Goal: Use online tool/utility: Utilize a website feature to perform a specific function

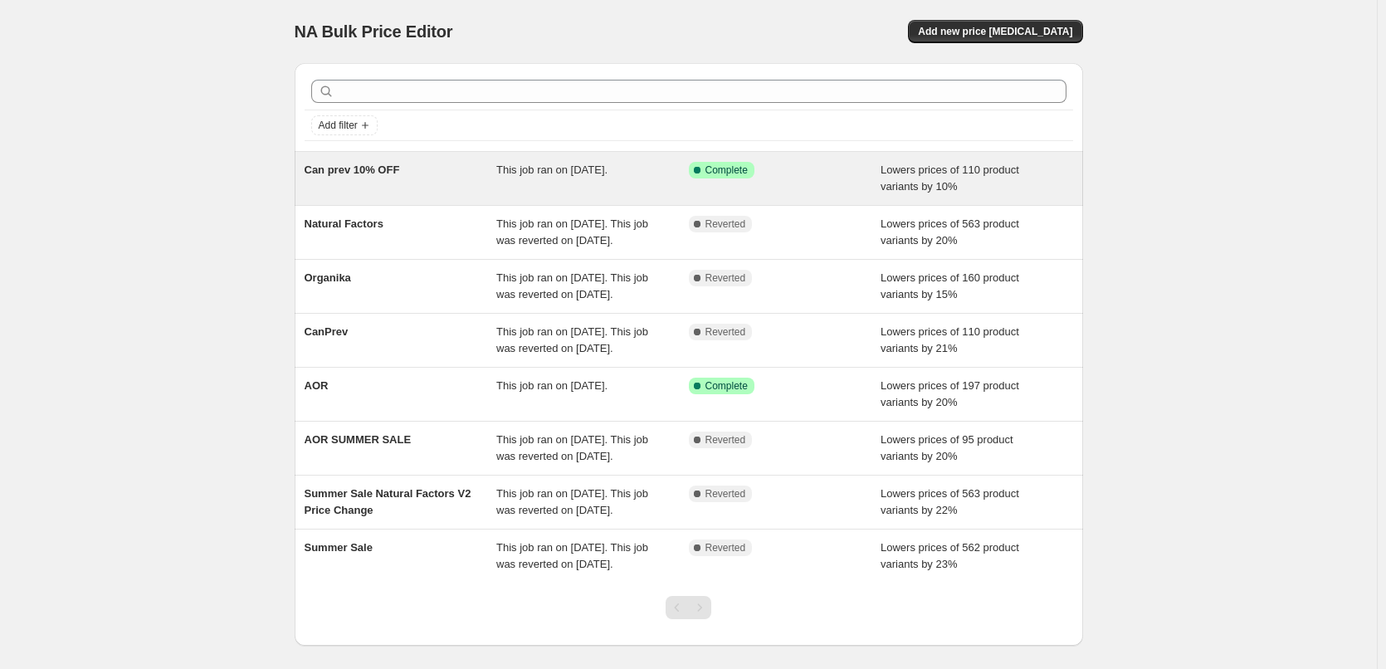
click at [426, 181] on div "Can prev 10% OFF" at bounding box center [400, 178] width 192 height 33
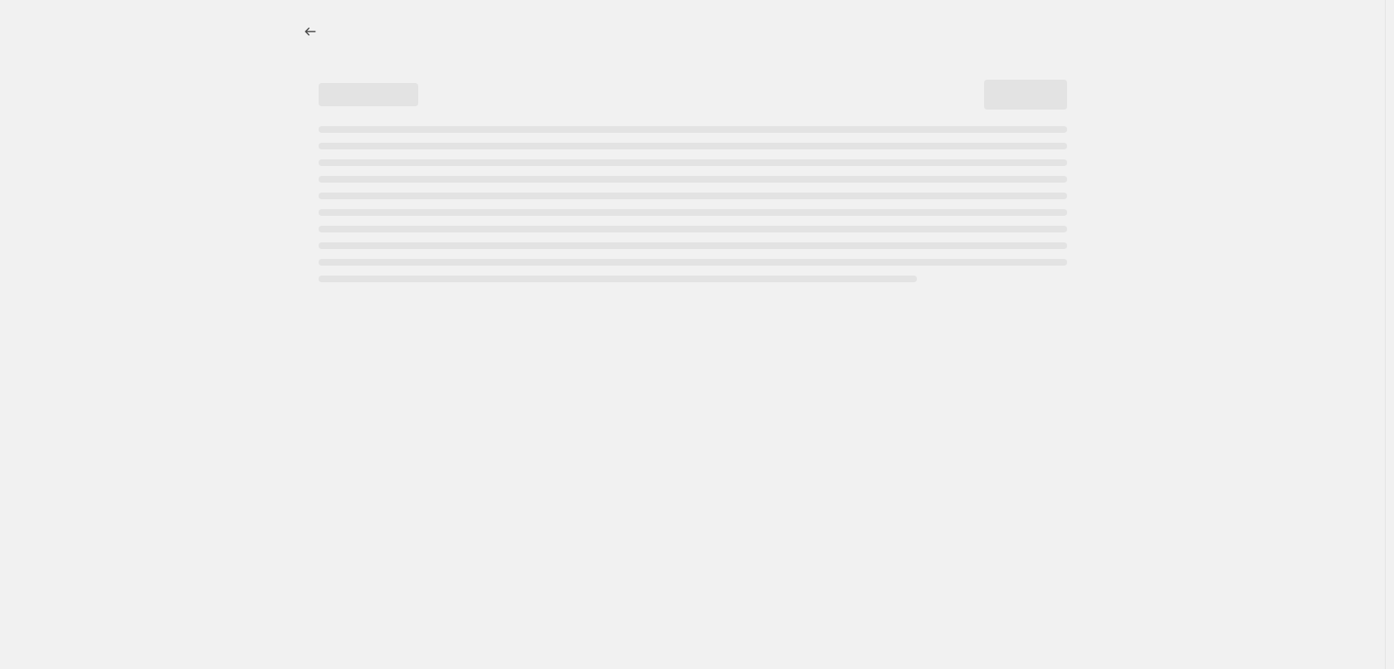
select select "percentage"
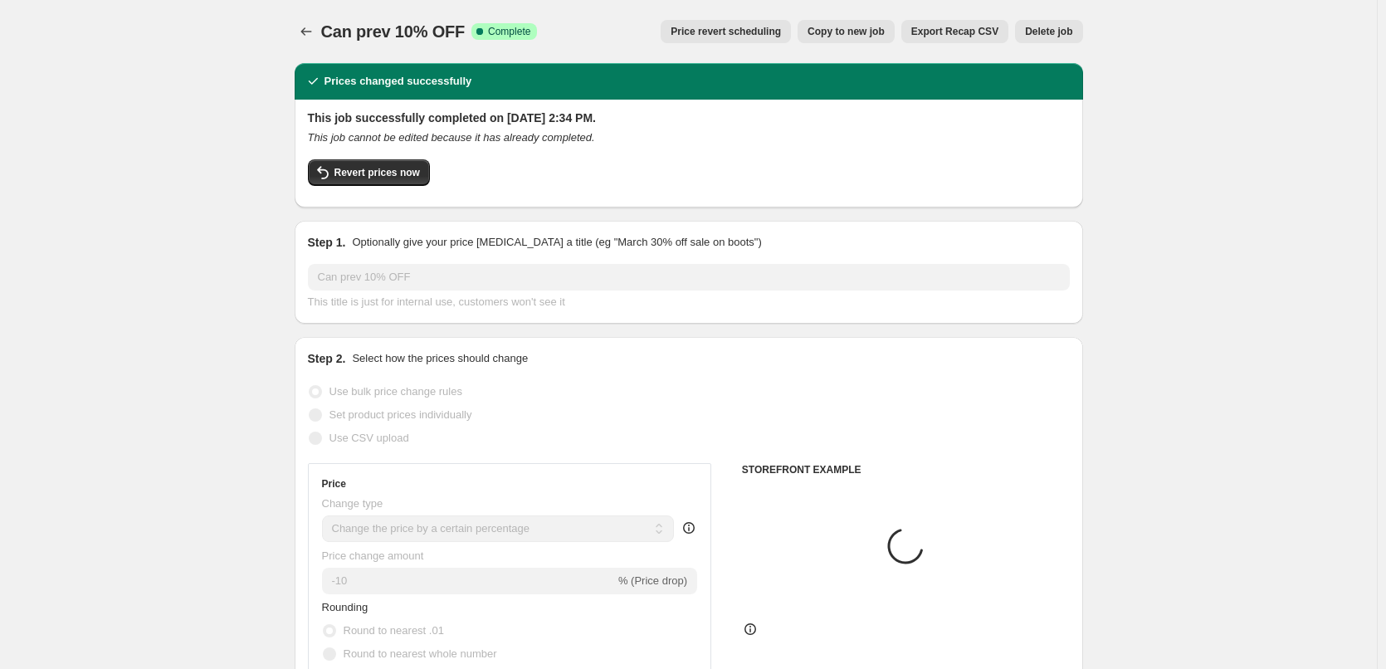
select select "tag"
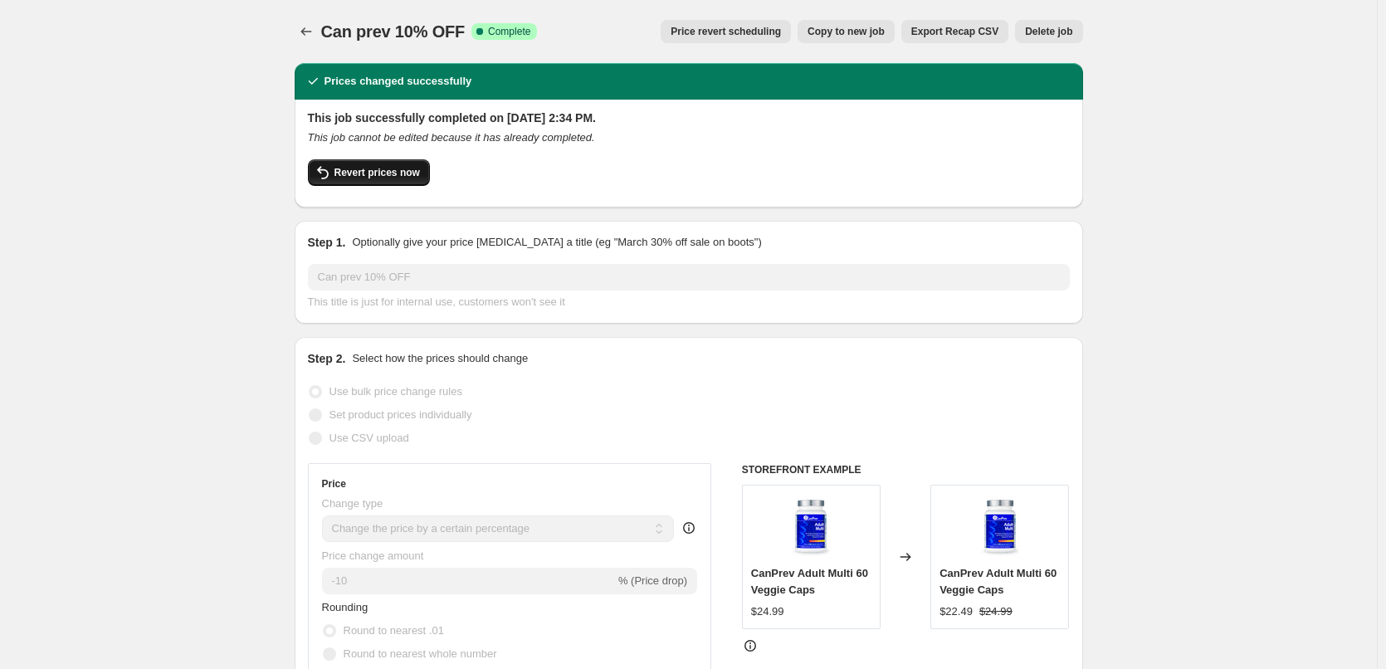
click at [385, 174] on span "Revert prices now" at bounding box center [376, 172] width 85 height 13
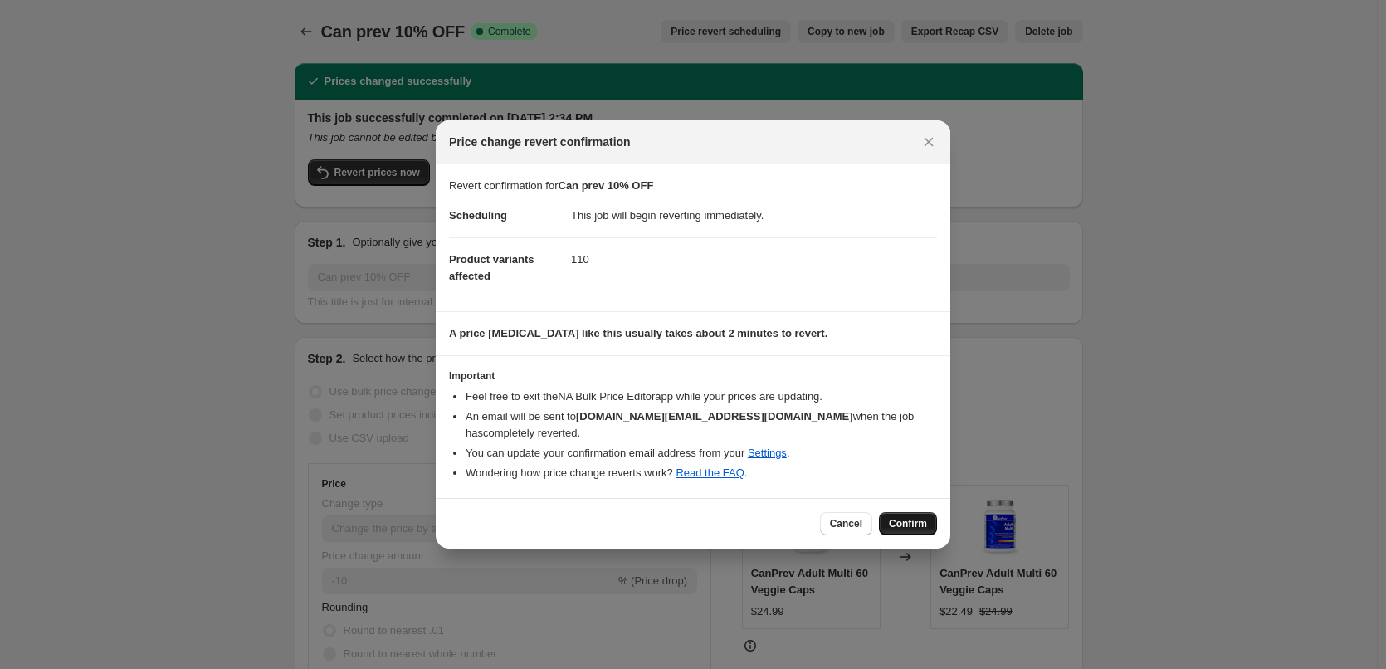
click at [936, 512] on button "Confirm" at bounding box center [908, 523] width 58 height 23
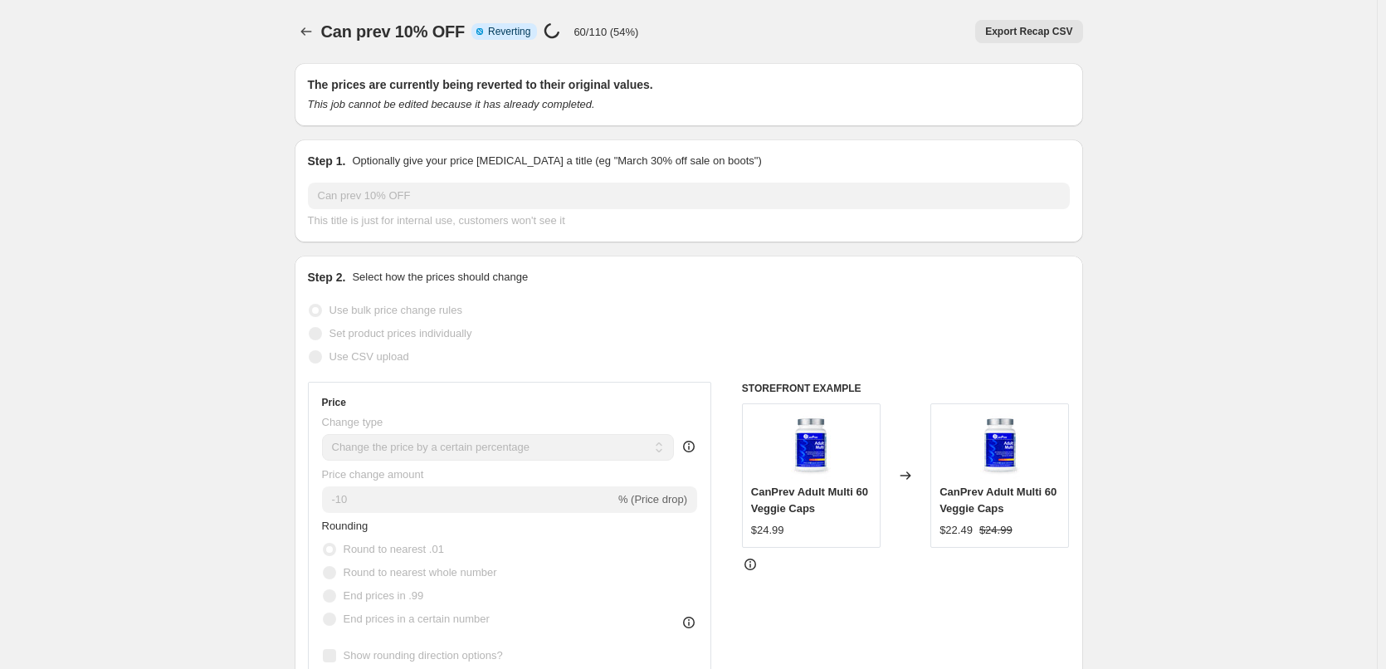
drag, startPoint x: 499, startPoint y: 451, endPoint x: 235, endPoint y: 2, distance: 519.9
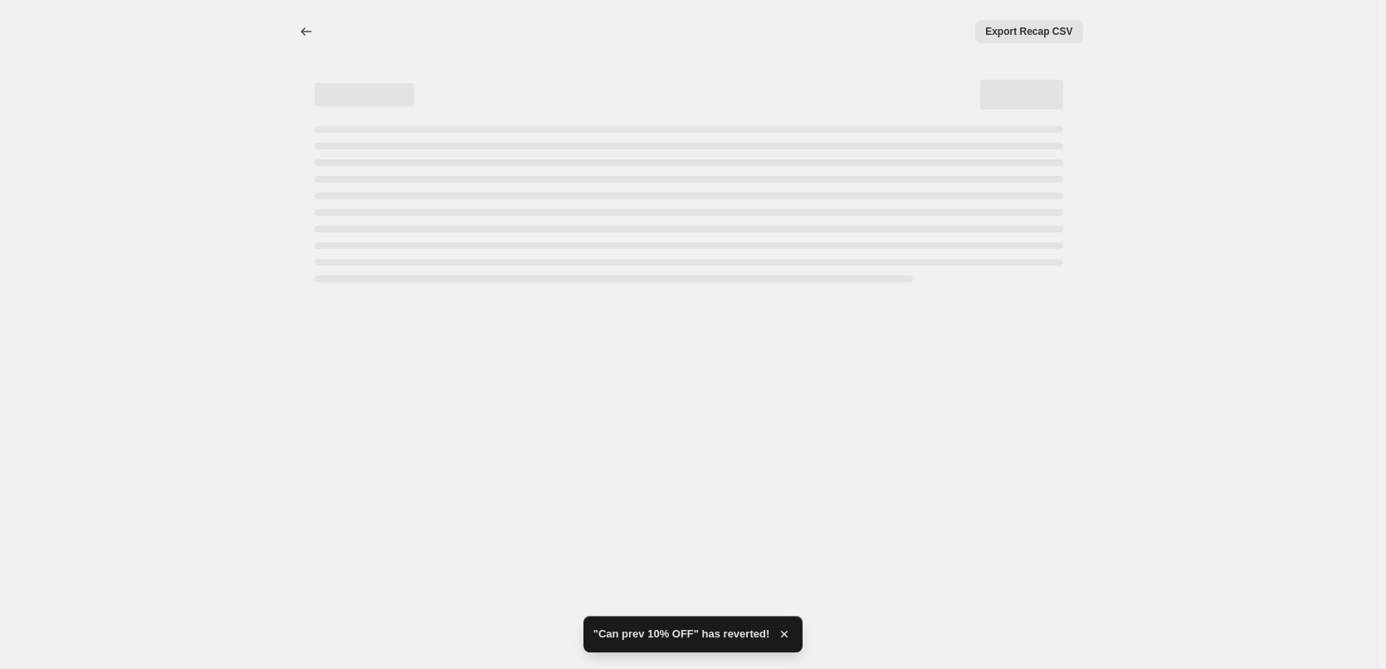
select select "percentage"
select select "tag"
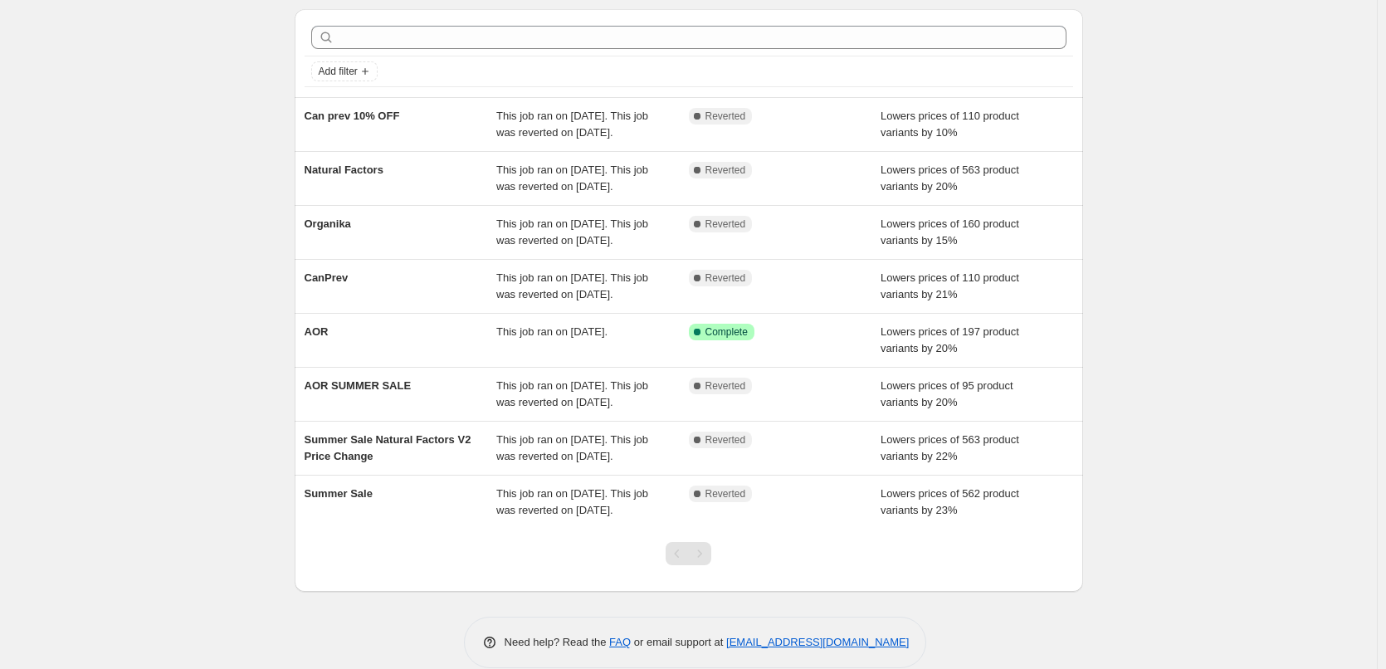
scroll to position [83, 0]
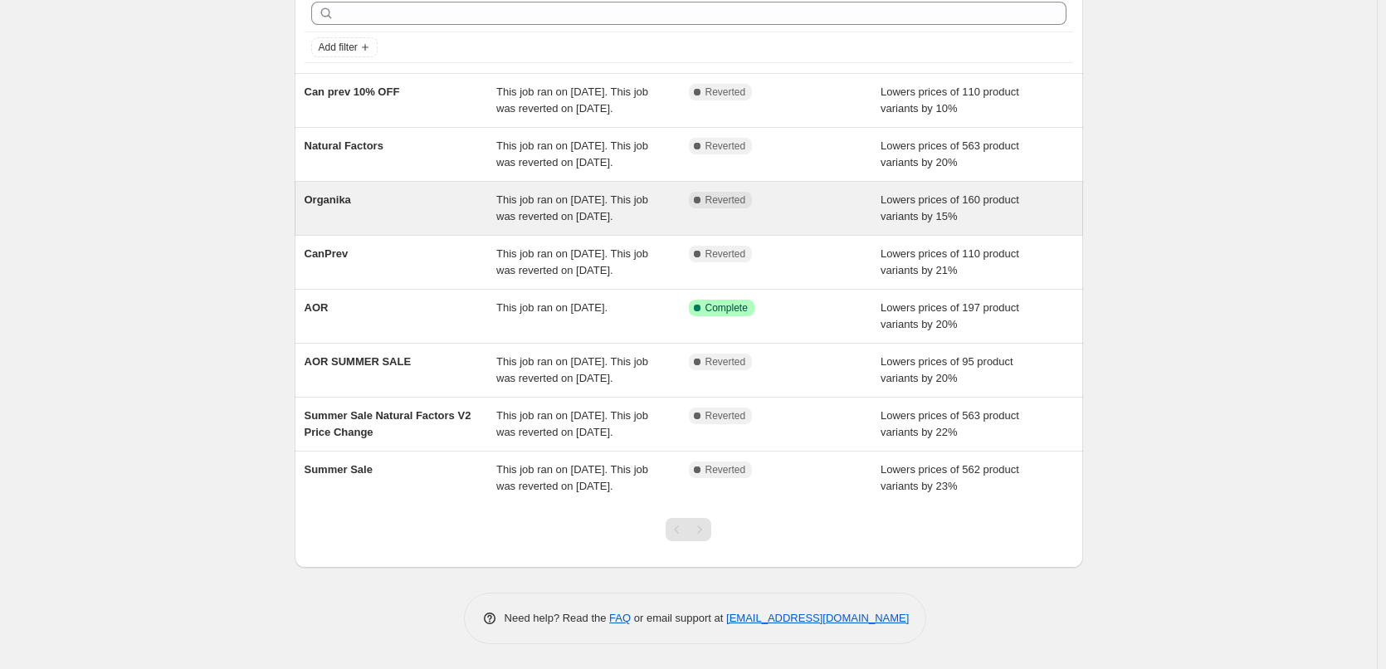
drag, startPoint x: 697, startPoint y: 102, endPoint x: 376, endPoint y: 244, distance: 351.0
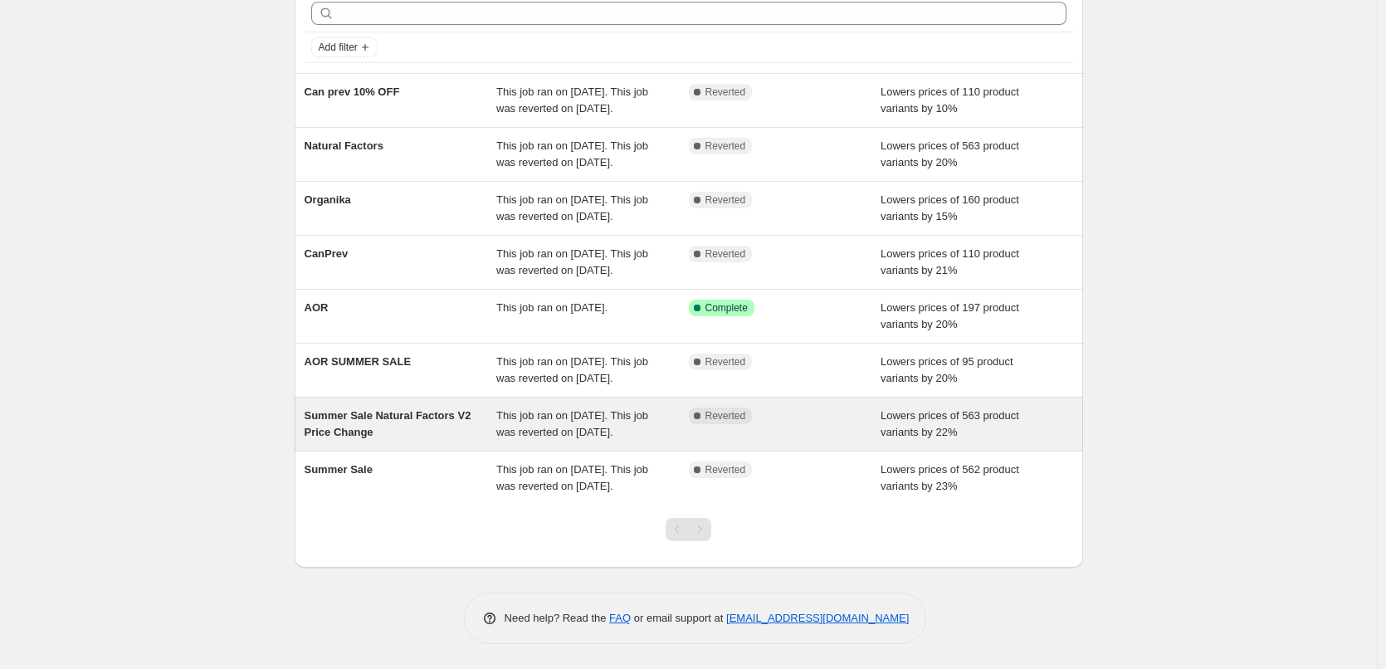
drag, startPoint x: 376, startPoint y: 243, endPoint x: 581, endPoint y: 416, distance: 267.9
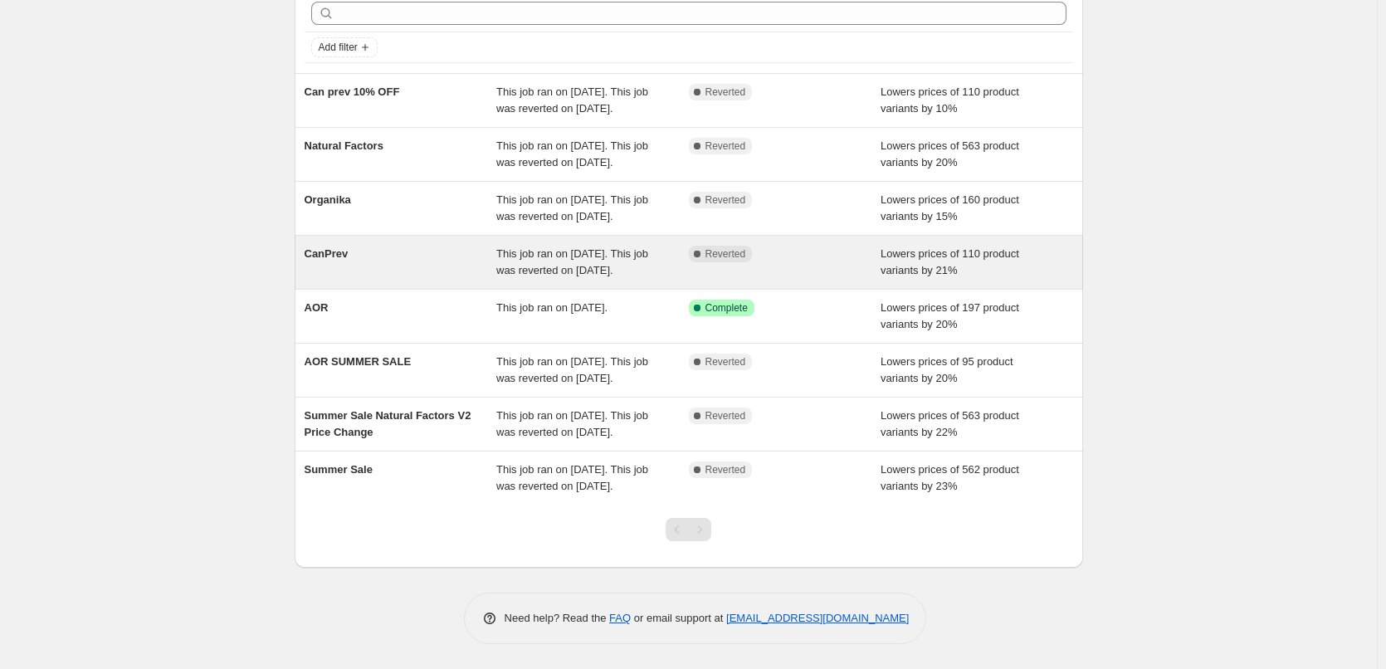
scroll to position [132, 0]
drag, startPoint x: 364, startPoint y: 196, endPoint x: 586, endPoint y: 266, distance: 232.5
drag, startPoint x: 586, startPoint y: 265, endPoint x: 587, endPoint y: 255, distance: 10.0
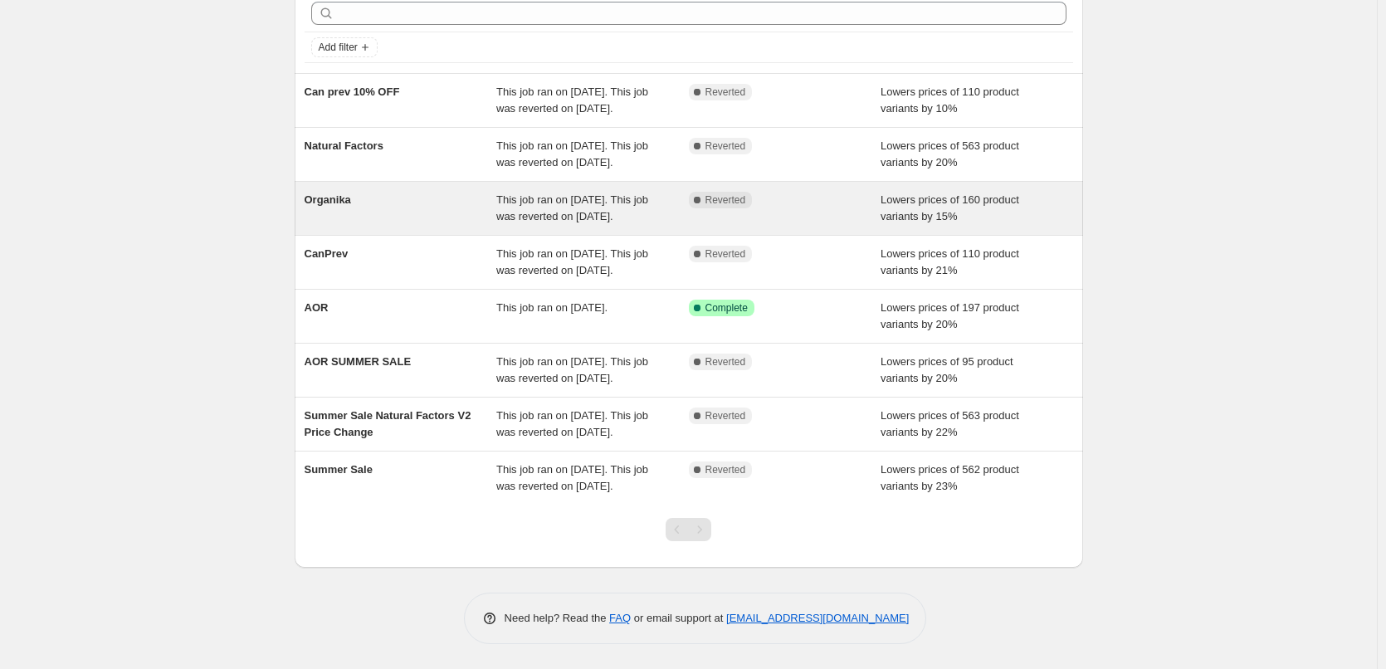
scroll to position [100, 0]
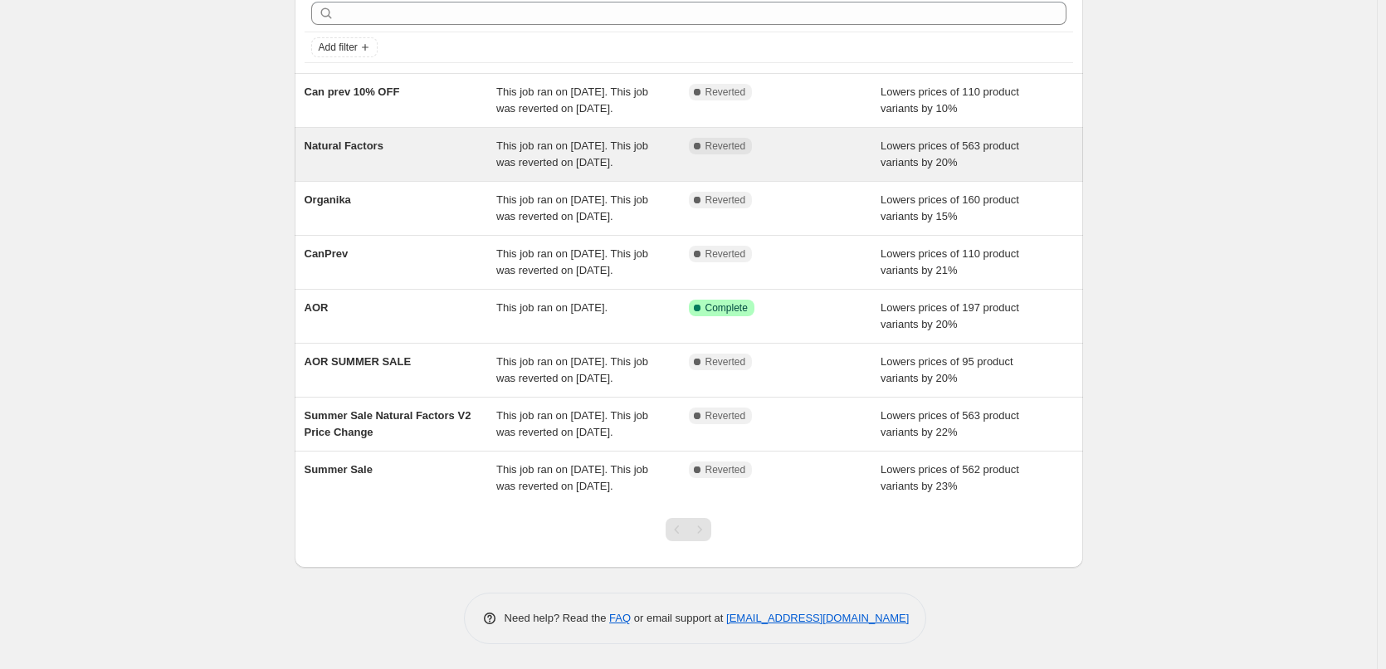
click at [395, 149] on div "Natural Factors" at bounding box center [400, 154] width 192 height 33
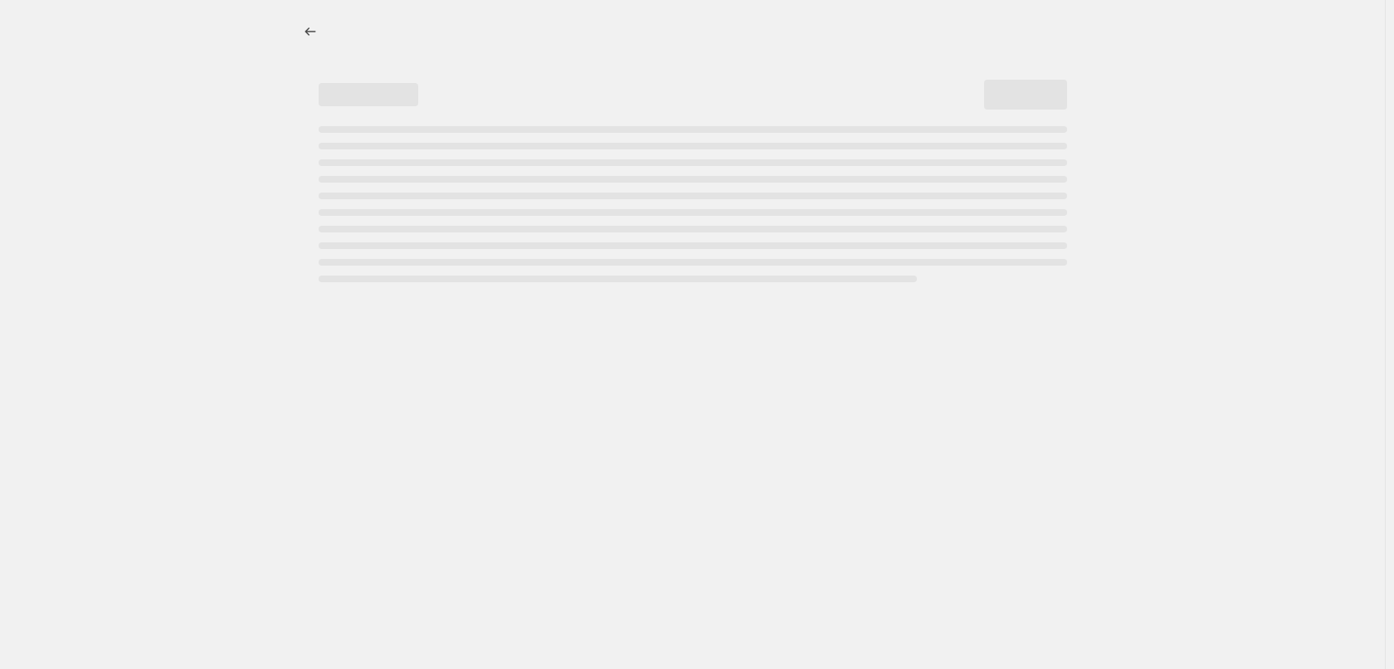
select select "percentage"
select select "tag"
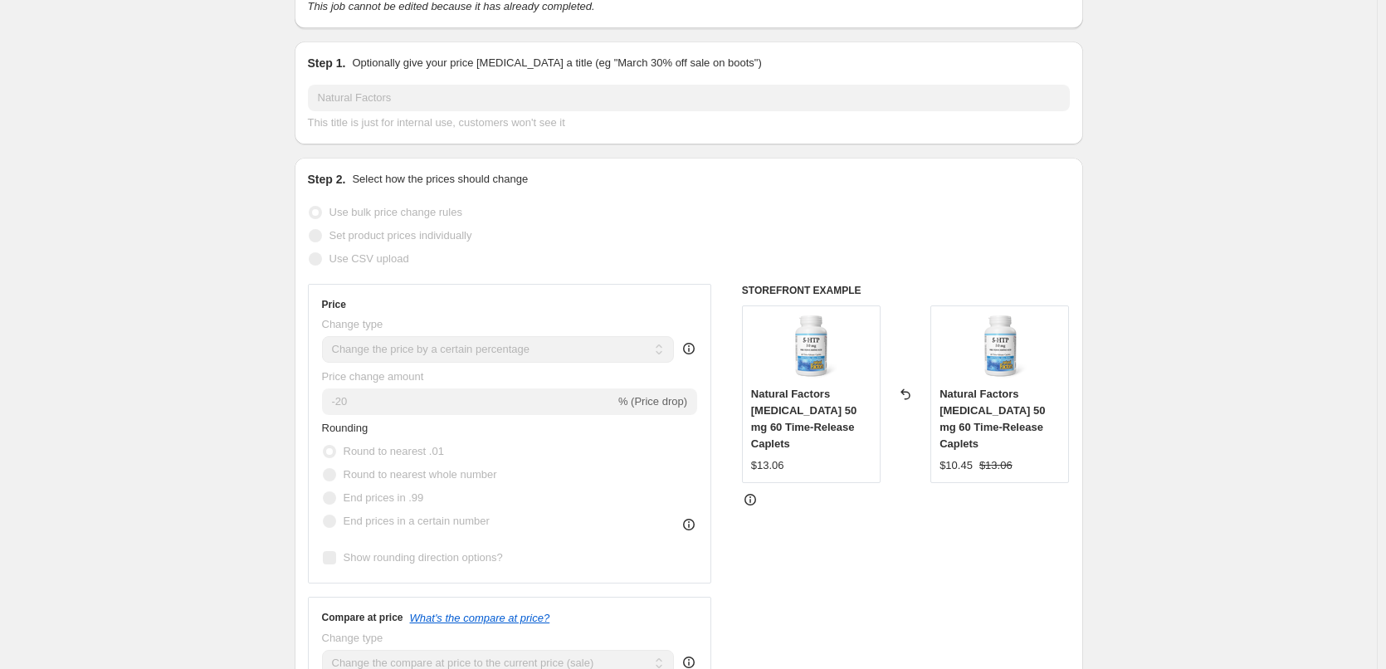
scroll to position [249, 0]
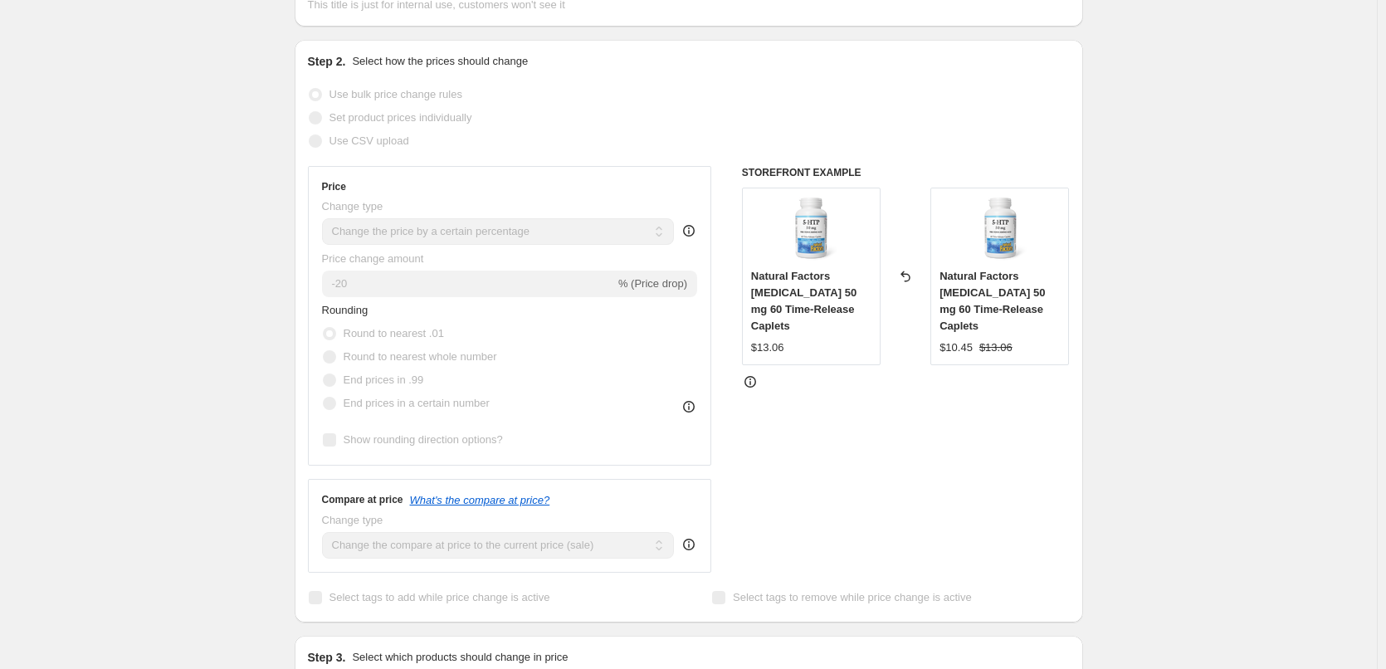
drag, startPoint x: 860, startPoint y: 702, endPoint x: 860, endPoint y: 681, distance: 20.7
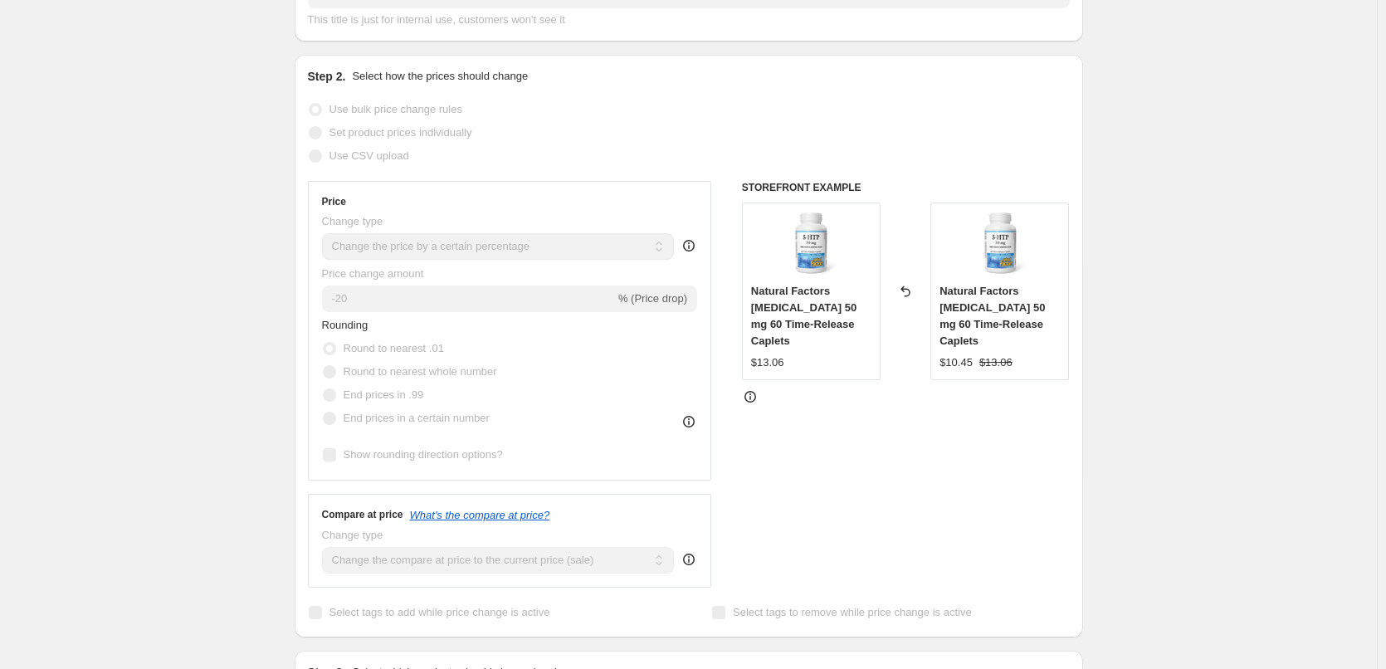
drag, startPoint x: 851, startPoint y: 663, endPoint x: 851, endPoint y: 627, distance: 35.7
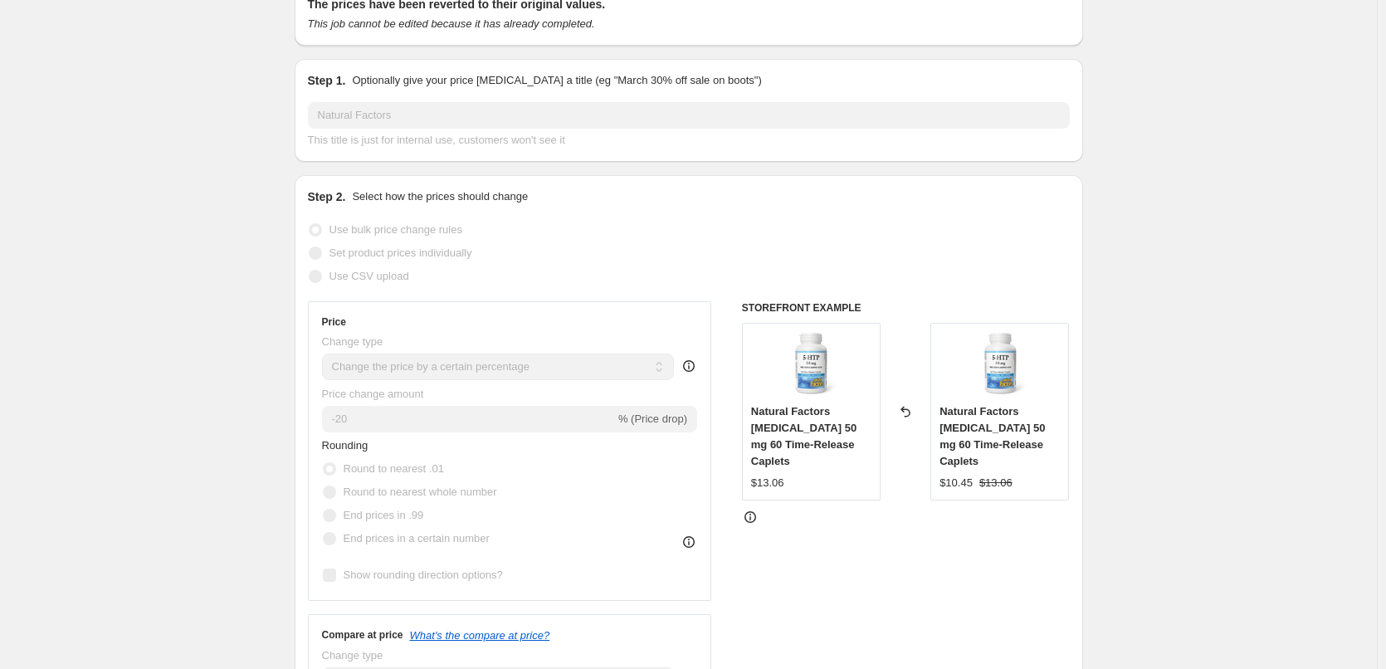
scroll to position [0, 0]
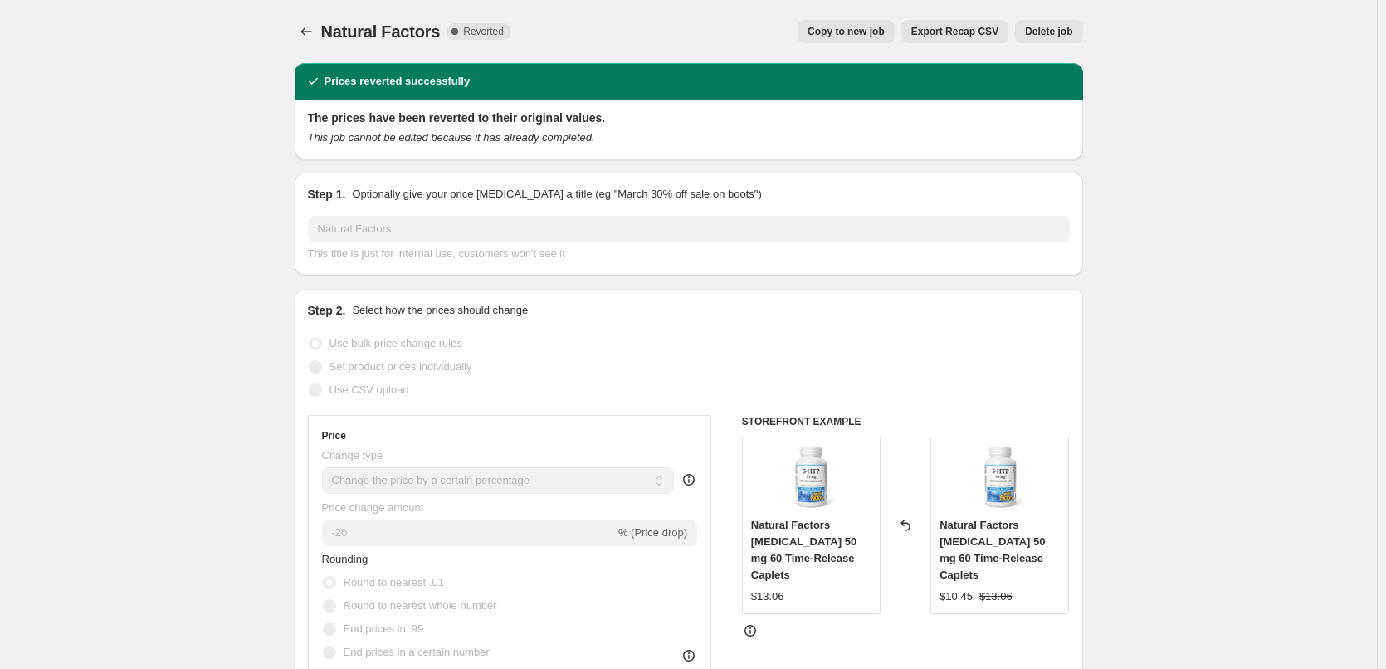
drag, startPoint x: 296, startPoint y: 132, endPoint x: 309, endPoint y: 47, distance: 85.7
click at [305, 35] on icon "Price change jobs" at bounding box center [306, 31] width 17 height 17
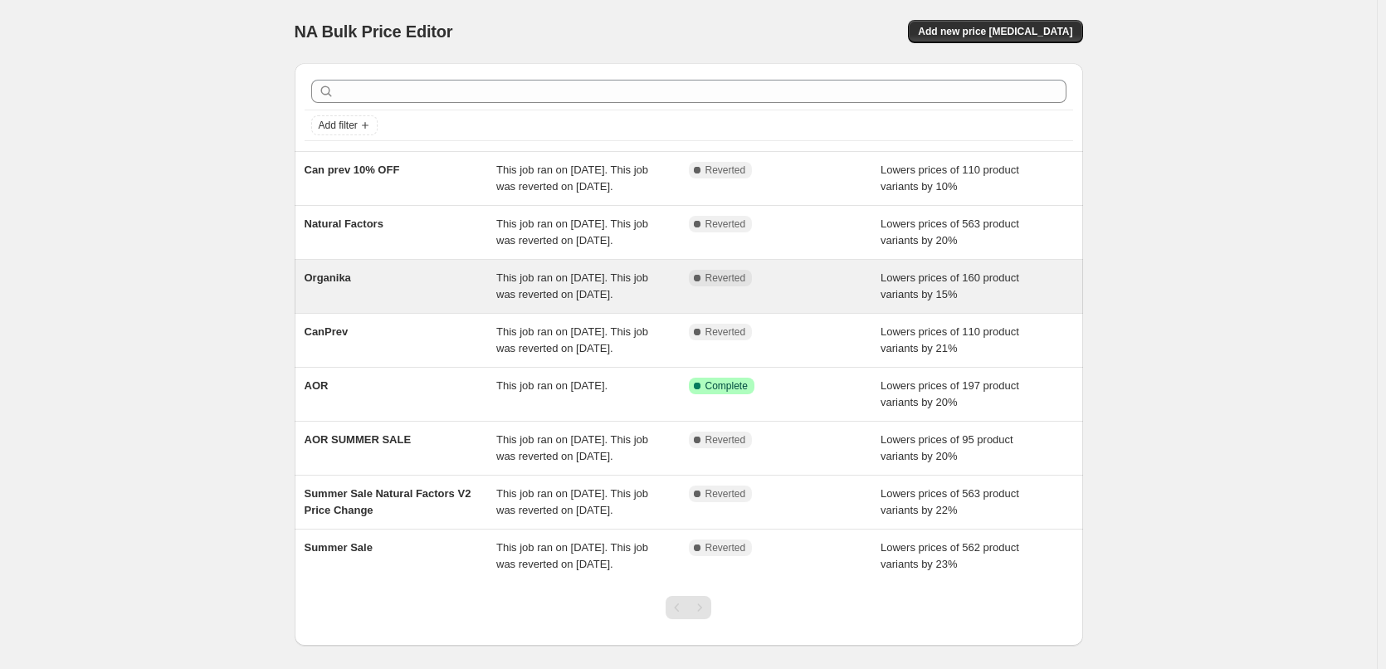
drag, startPoint x: 376, startPoint y: 336, endPoint x: 562, endPoint y: 351, distance: 186.4
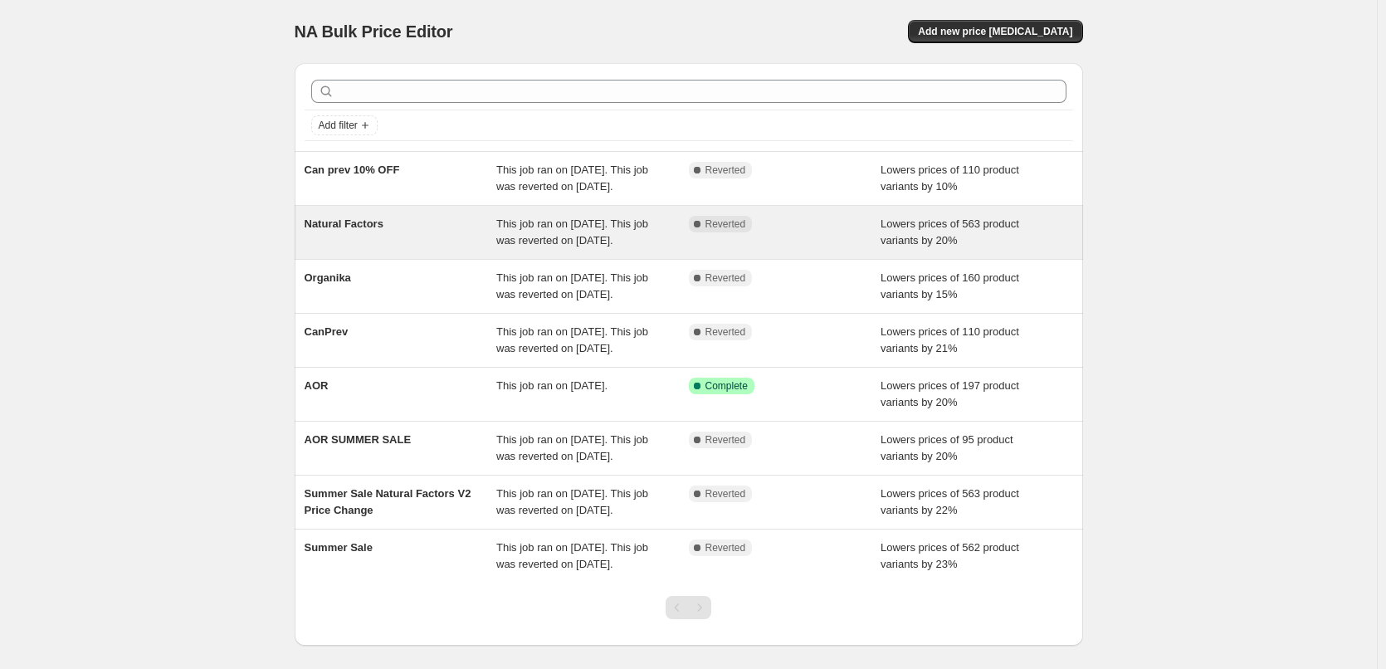
click at [363, 249] on div "Natural Factors" at bounding box center [400, 232] width 192 height 33
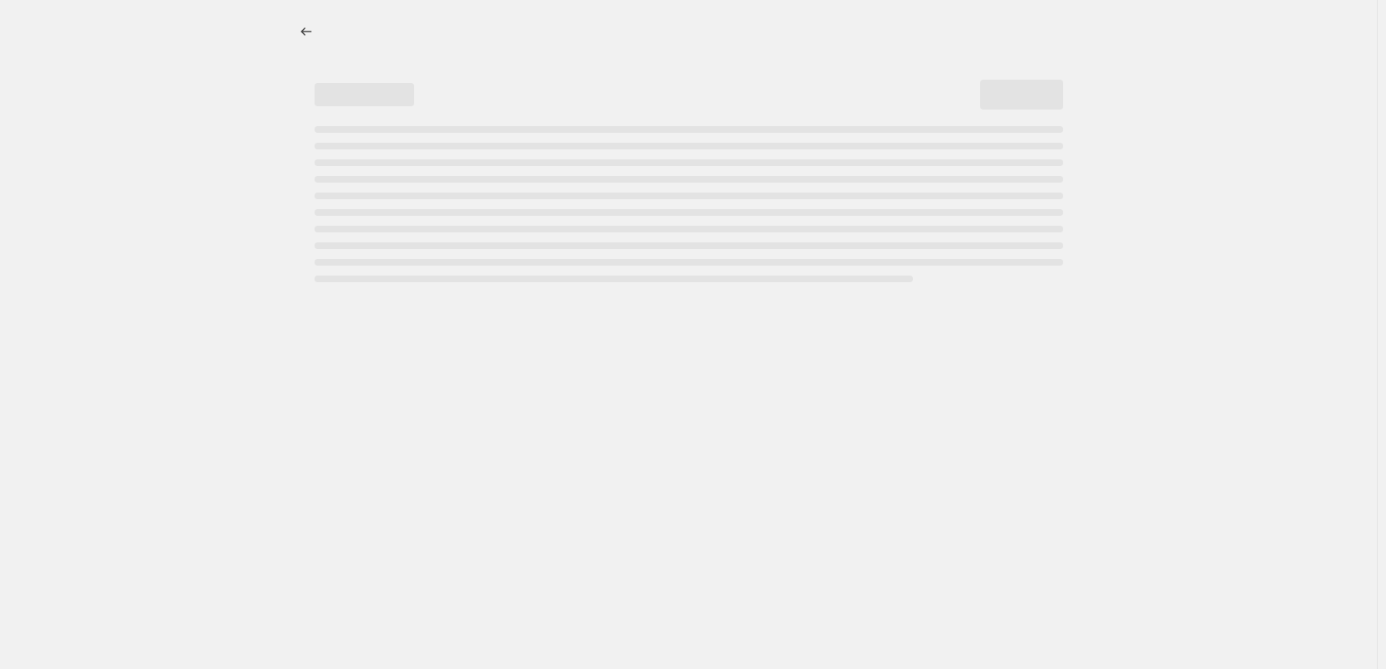
select select "percentage"
select select "tag"
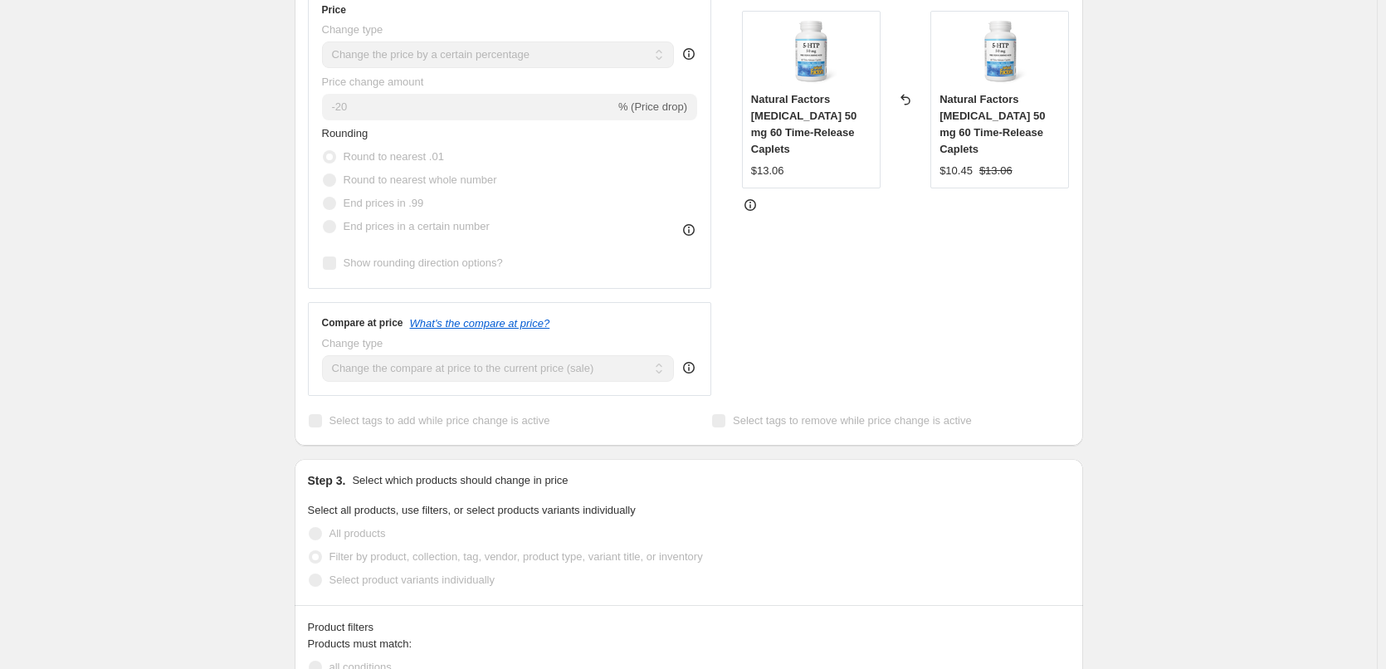
scroll to position [581, 0]
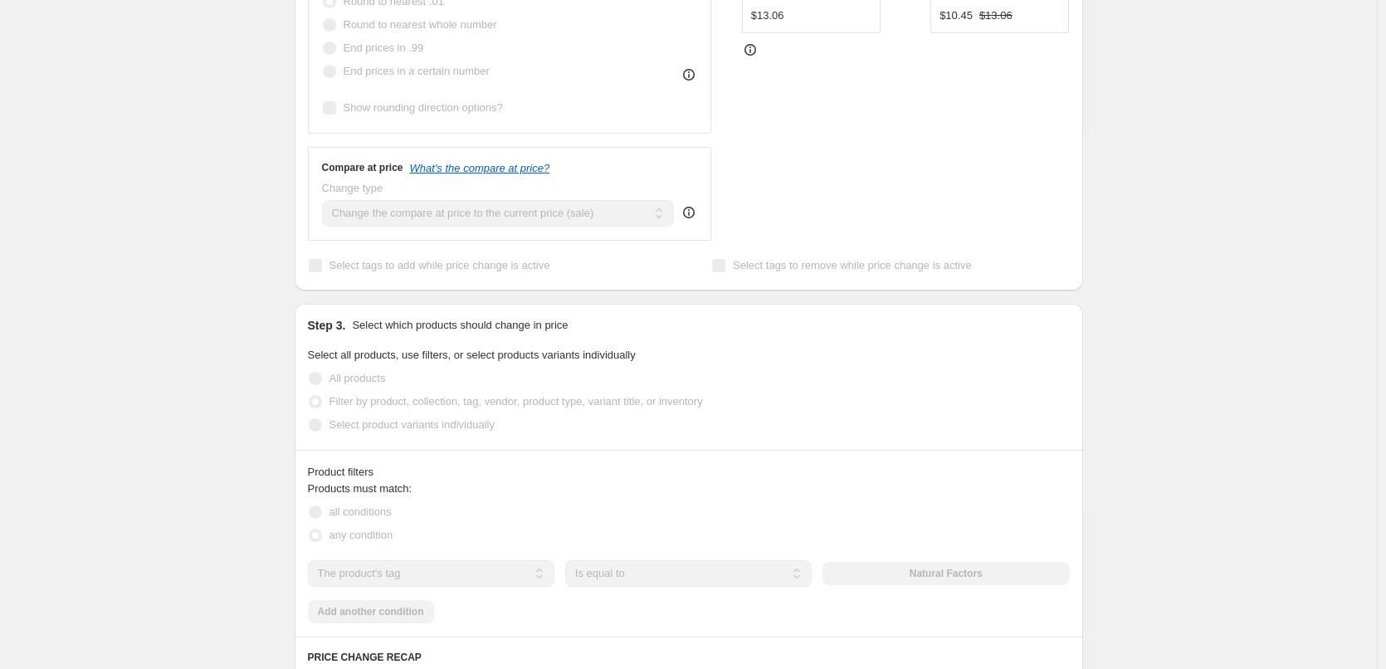
drag, startPoint x: 593, startPoint y: 375, endPoint x: 845, endPoint y: 155, distance: 334.6
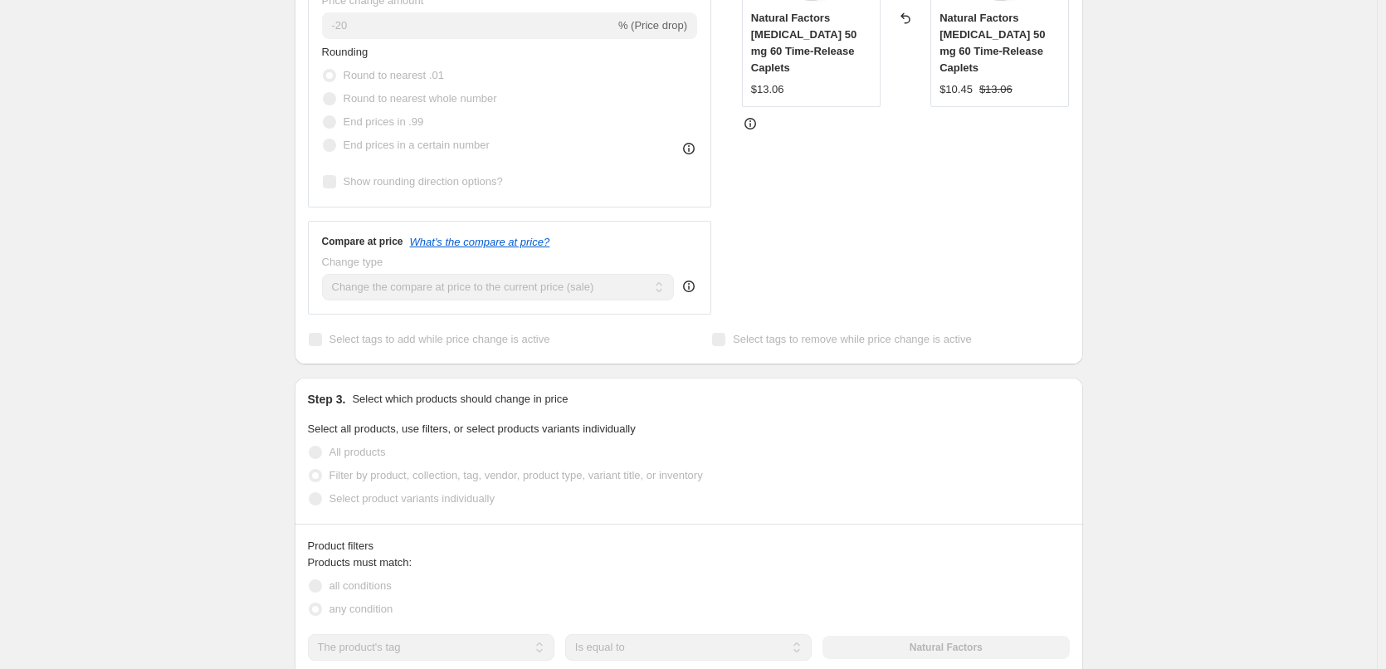
drag, startPoint x: 962, startPoint y: 314, endPoint x: 792, endPoint y: 96, distance: 276.7
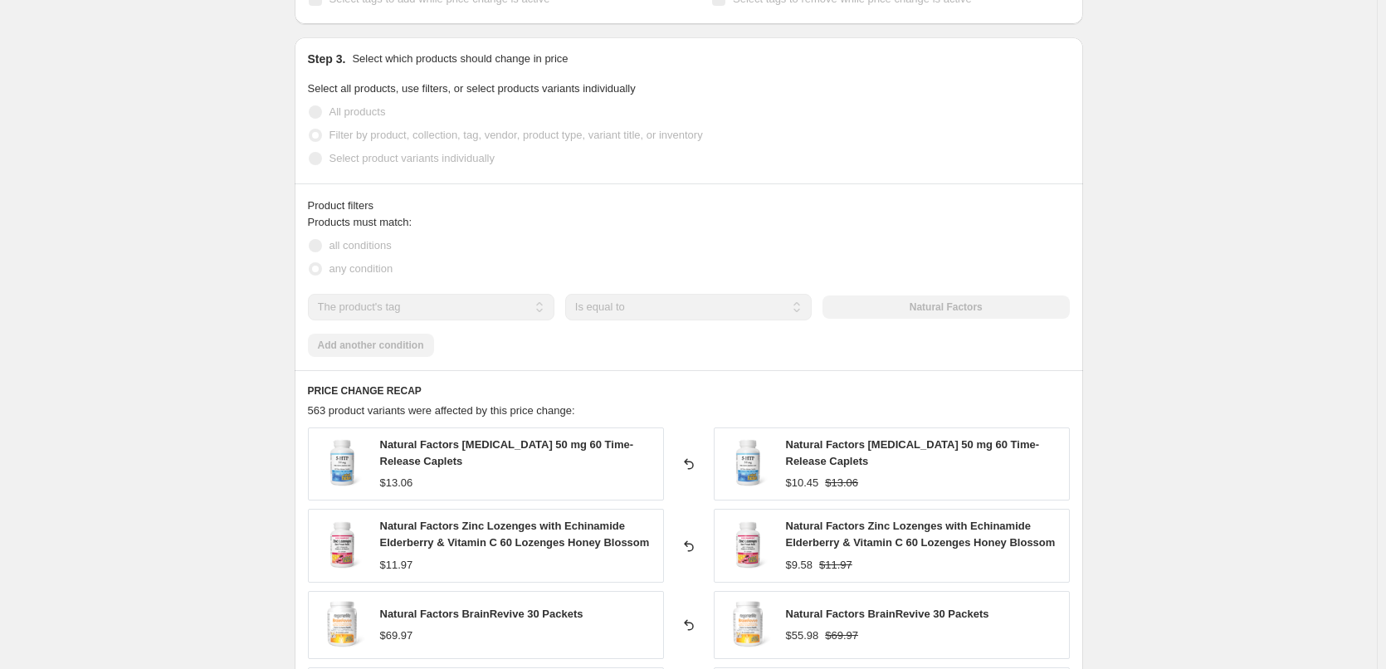
scroll to position [1266, 0]
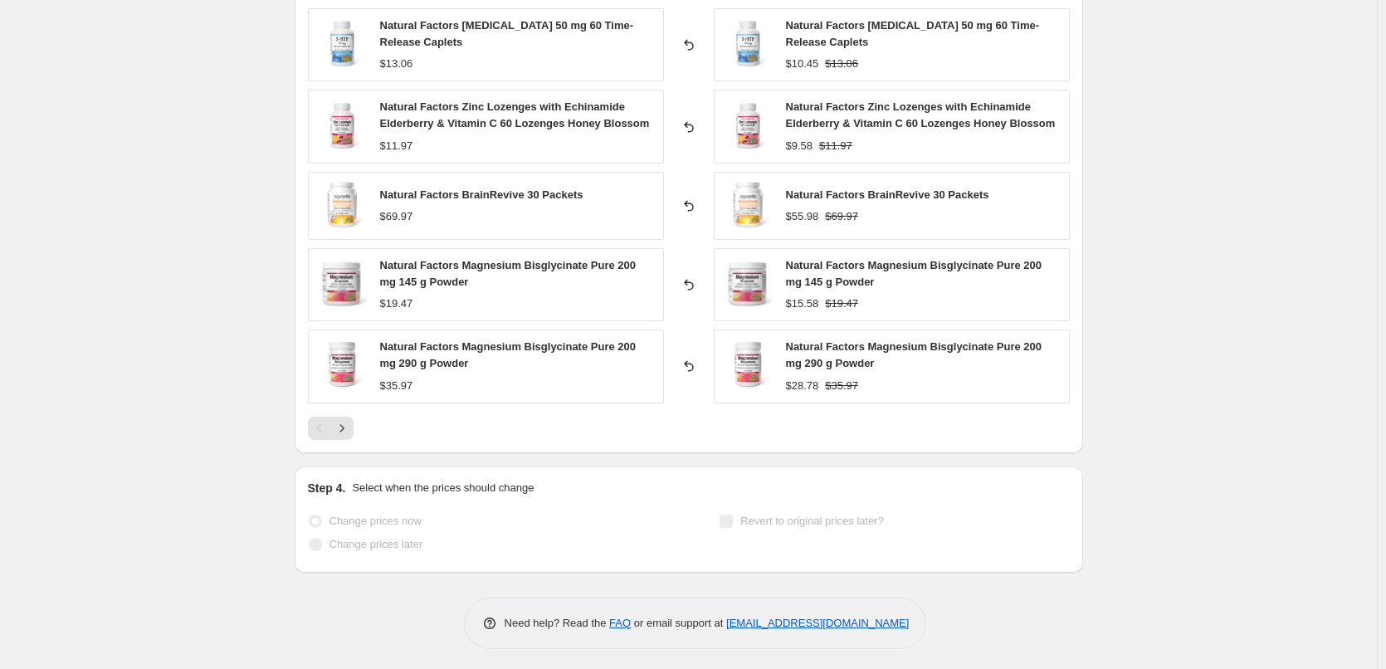
drag, startPoint x: 953, startPoint y: 521, endPoint x: 738, endPoint y: 573, distance: 221.2
drag, startPoint x: 738, startPoint y: 573, endPoint x: 702, endPoint y: 586, distance: 38.6
drag, startPoint x: 669, startPoint y: 590, endPoint x: 415, endPoint y: 582, distance: 254.0
drag, startPoint x: 219, startPoint y: 480, endPoint x: 421, endPoint y: 571, distance: 221.0
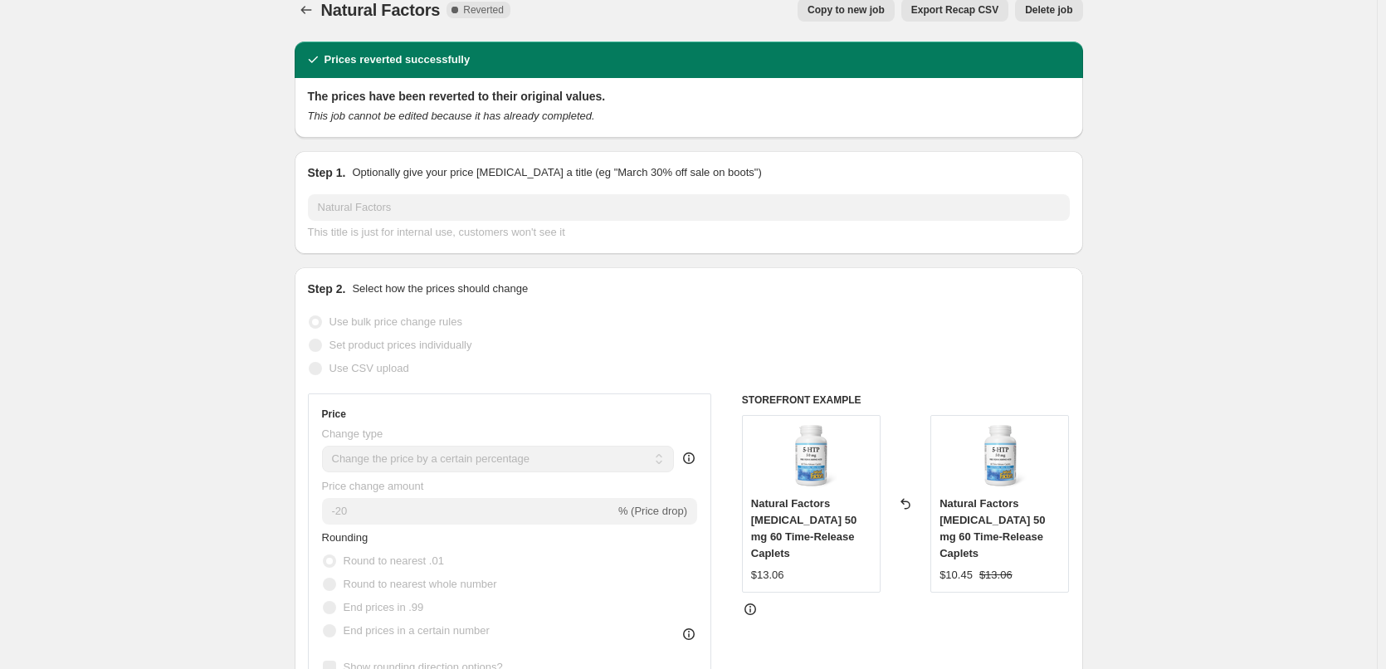
scroll to position [0, 0]
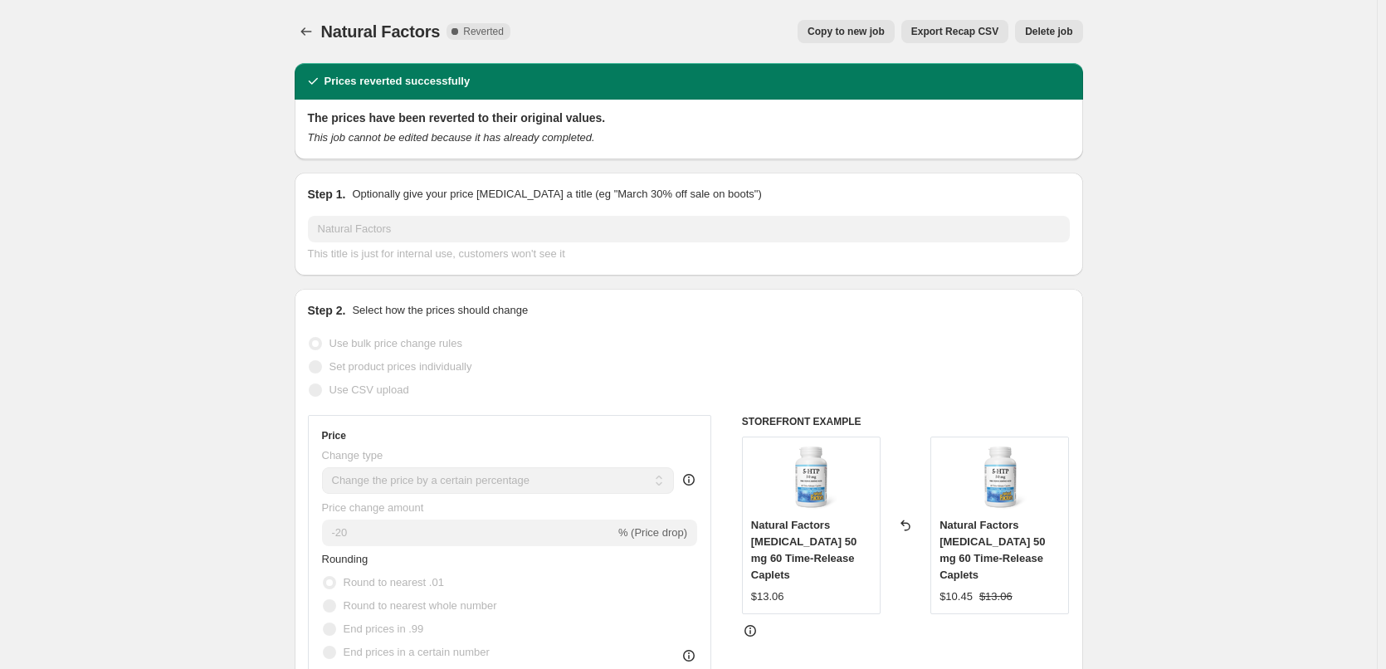
drag, startPoint x: 436, startPoint y: 511, endPoint x: 1077, endPoint y: 121, distance: 749.9
click at [855, 32] on span "Copy to new job" at bounding box center [845, 31] width 77 height 13
select select "percentage"
select select "tag"
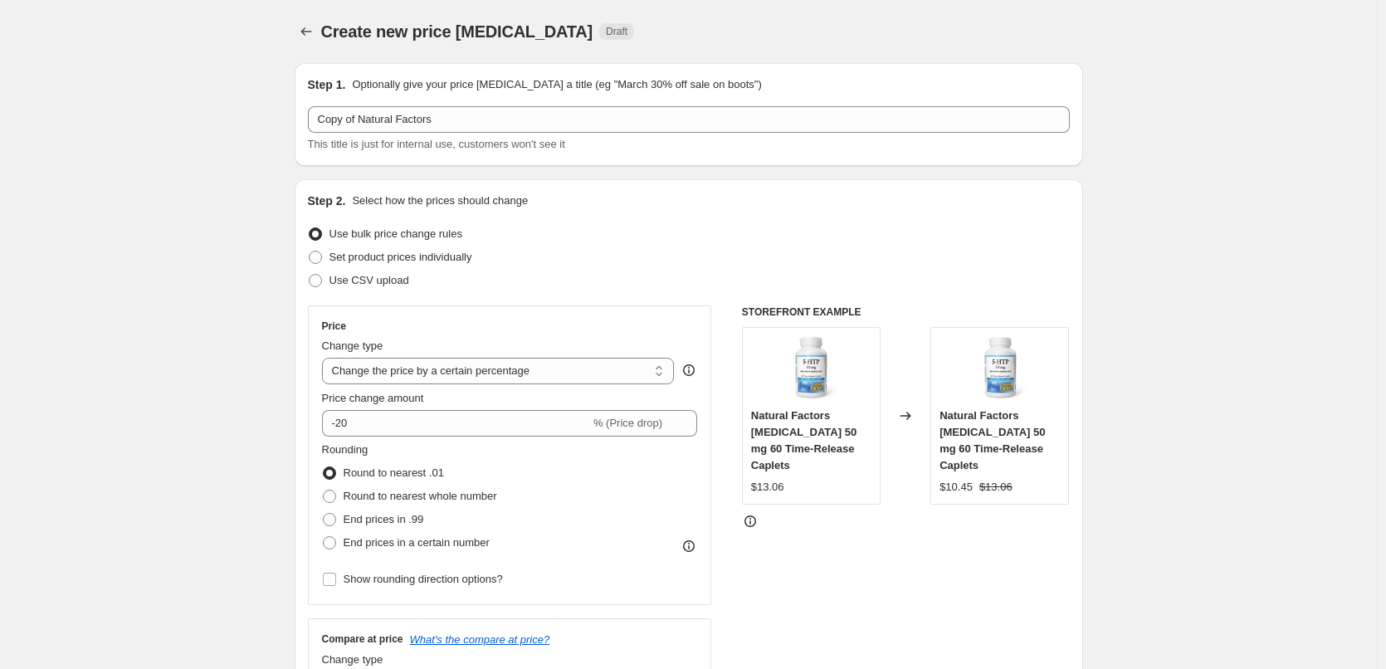
click at [694, 308] on div "Price Change type Change the price to a certain amount Change the price by a ce…" at bounding box center [510, 455] width 404 height 300
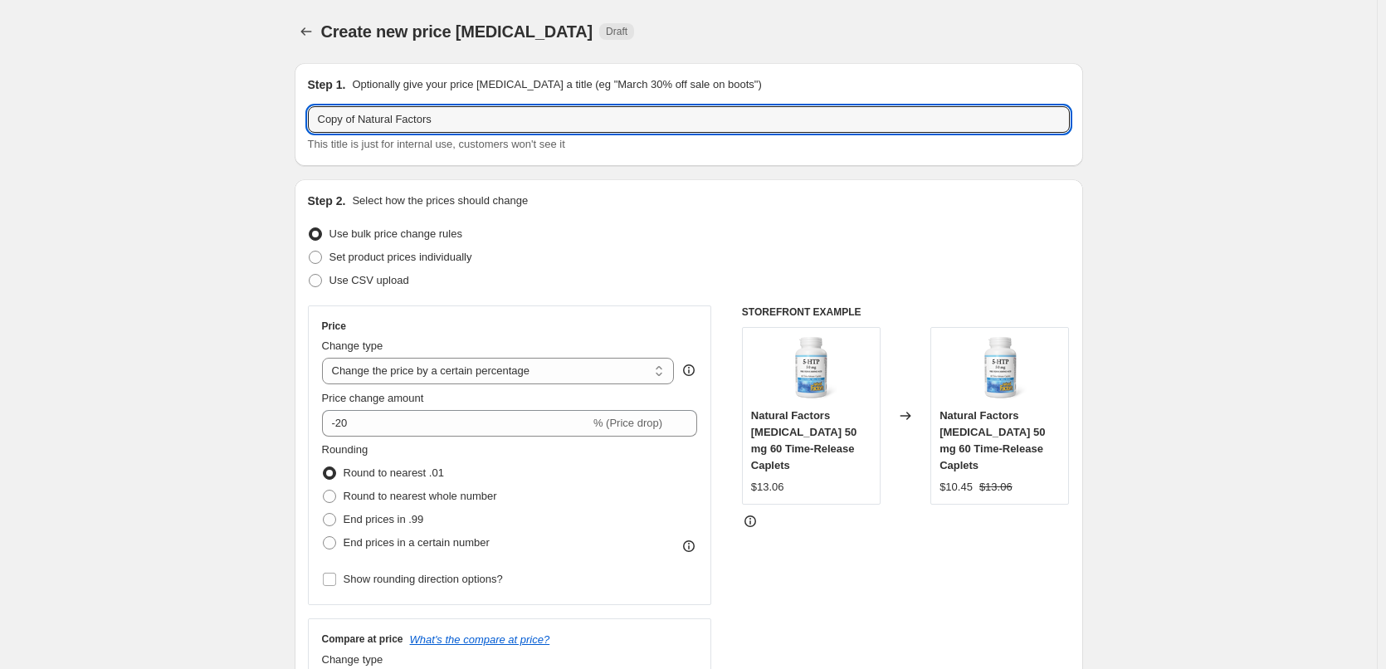
drag, startPoint x: 362, startPoint y: 115, endPoint x: 173, endPoint y: 93, distance: 190.5
click at [446, 124] on input "Natural Factors" at bounding box center [689, 119] width 762 height 27
type input "Natural Factors labour sale"
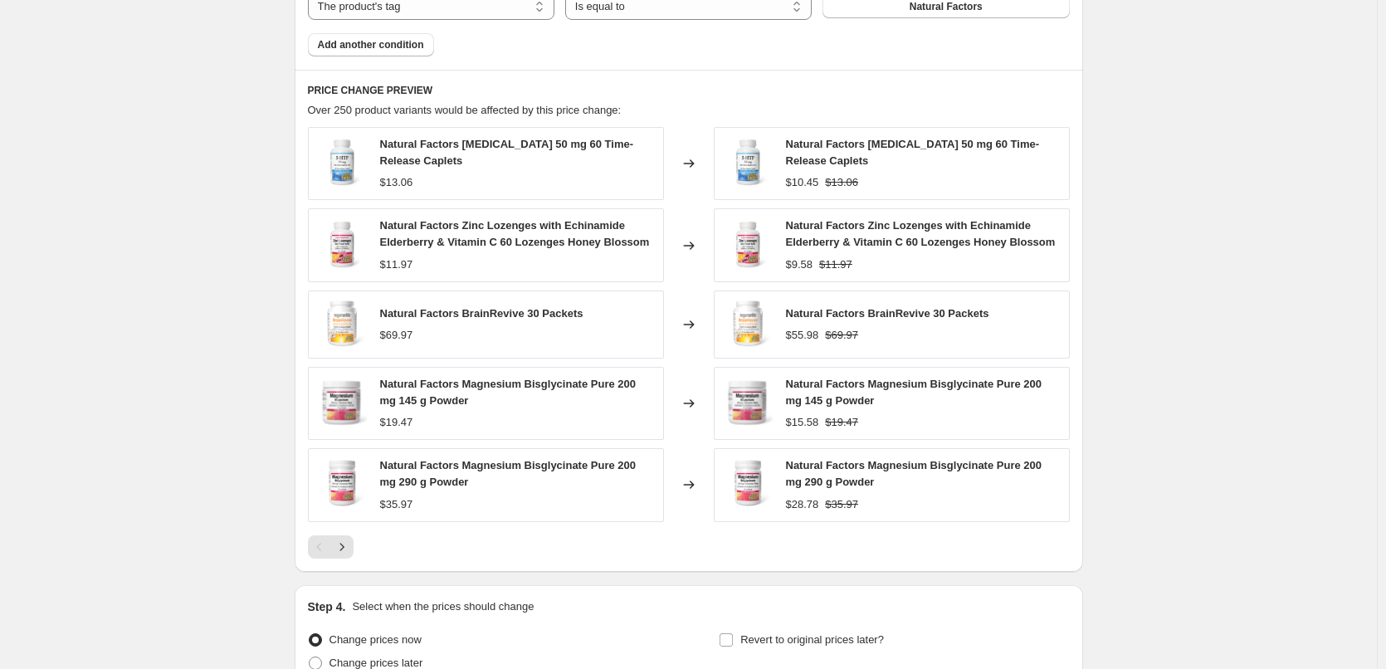
scroll to position [1193, 0]
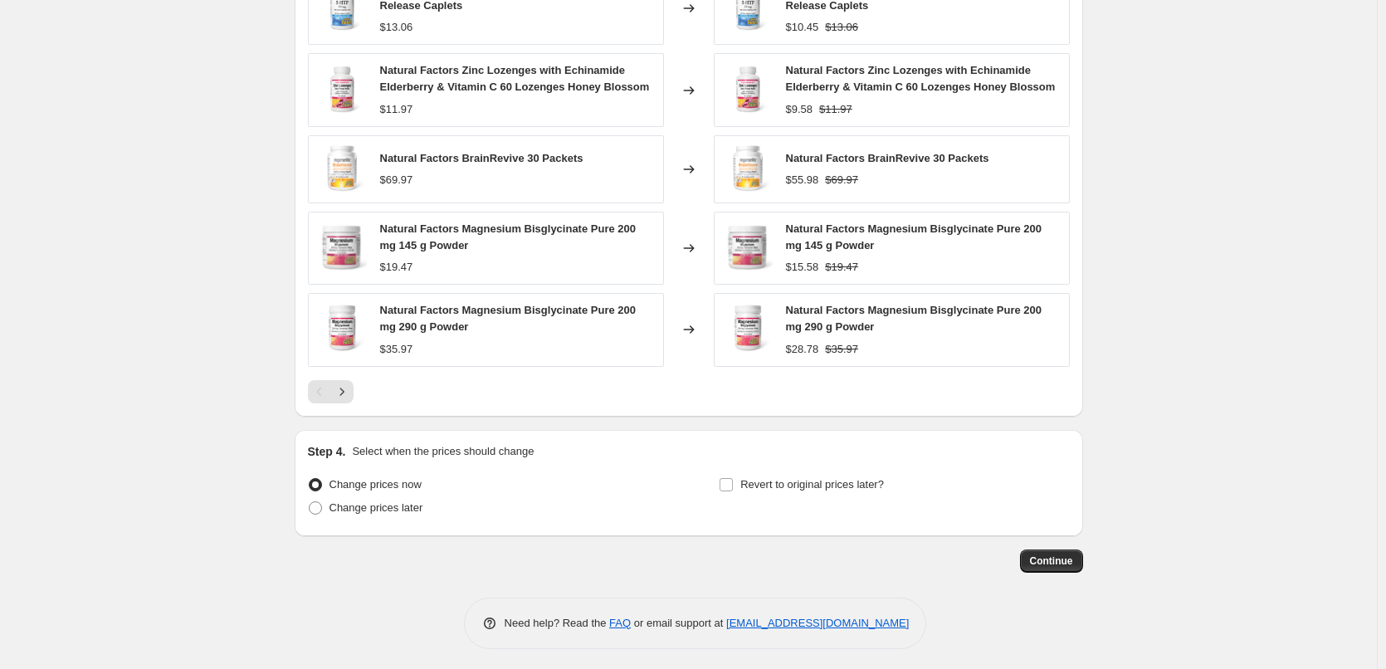
click at [1049, 549] on button "Continue" at bounding box center [1051, 560] width 63 height 23
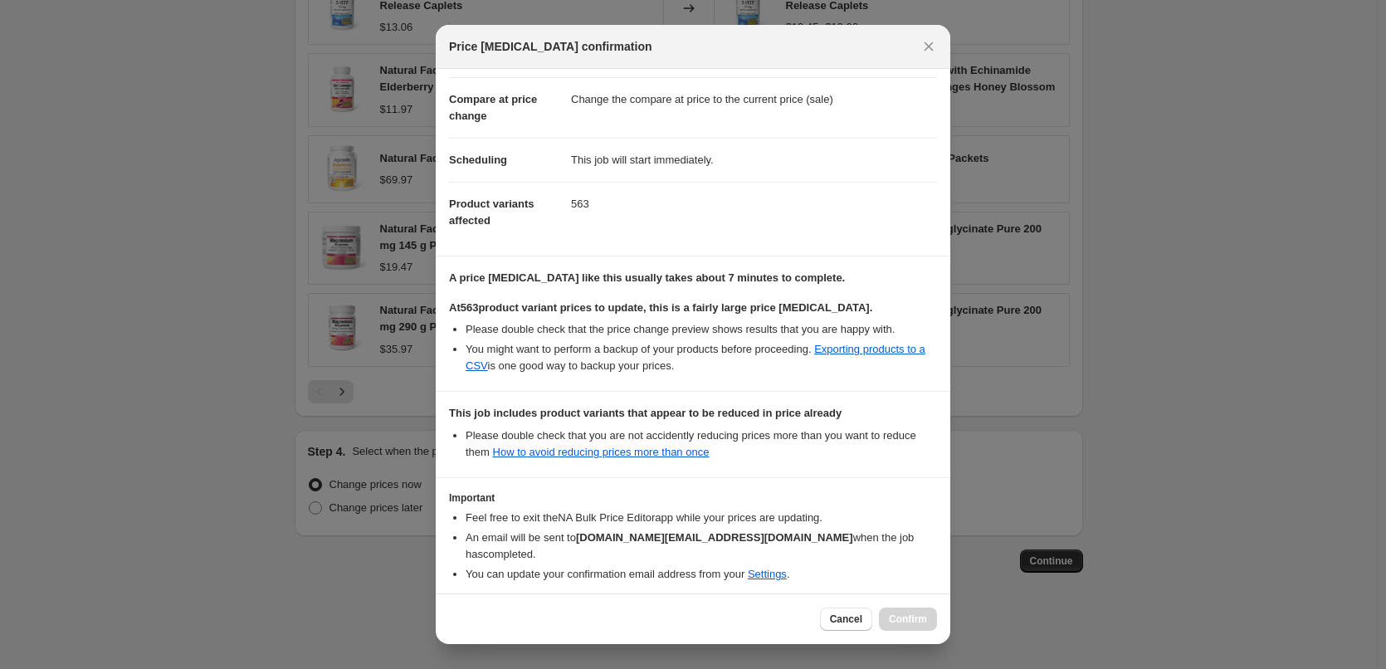
scroll to position [121, 0]
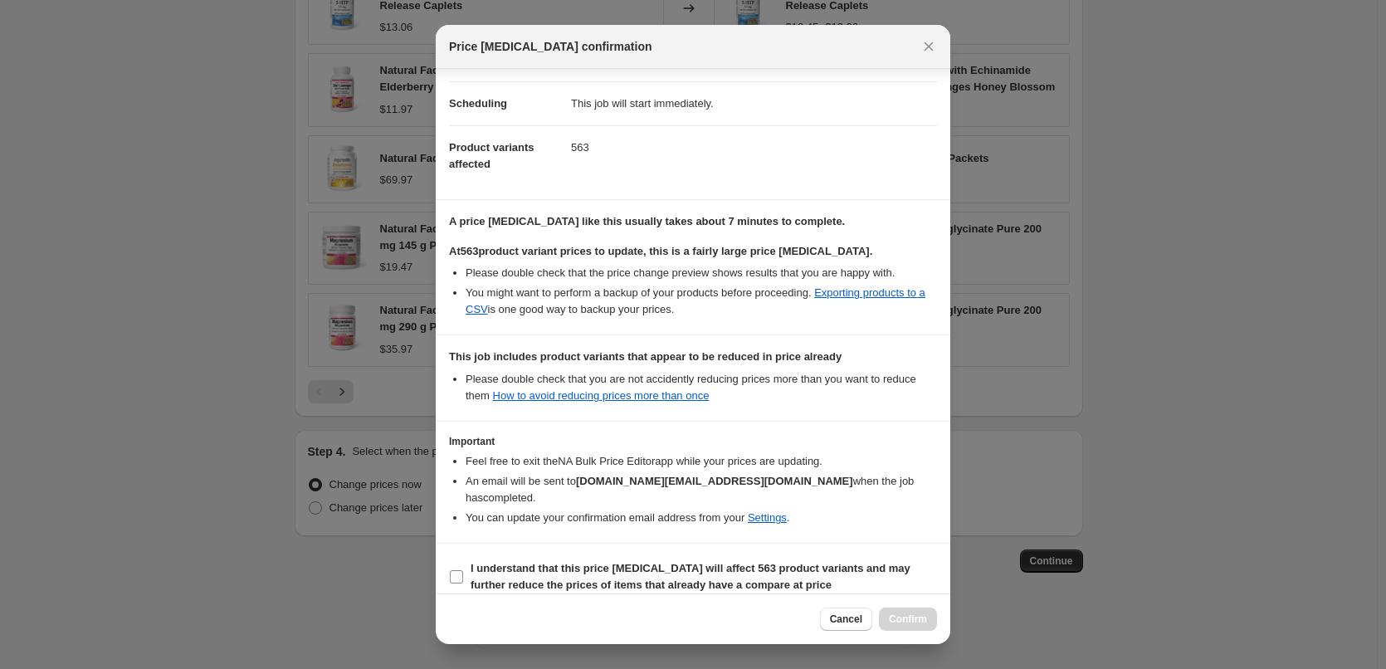
click at [479, 569] on b "I understand that this price change job will affect 563 product variants and ma…" at bounding box center [690, 576] width 440 height 29
click at [463, 570] on input "I understand that this price change job will affect 563 product variants and ma…" at bounding box center [456, 576] width 13 height 13
checkbox input "true"
click at [921, 619] on span "Confirm" at bounding box center [908, 618] width 38 height 13
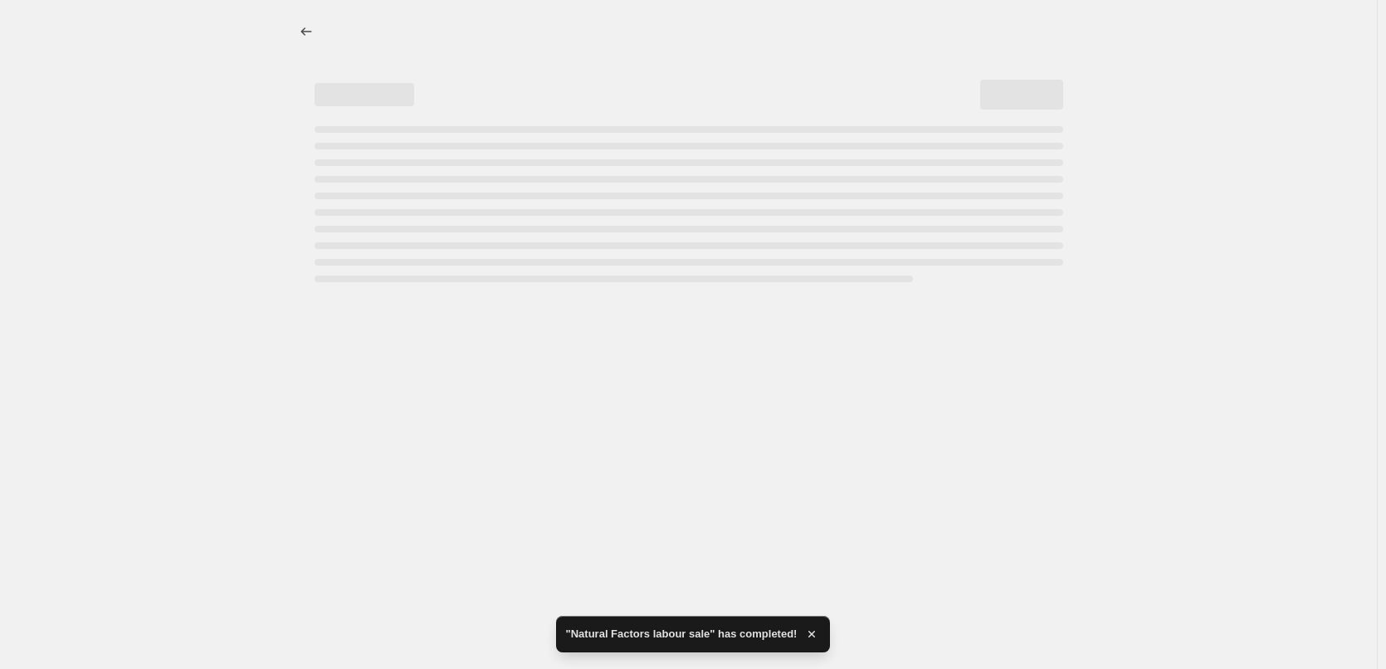
select select "percentage"
select select "tag"
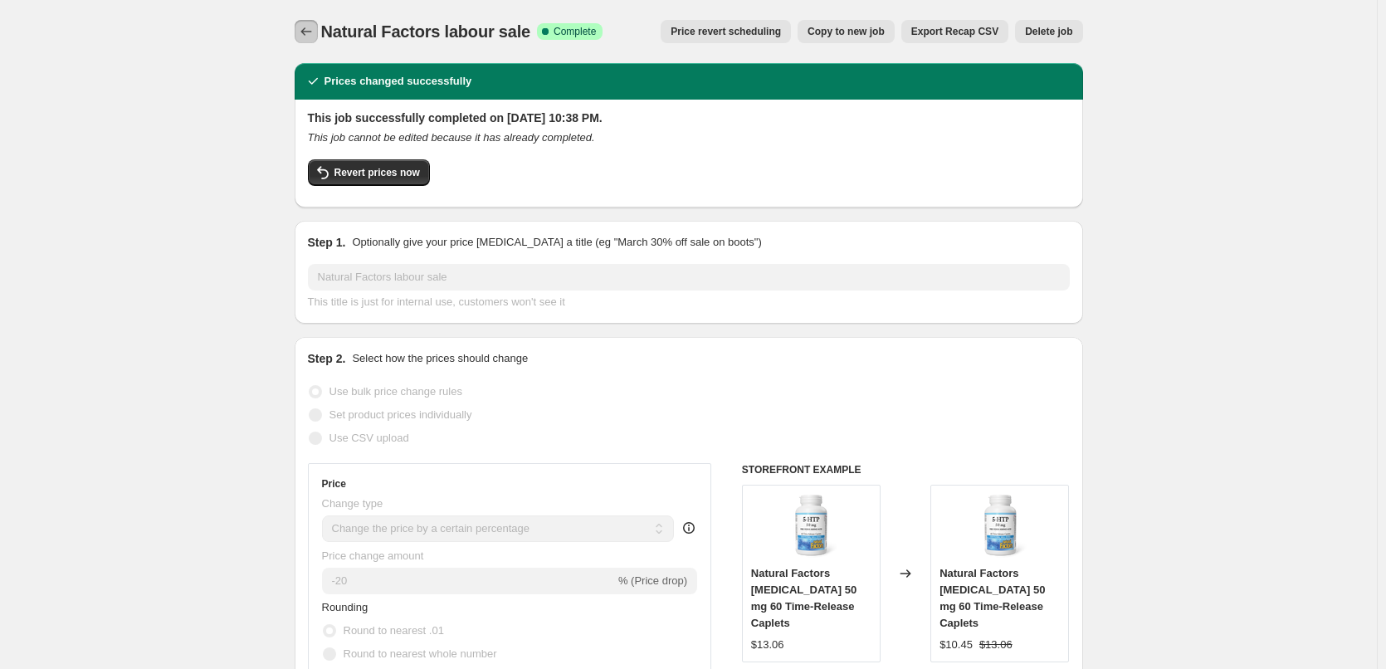
click at [309, 36] on icon "Price change jobs" at bounding box center [306, 31] width 17 height 17
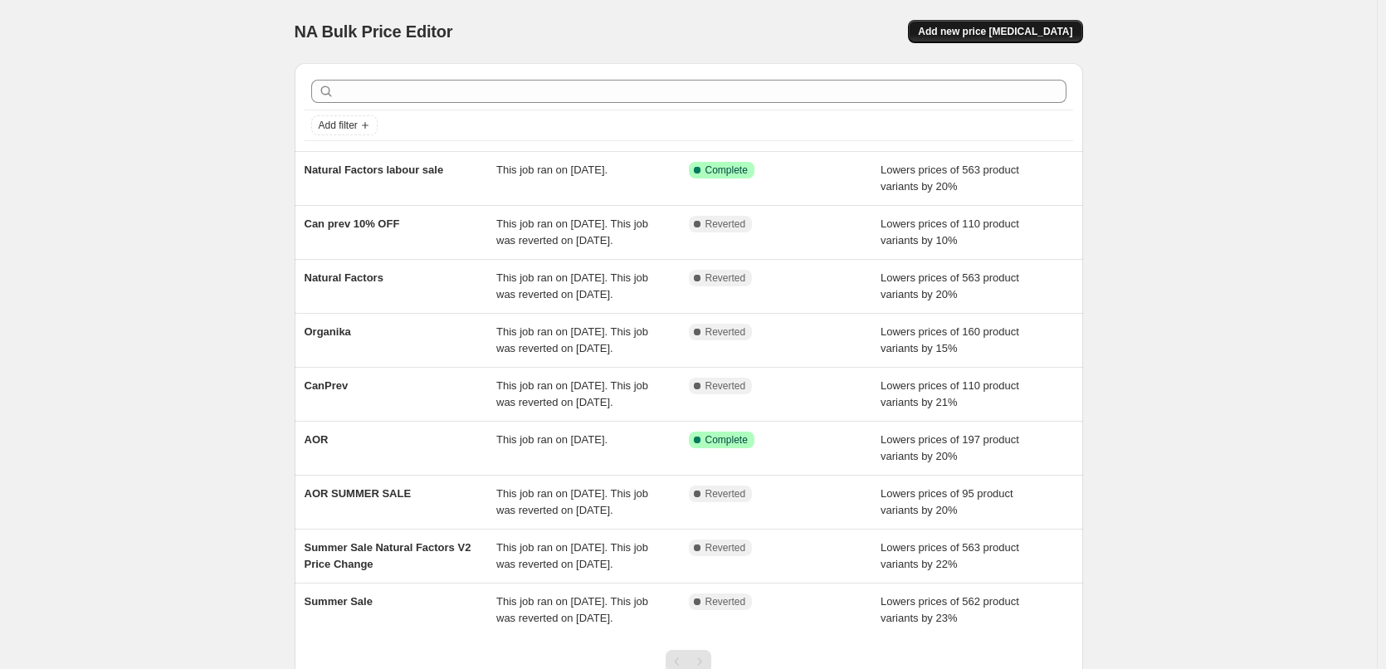
click at [996, 25] on button "Add new price change job" at bounding box center [995, 31] width 174 height 23
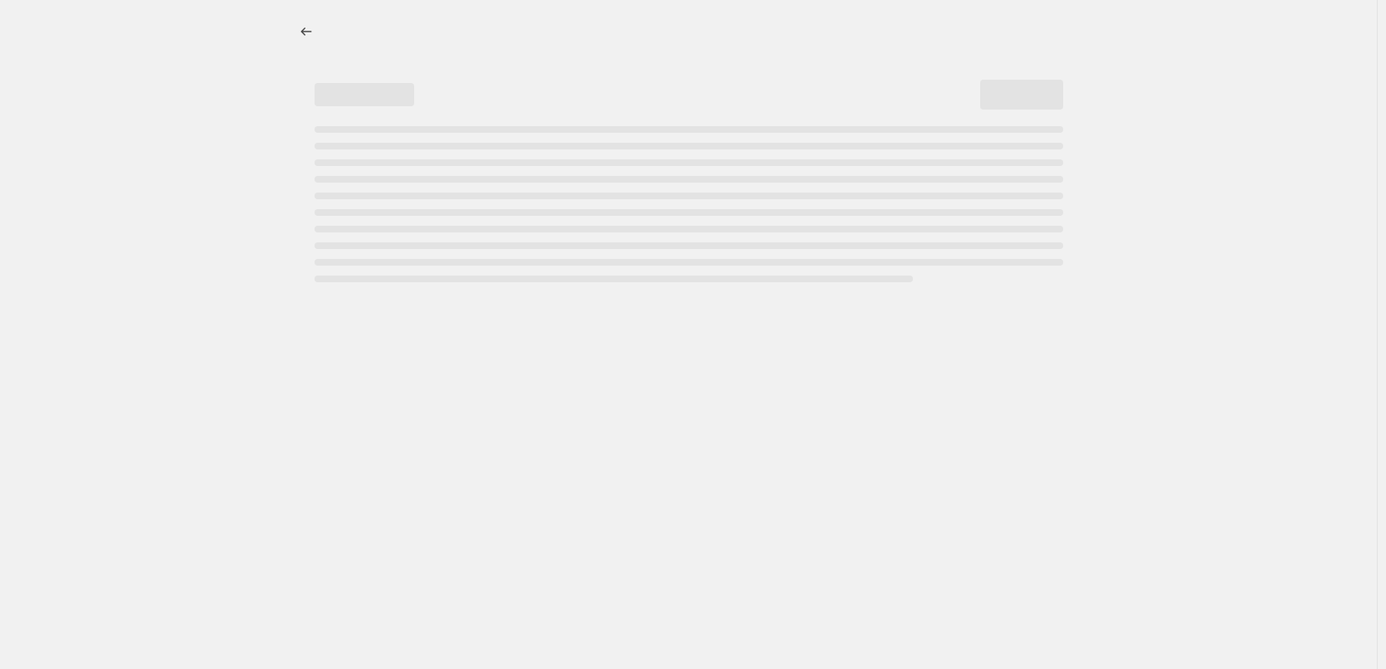
select select "percentage"
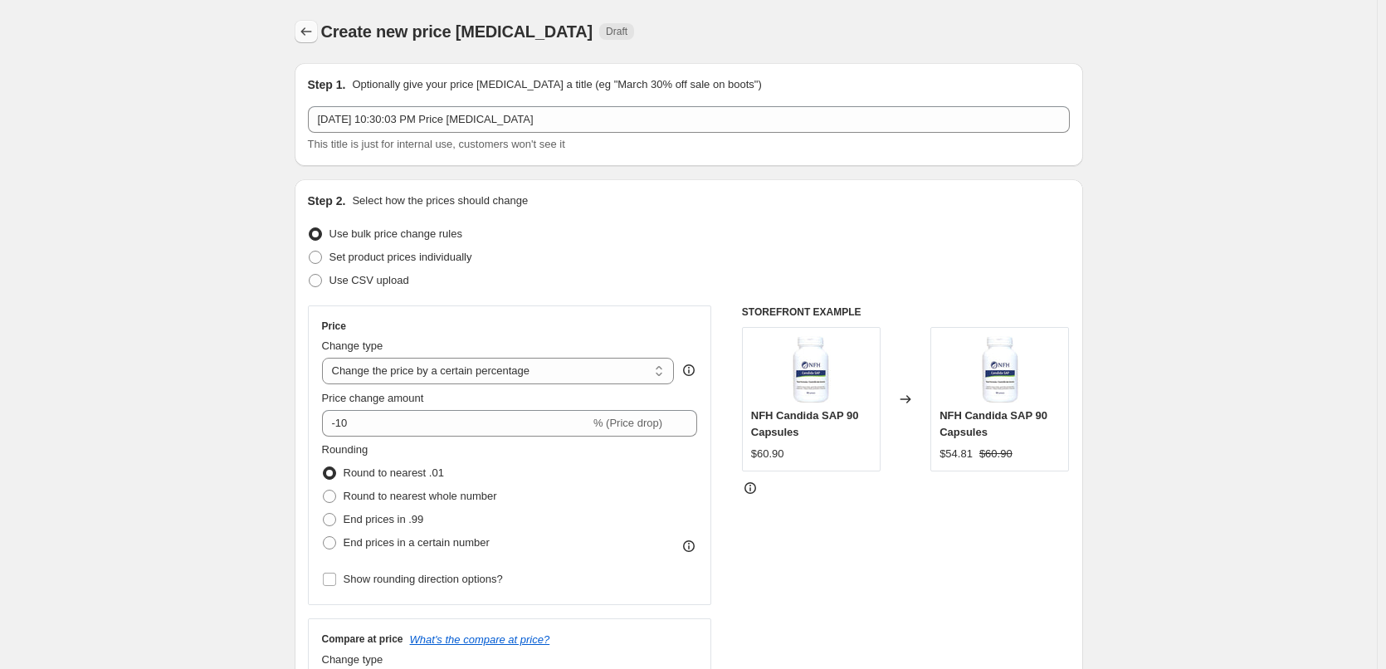
click at [309, 32] on icon "Price change jobs" at bounding box center [306, 31] width 17 height 17
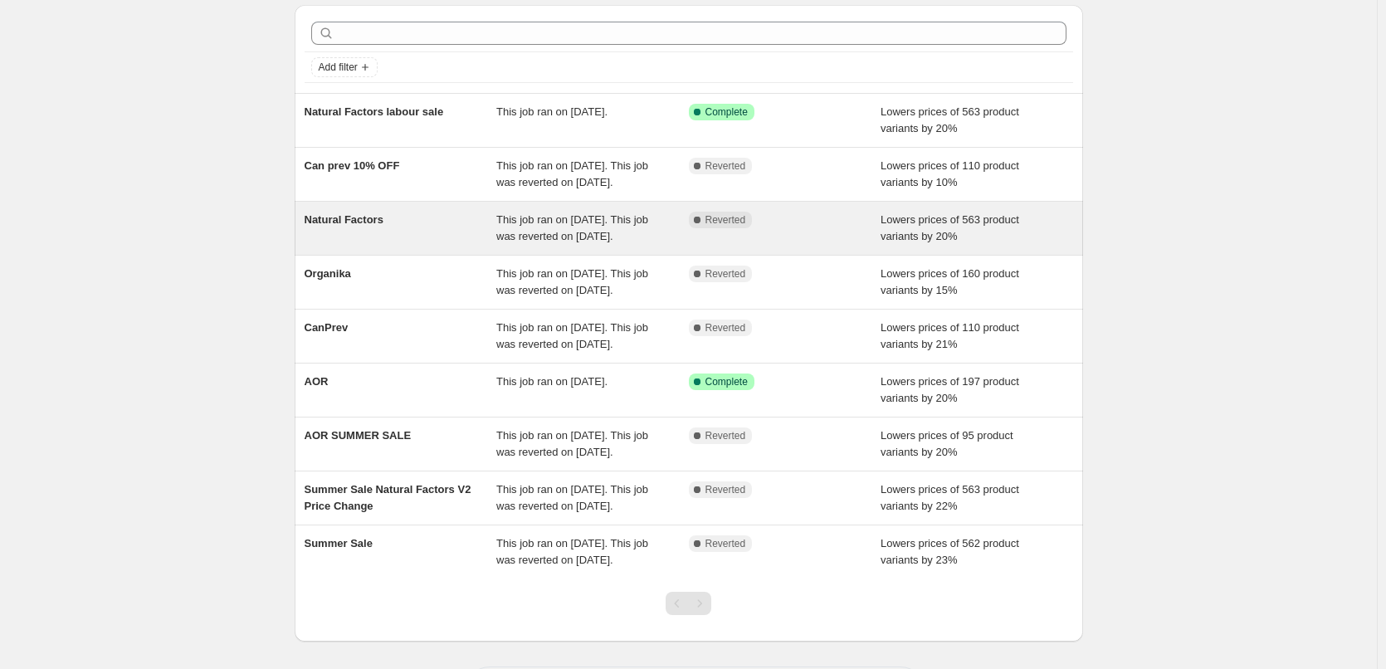
scroll to position [83, 0]
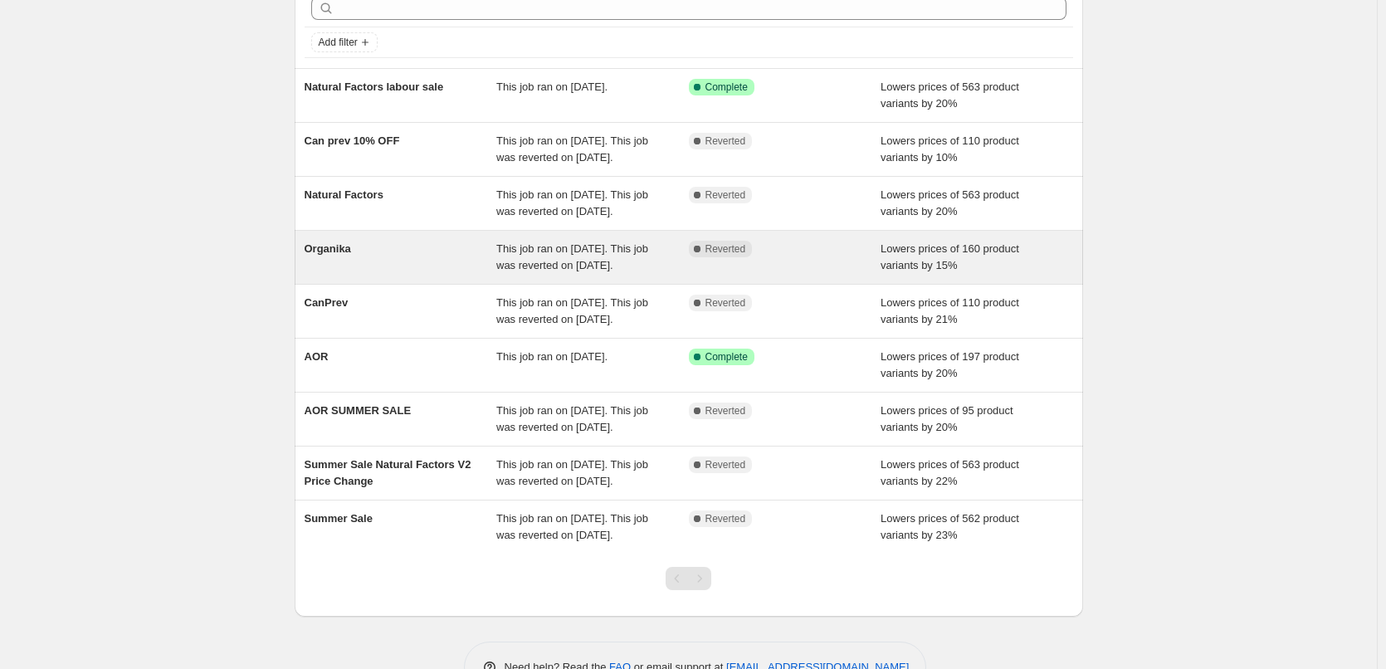
click at [396, 274] on div "Organika" at bounding box center [400, 257] width 192 height 33
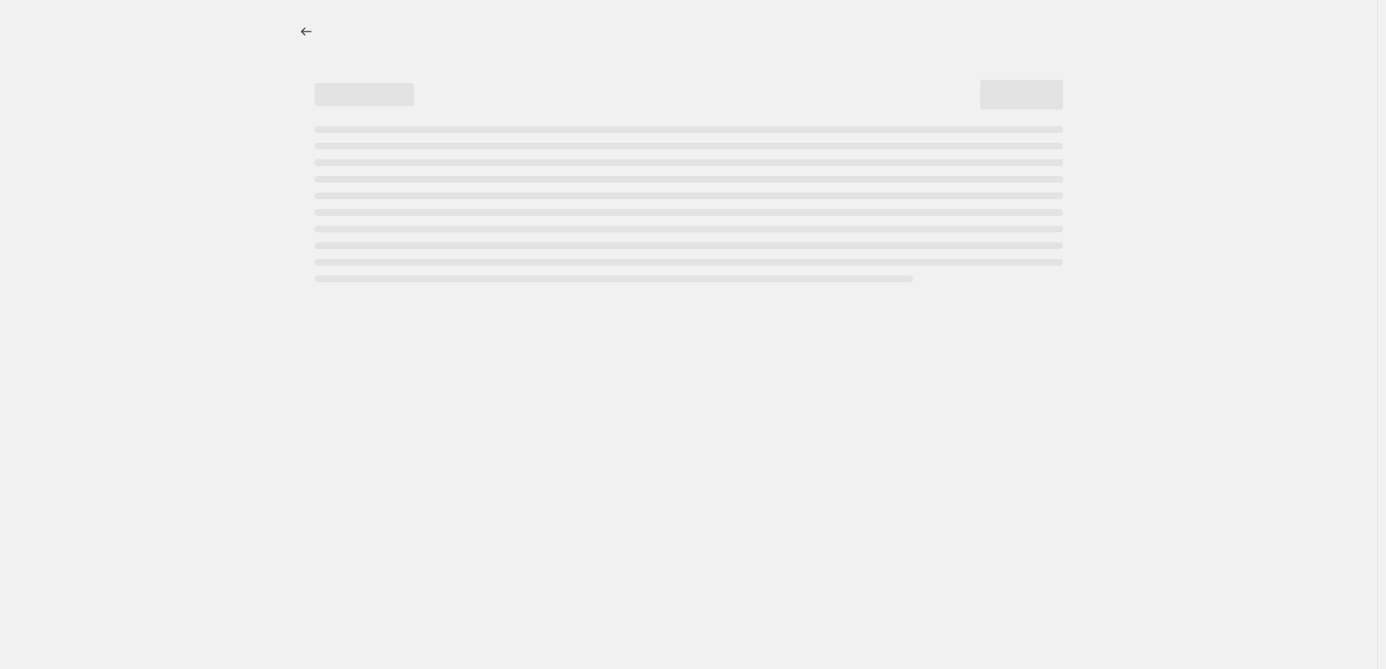
select select "percentage"
select select "tag"
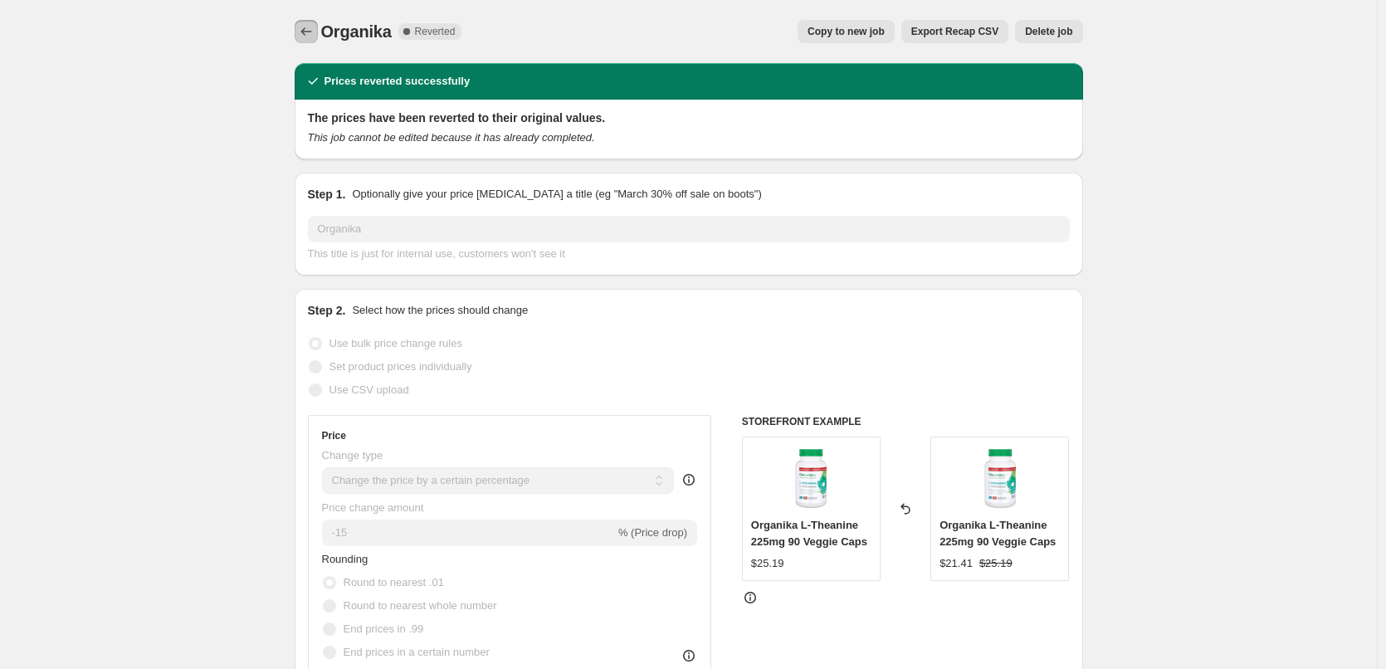
click at [311, 24] on icon "Price change jobs" at bounding box center [306, 31] width 17 height 17
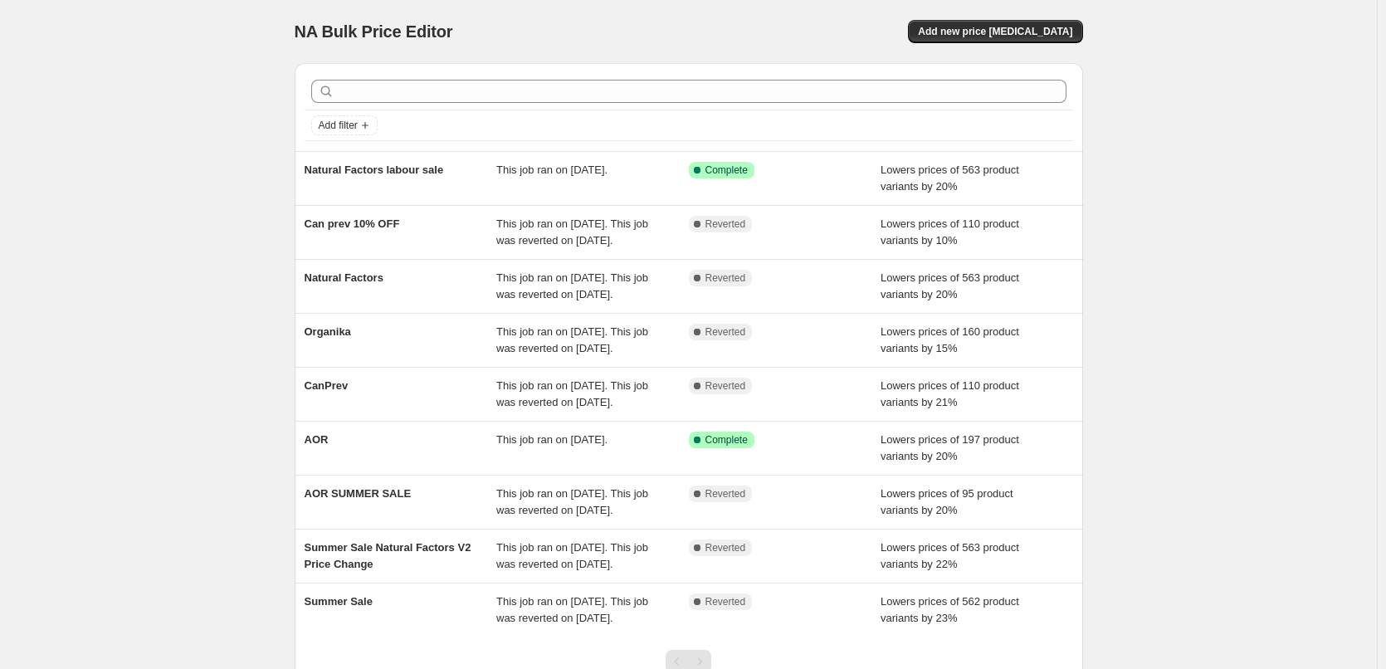
scroll to position [83, 0]
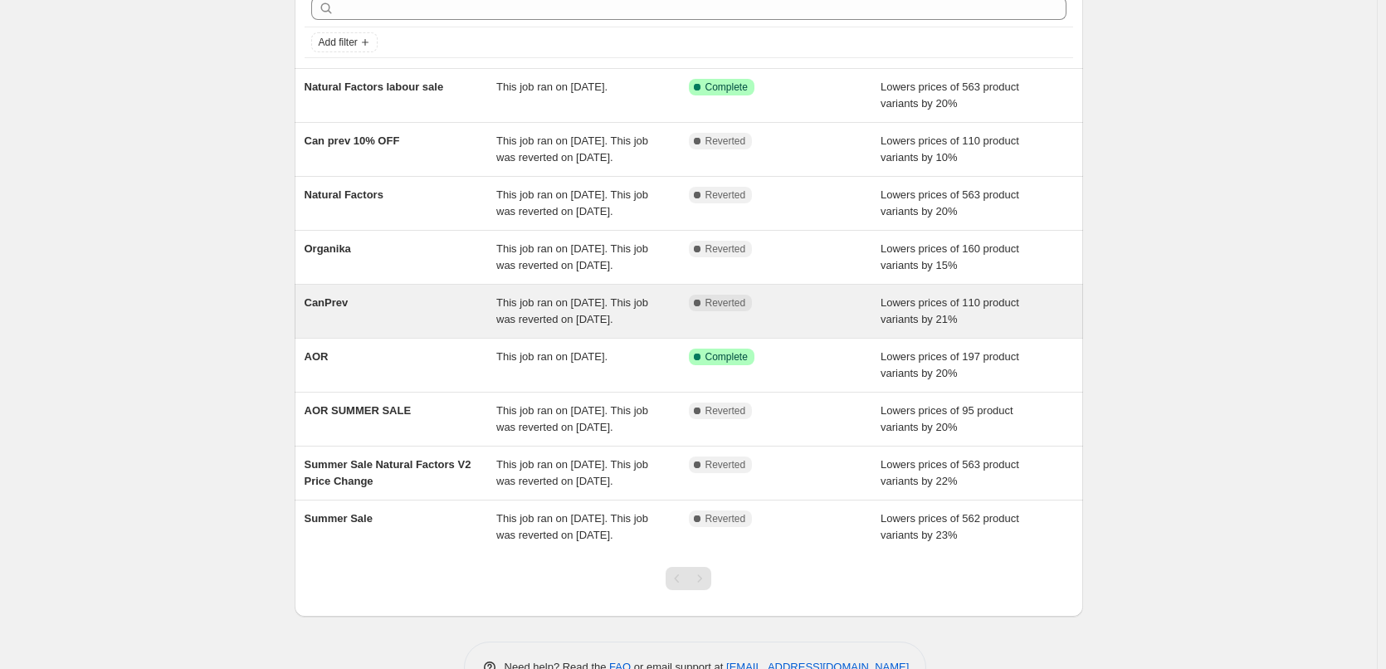
click at [378, 328] on div "CanPrev" at bounding box center [400, 311] width 192 height 33
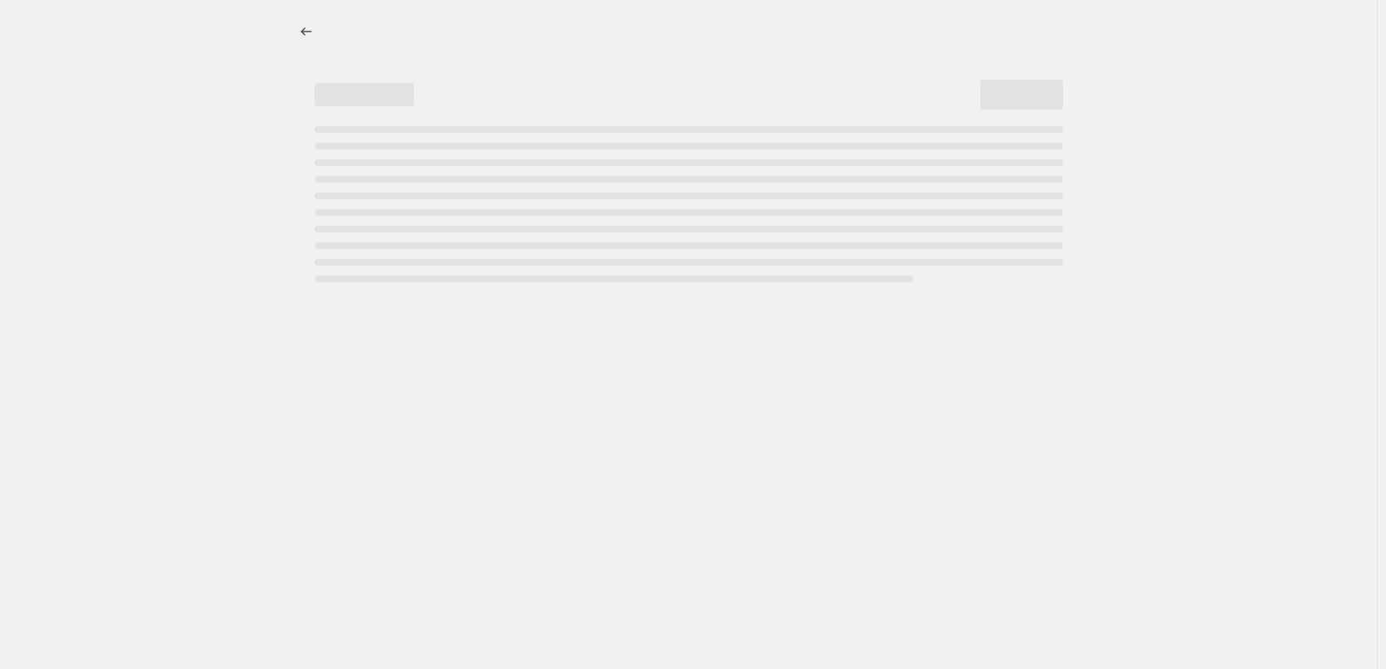
select select "percentage"
select select "tag"
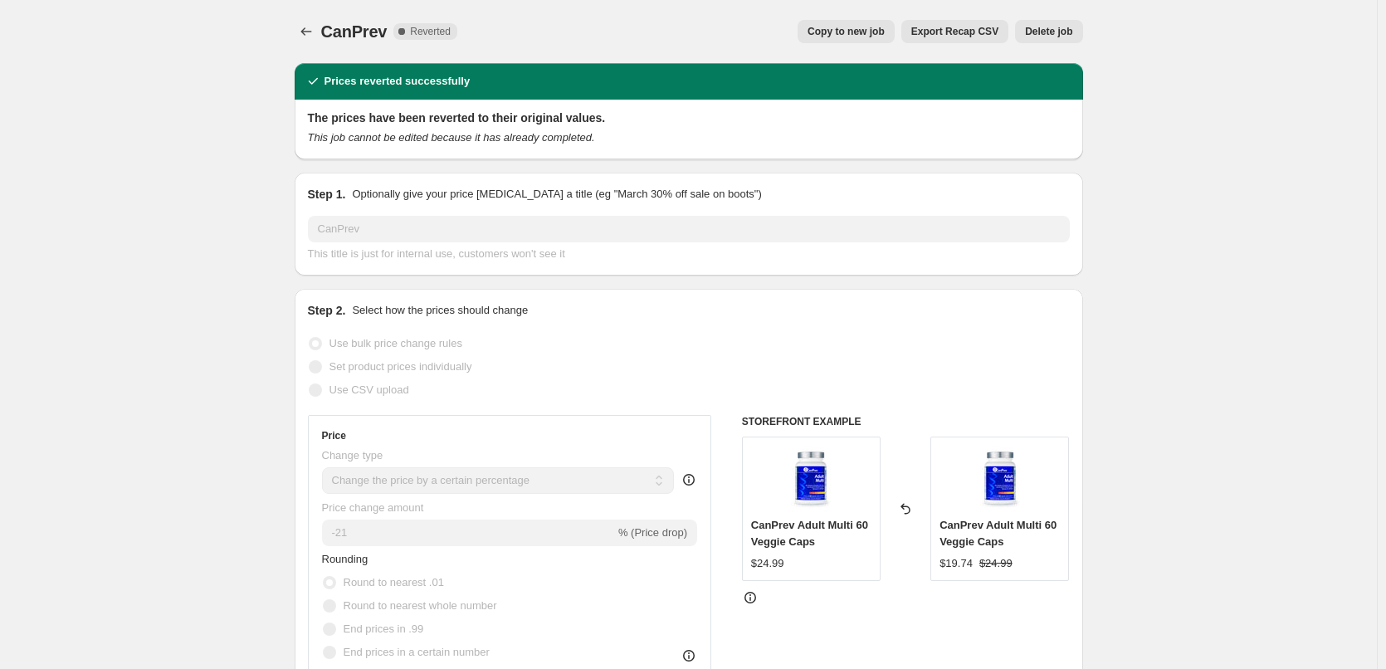
click at [861, 32] on span "Copy to new job" at bounding box center [845, 31] width 77 height 13
select select "percentage"
select select "tag"
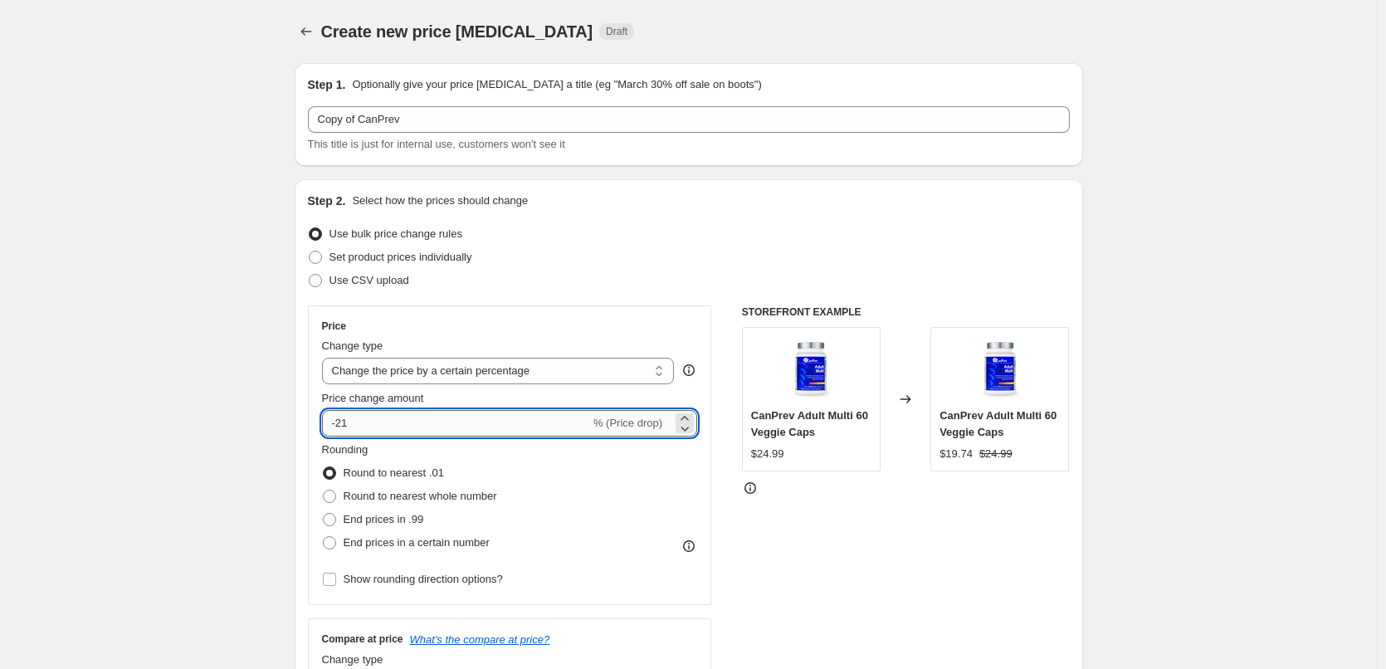
click at [348, 415] on input "-21" at bounding box center [456, 423] width 268 height 27
click at [398, 433] on input "-21" at bounding box center [456, 423] width 268 height 27
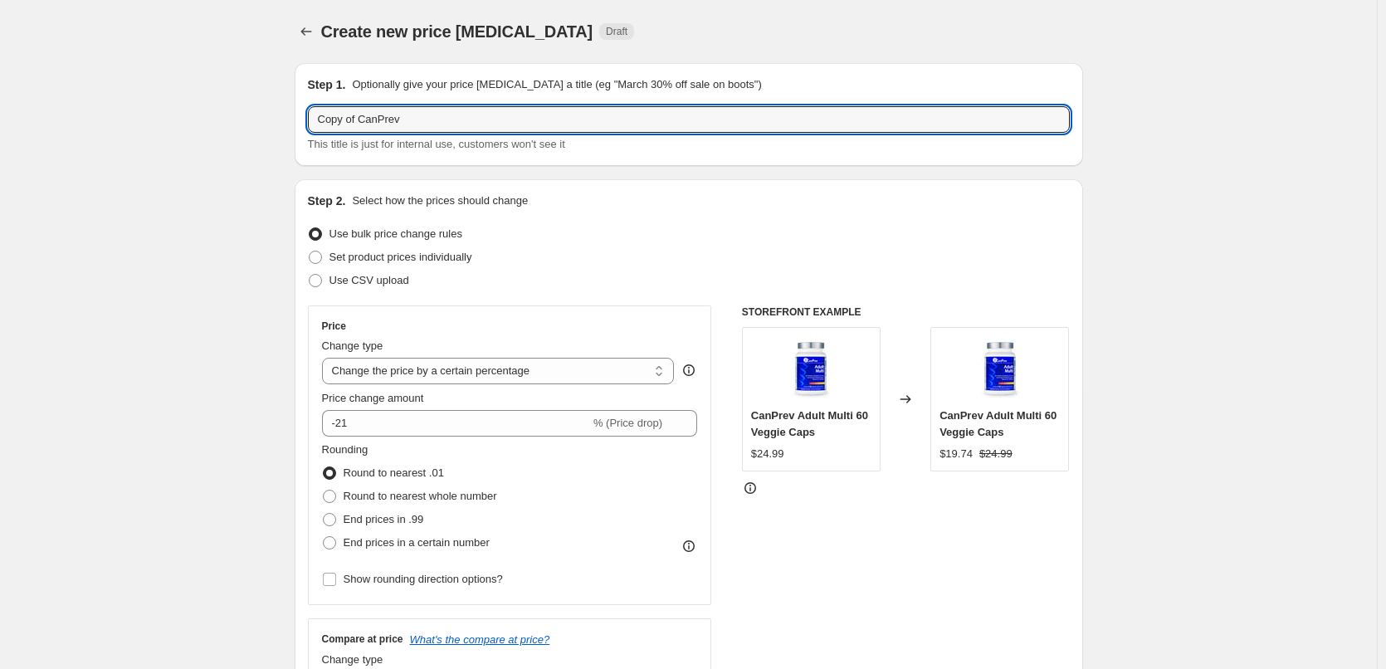
drag, startPoint x: 346, startPoint y: 112, endPoint x: 283, endPoint y: 127, distance: 64.8
drag, startPoint x: 339, startPoint y: 116, endPoint x: 290, endPoint y: 116, distance: 49.0
click at [417, 119] on input "CanPrev" at bounding box center [689, 119] width 762 height 27
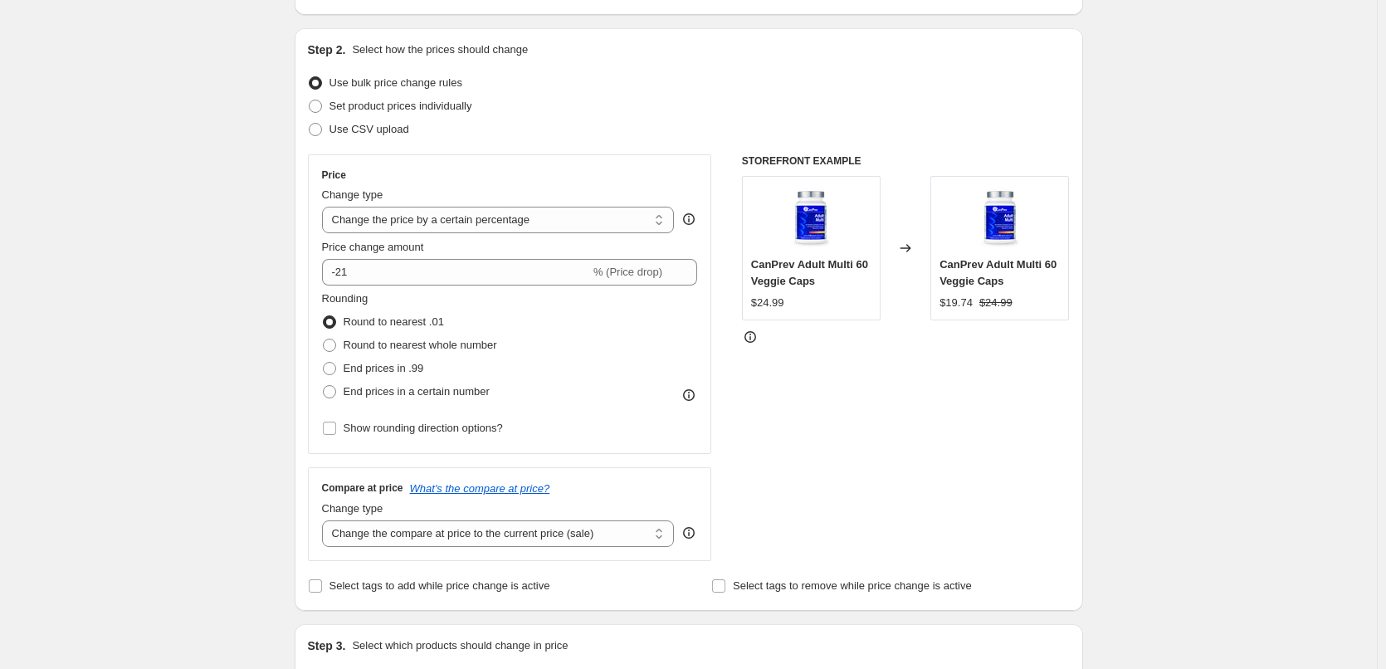
type input "CanPrev labour sale"
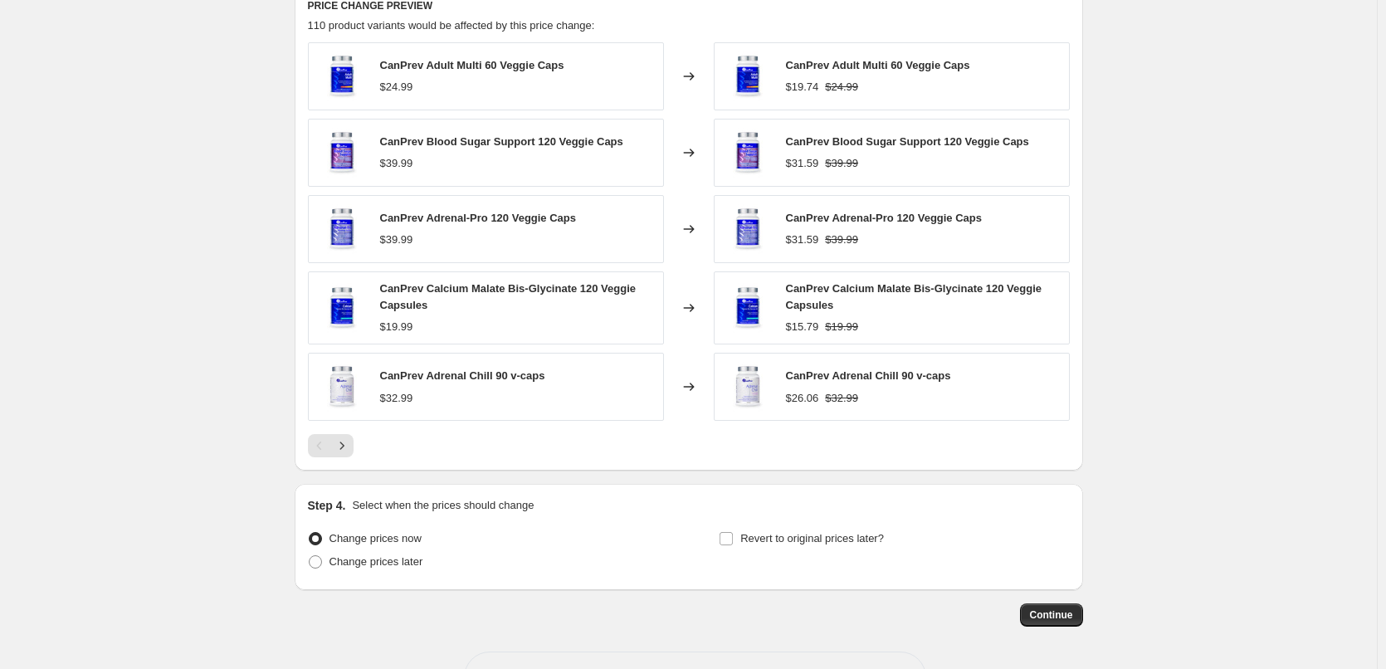
scroll to position [1182, 0]
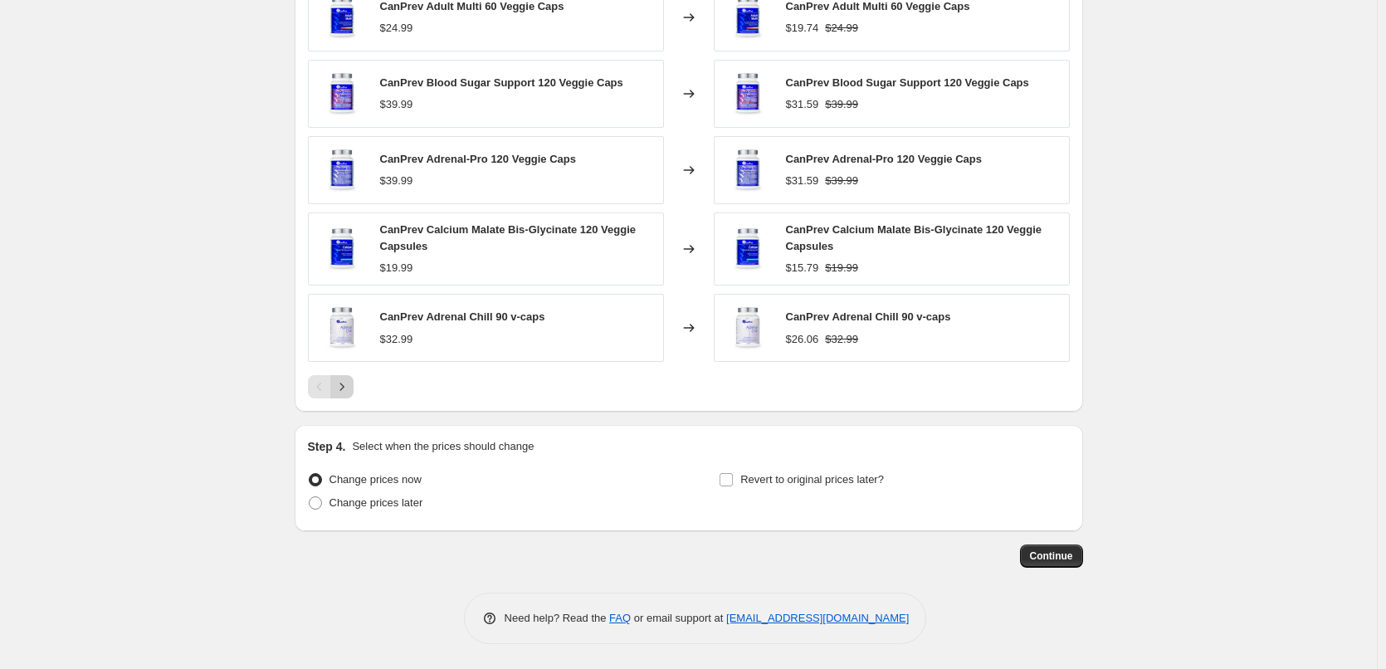
click at [350, 383] on icon "Next" at bounding box center [342, 386] width 17 height 17
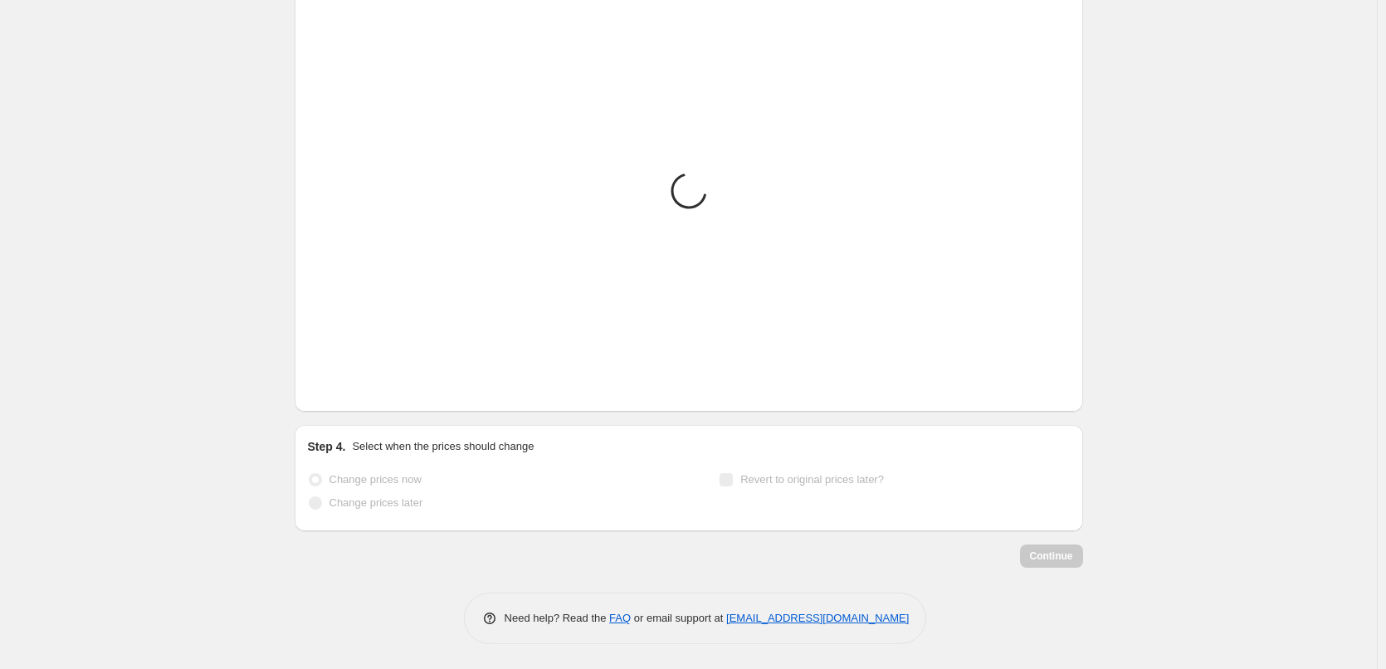
scroll to position [1177, 0]
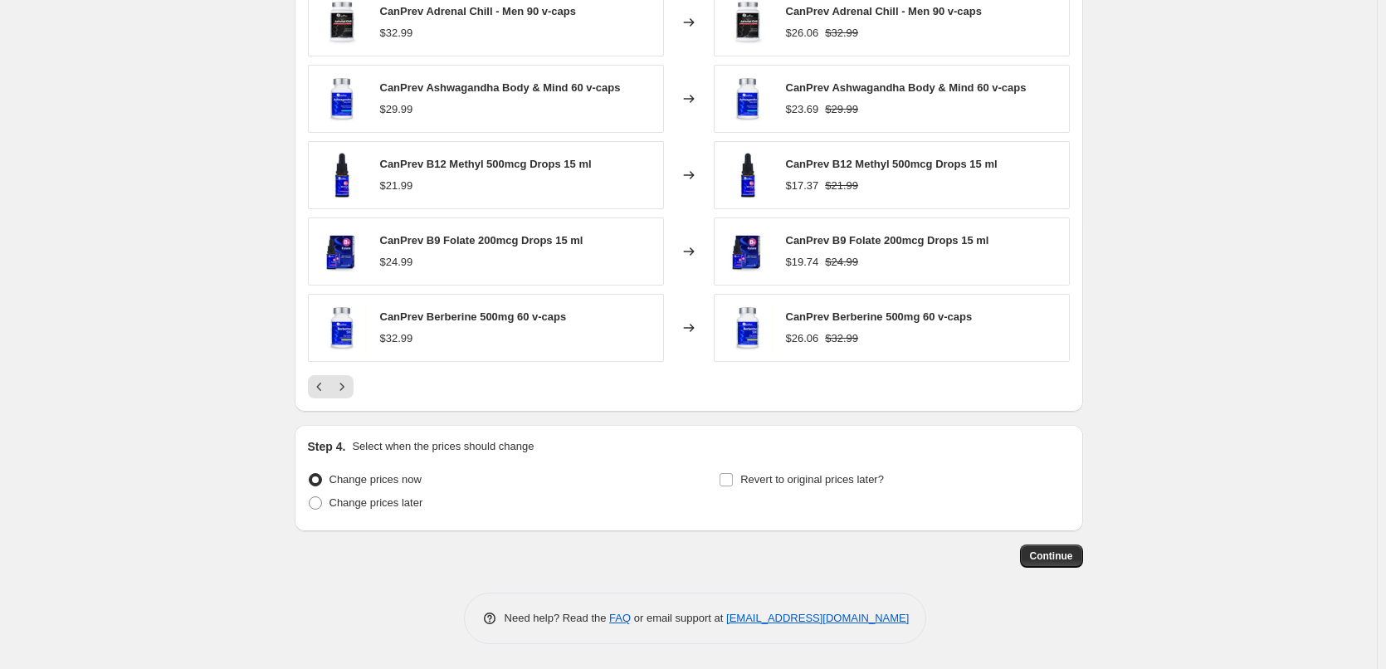
click at [410, 323] on span "CanPrev Berberine 500mg 60 v-caps" at bounding box center [473, 316] width 187 height 12
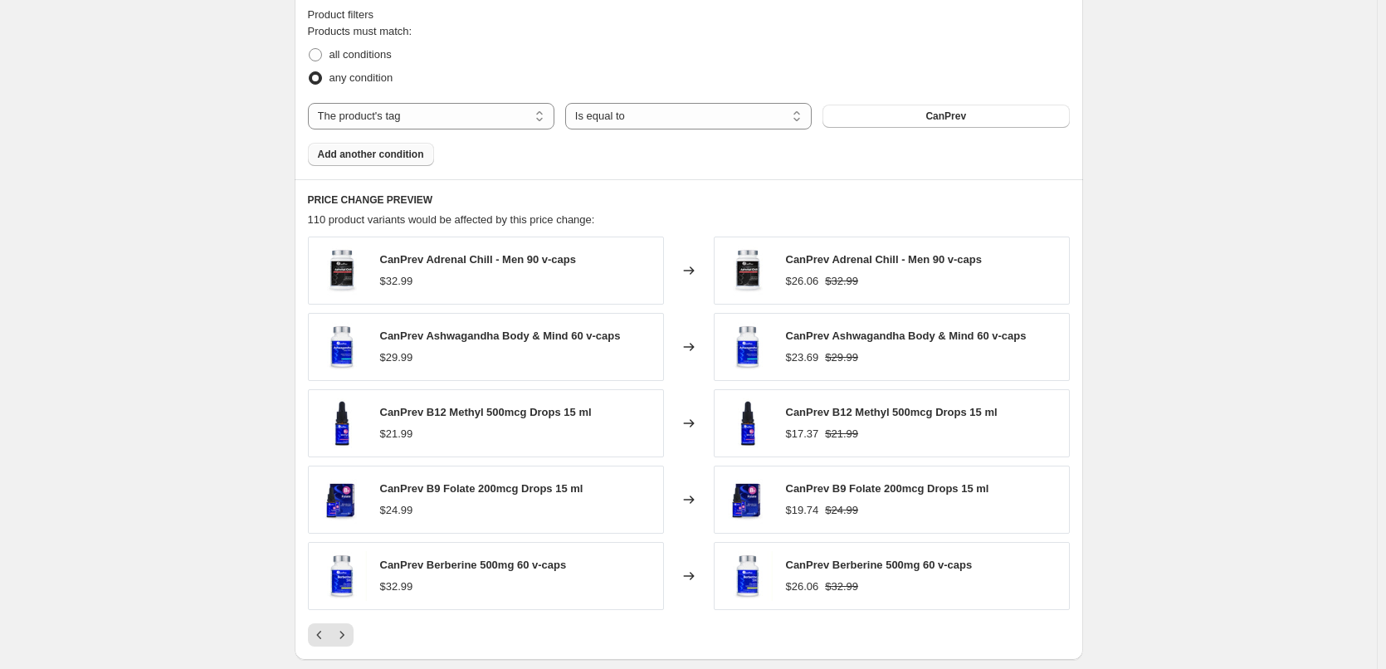
click at [381, 150] on span "Add another condition" at bounding box center [371, 154] width 106 height 13
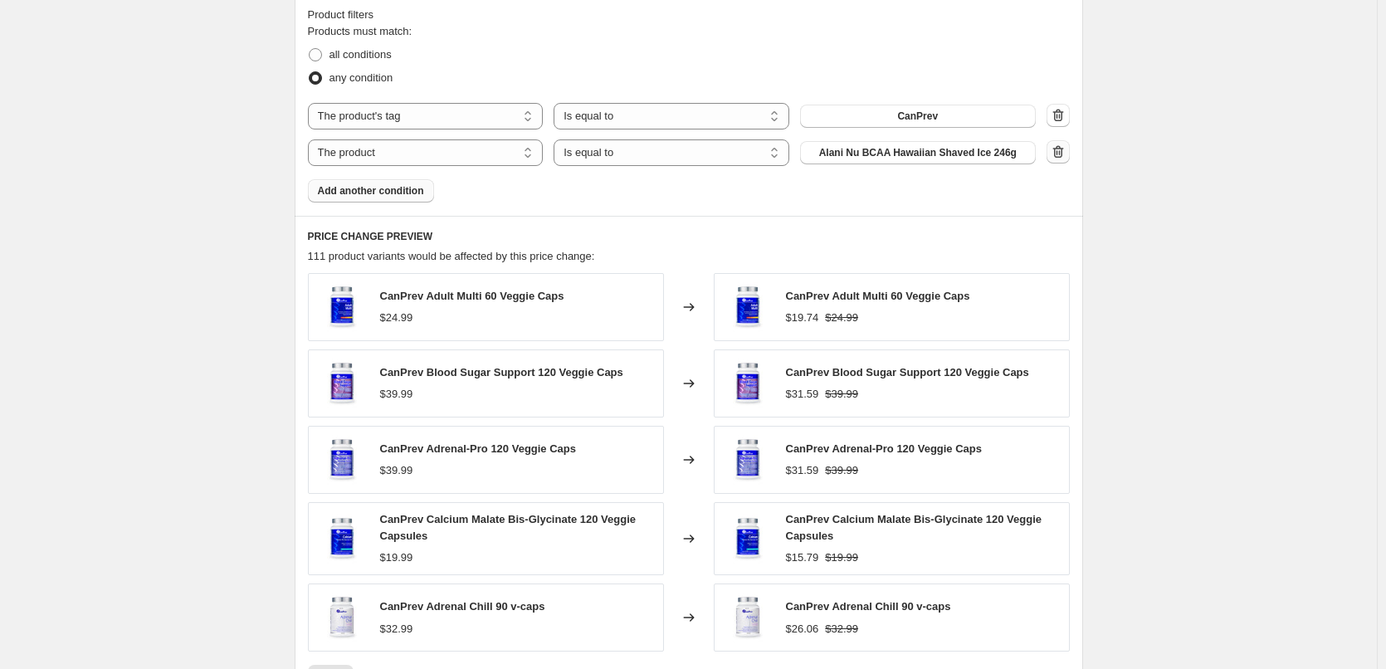
click at [1061, 153] on icon "button" at bounding box center [1058, 152] width 17 height 17
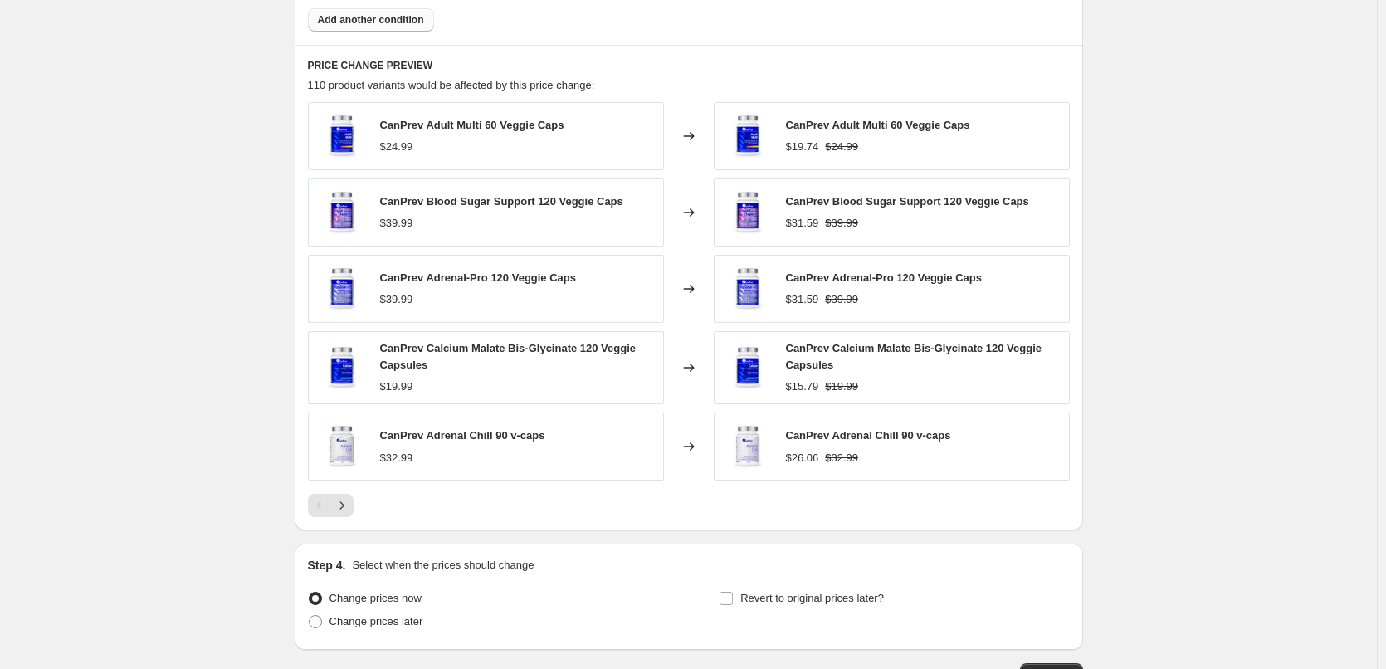
scroll to position [1182, 0]
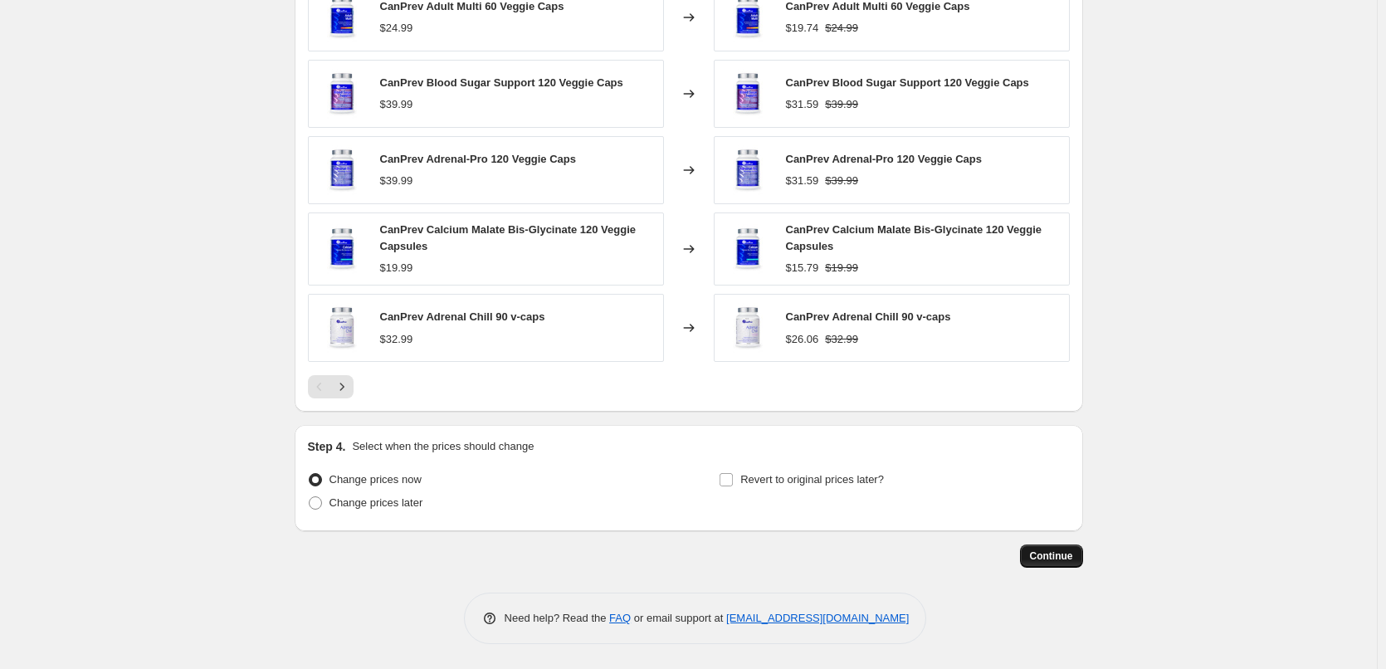
click at [1052, 561] on span "Continue" at bounding box center [1051, 555] width 43 height 13
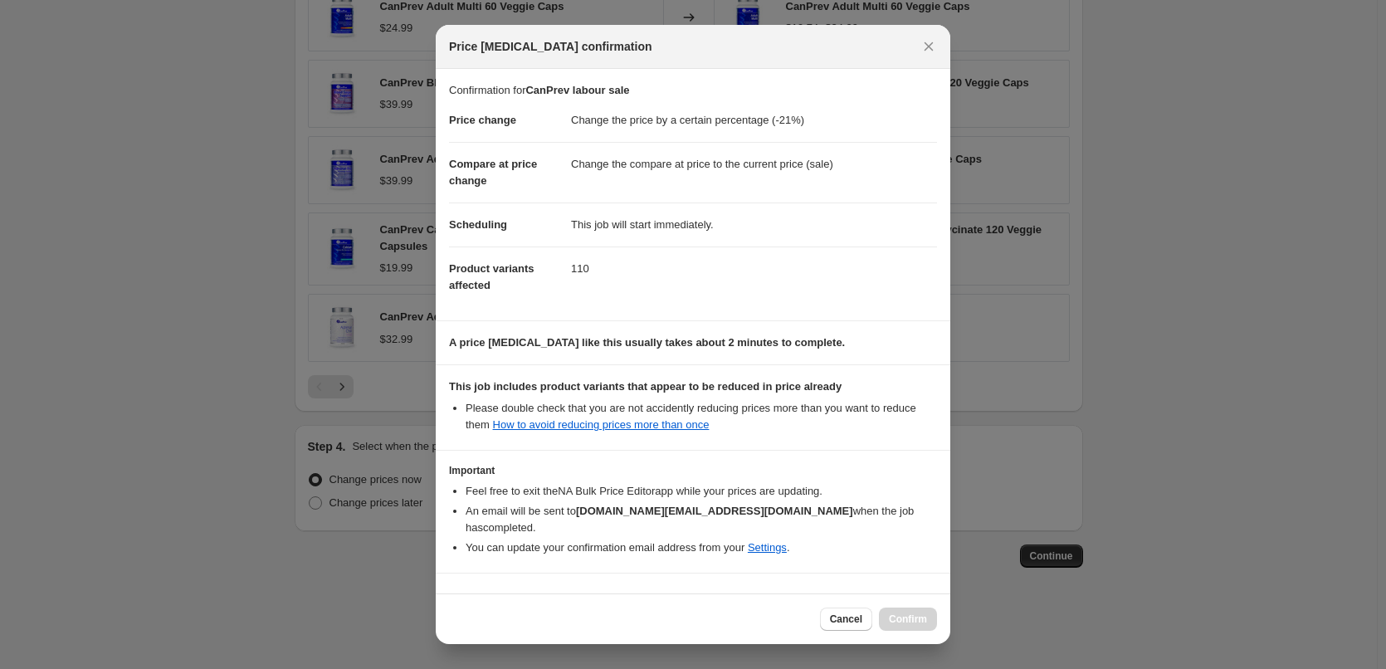
click at [549, 592] on b "I understand that this price change job may further reduce the prices of items …" at bounding box center [697, 606] width 454 height 29
click at [463, 600] on input "I understand that this price change job may further reduce the prices of items …" at bounding box center [456, 606] width 13 height 13
checkbox input "true"
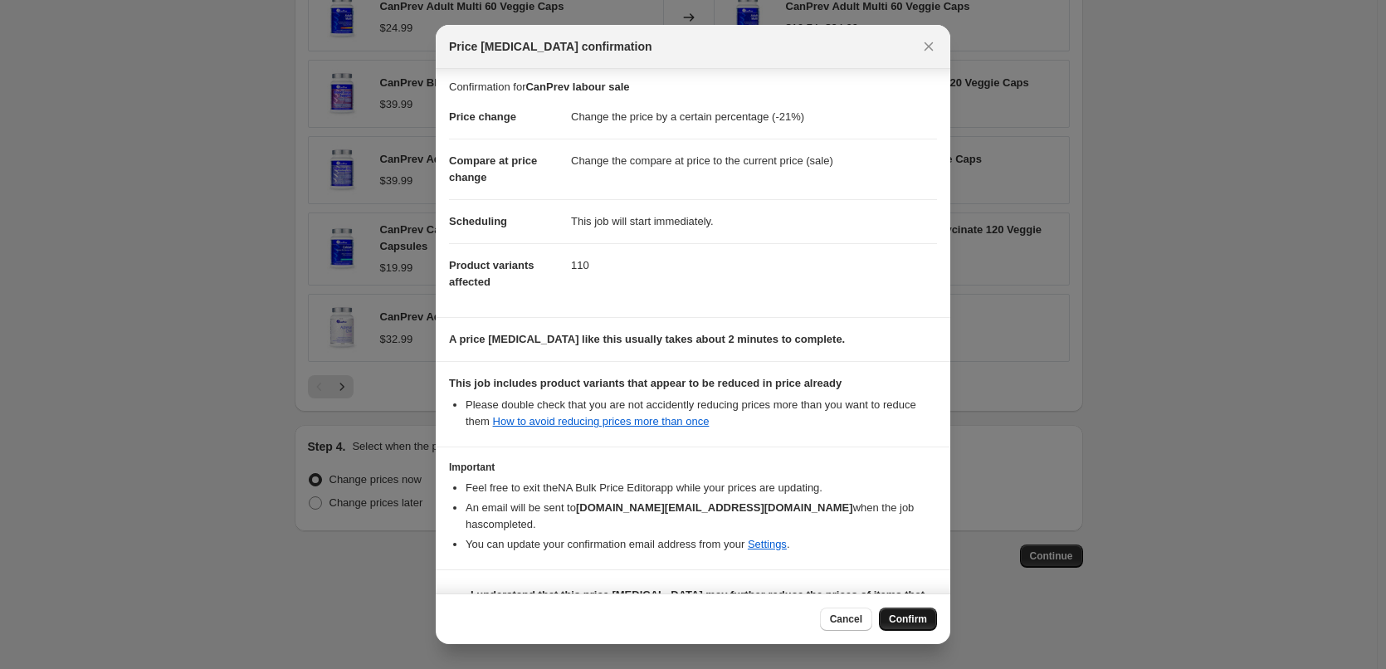
click at [906, 618] on span "Confirm" at bounding box center [908, 618] width 38 height 13
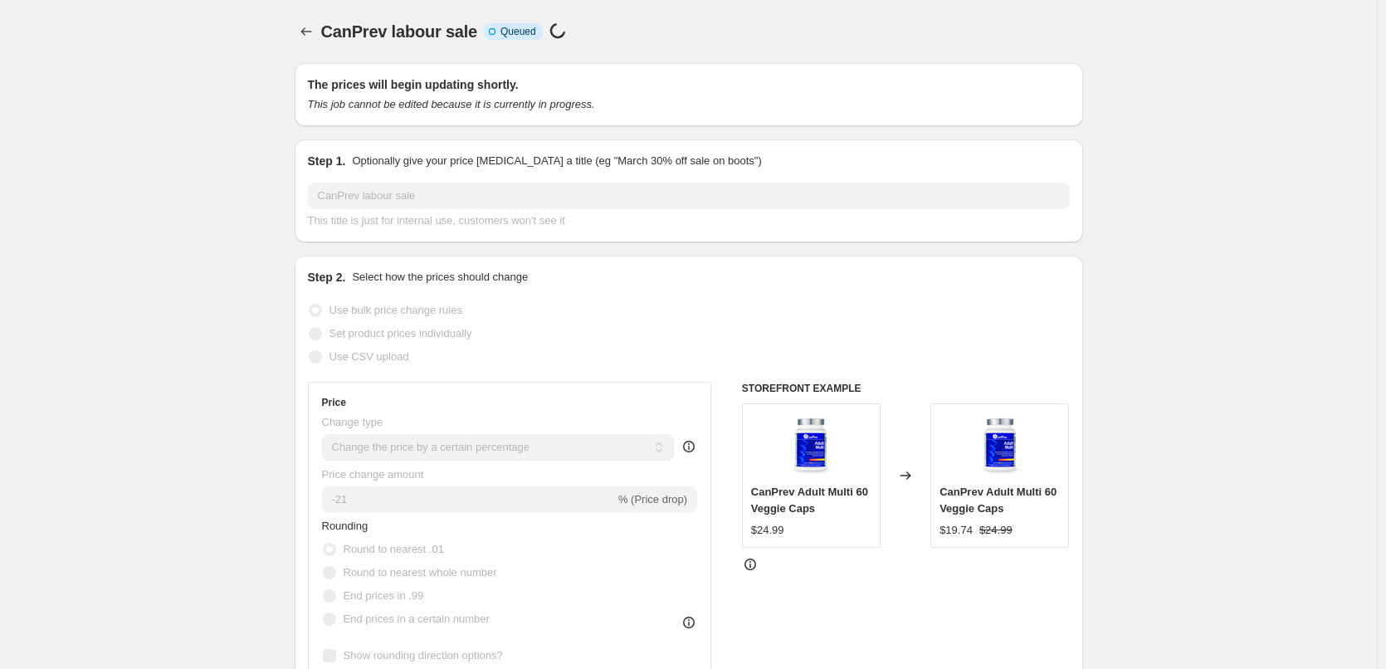
drag, startPoint x: 605, startPoint y: 397, endPoint x: 801, endPoint y: 492, distance: 217.8
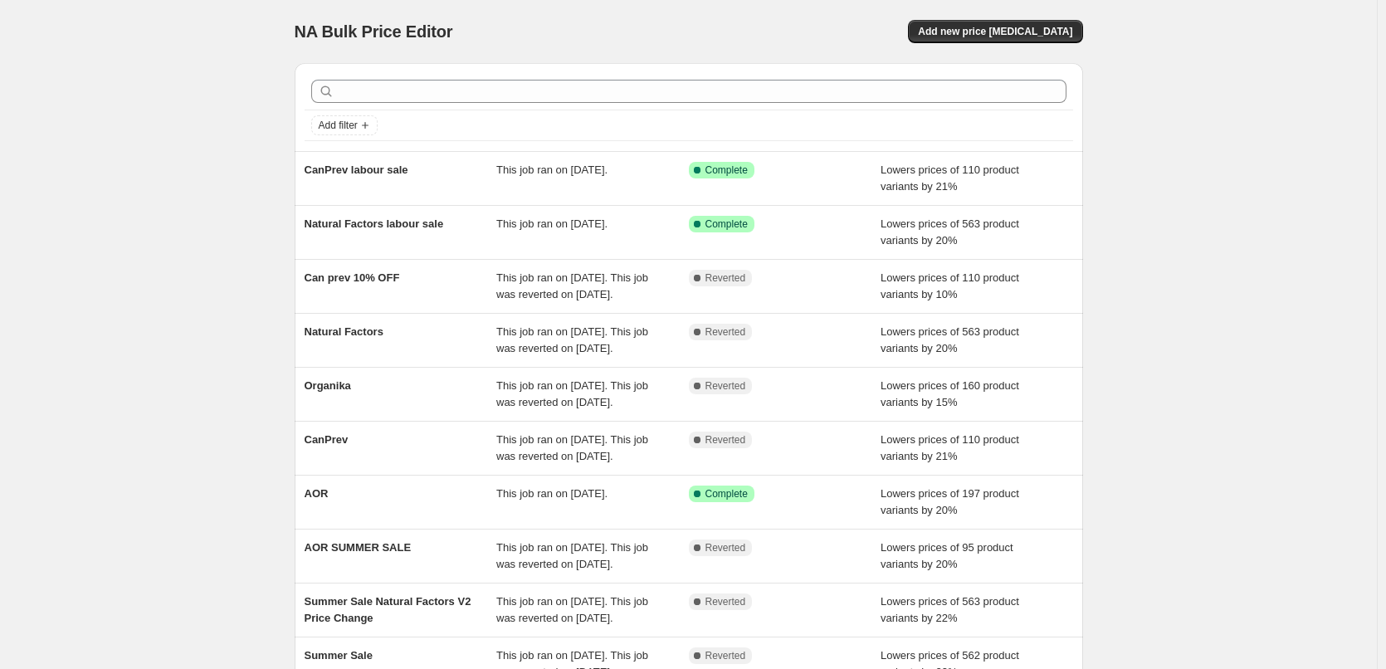
scroll to position [83, 0]
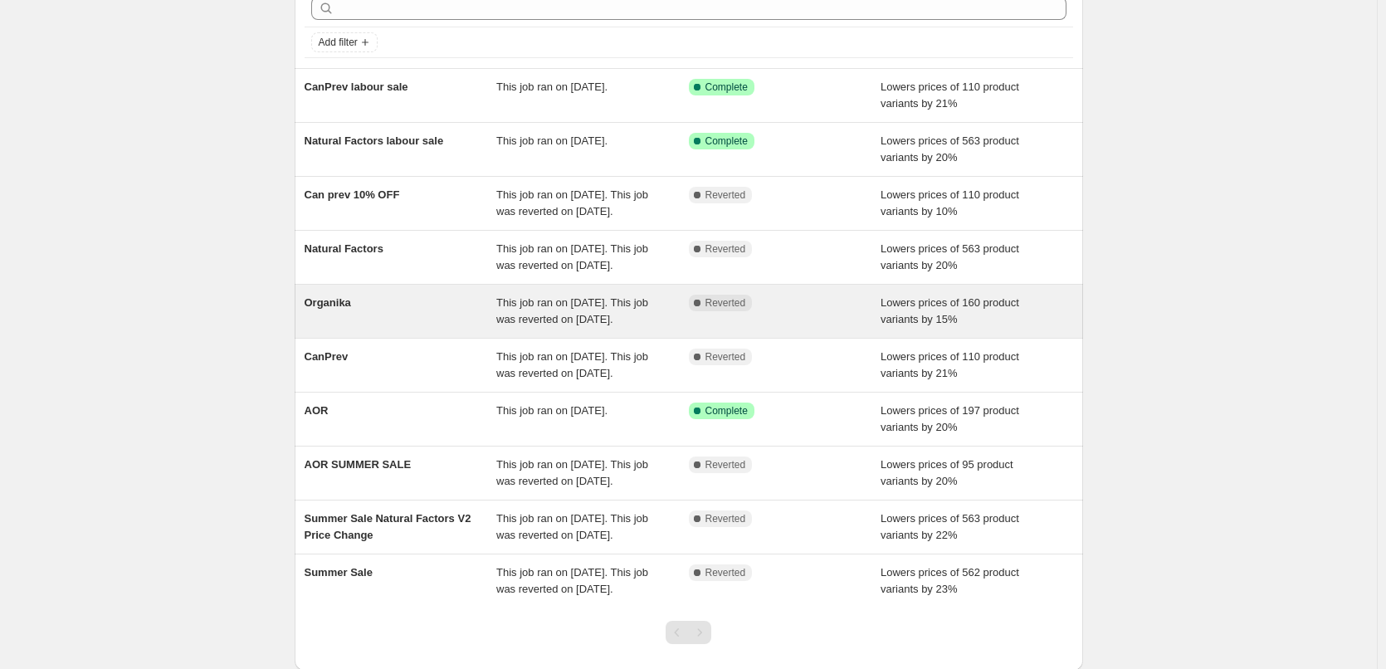
click at [387, 328] on div "Organika" at bounding box center [400, 311] width 192 height 33
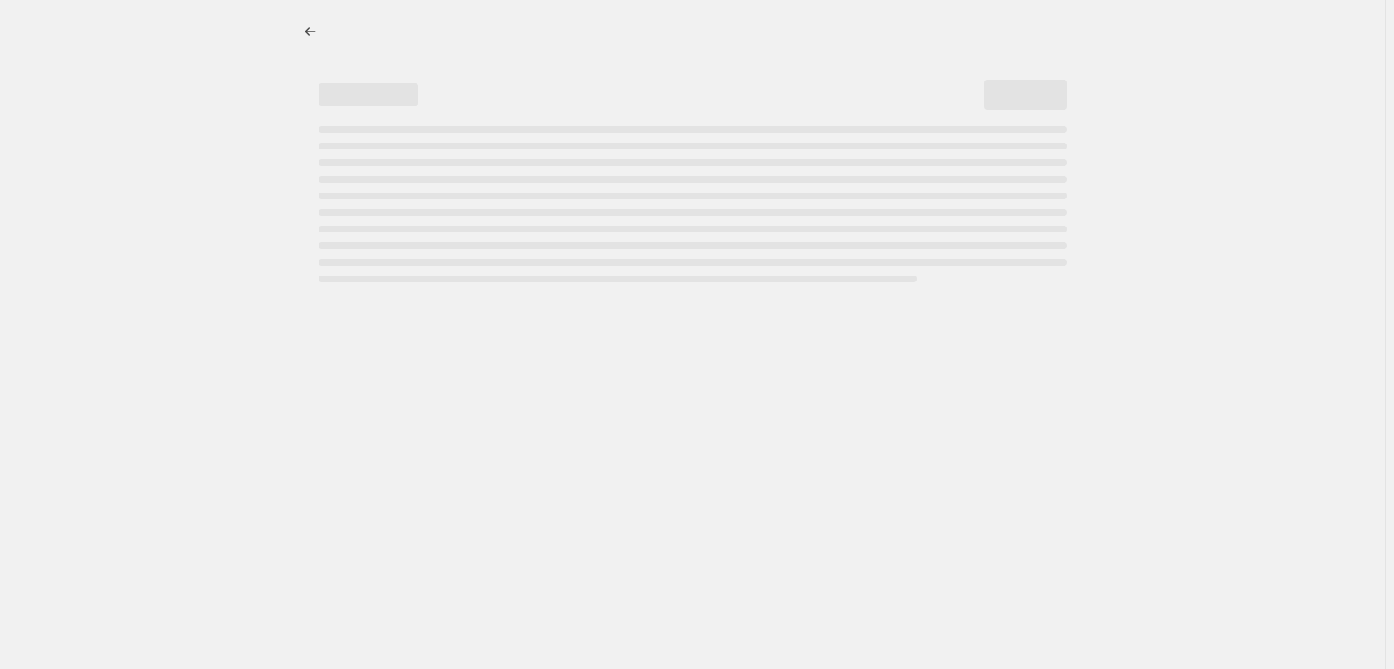
select select "percentage"
select select "tag"
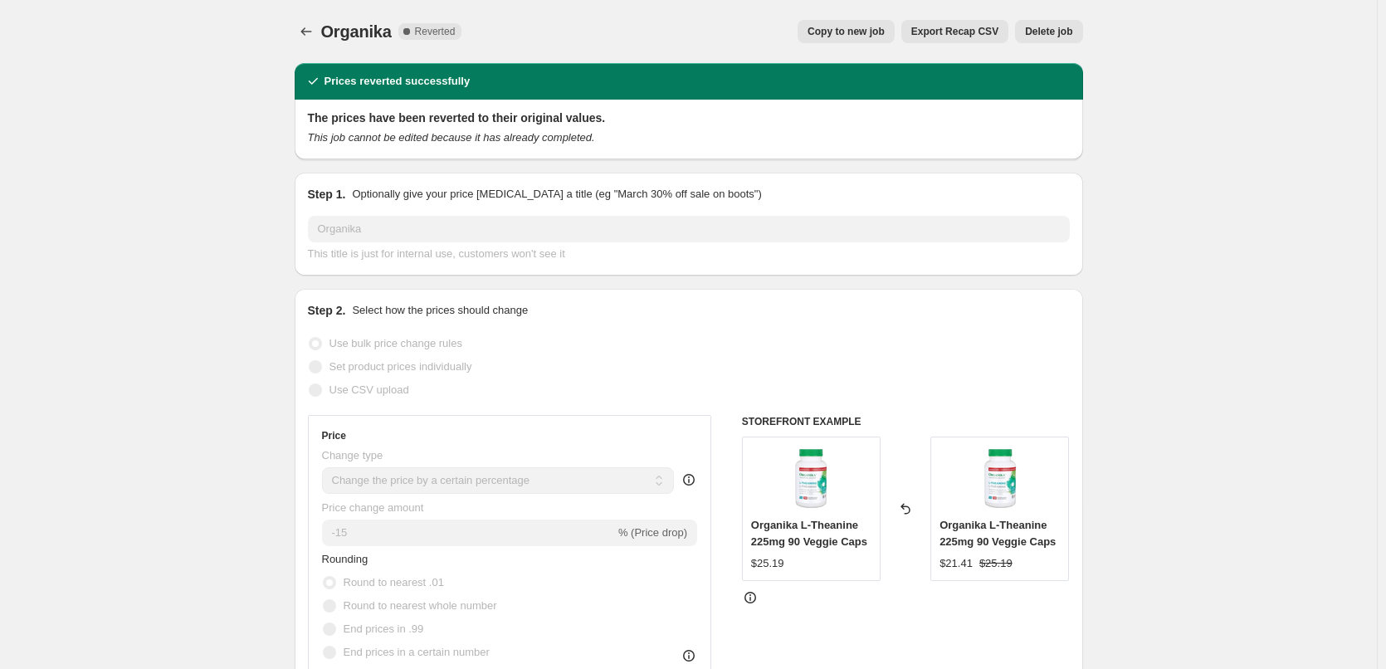
click at [870, 27] on span "Copy to new job" at bounding box center [845, 31] width 77 height 13
select select "percentage"
select select "tag"
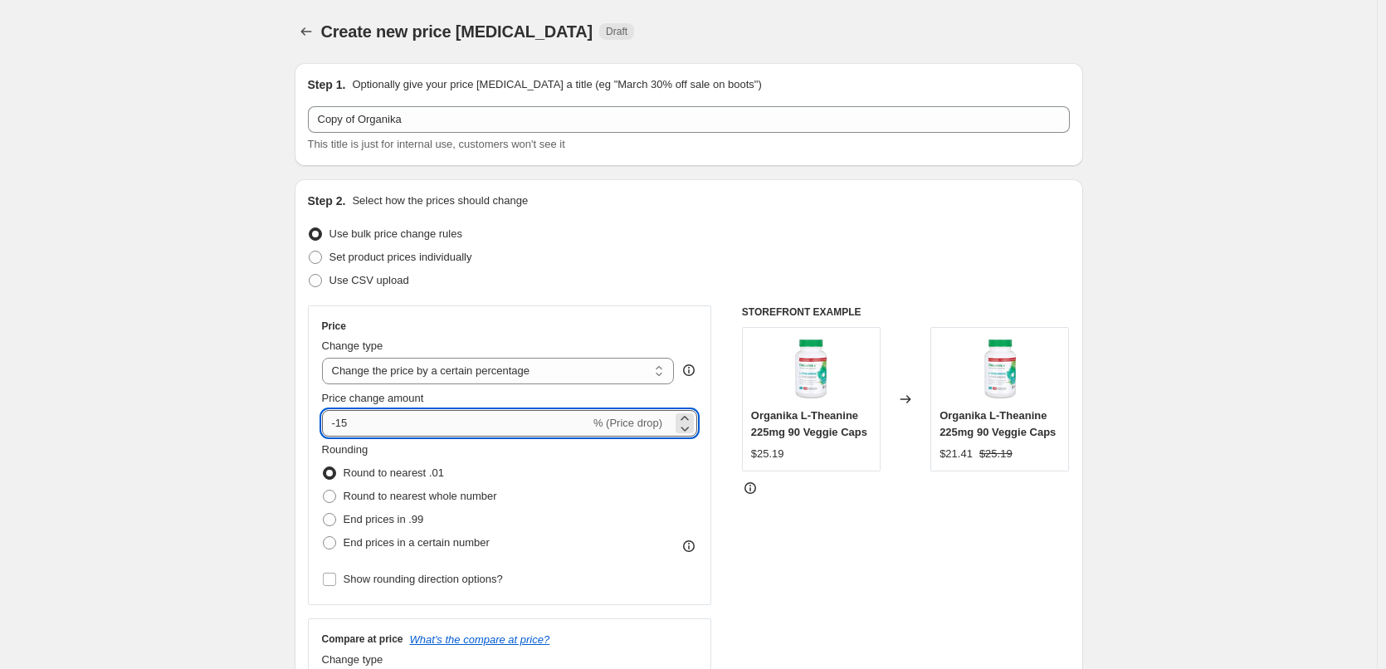
click at [407, 429] on input "-15" at bounding box center [456, 423] width 268 height 27
type input "-1"
type input "-20"
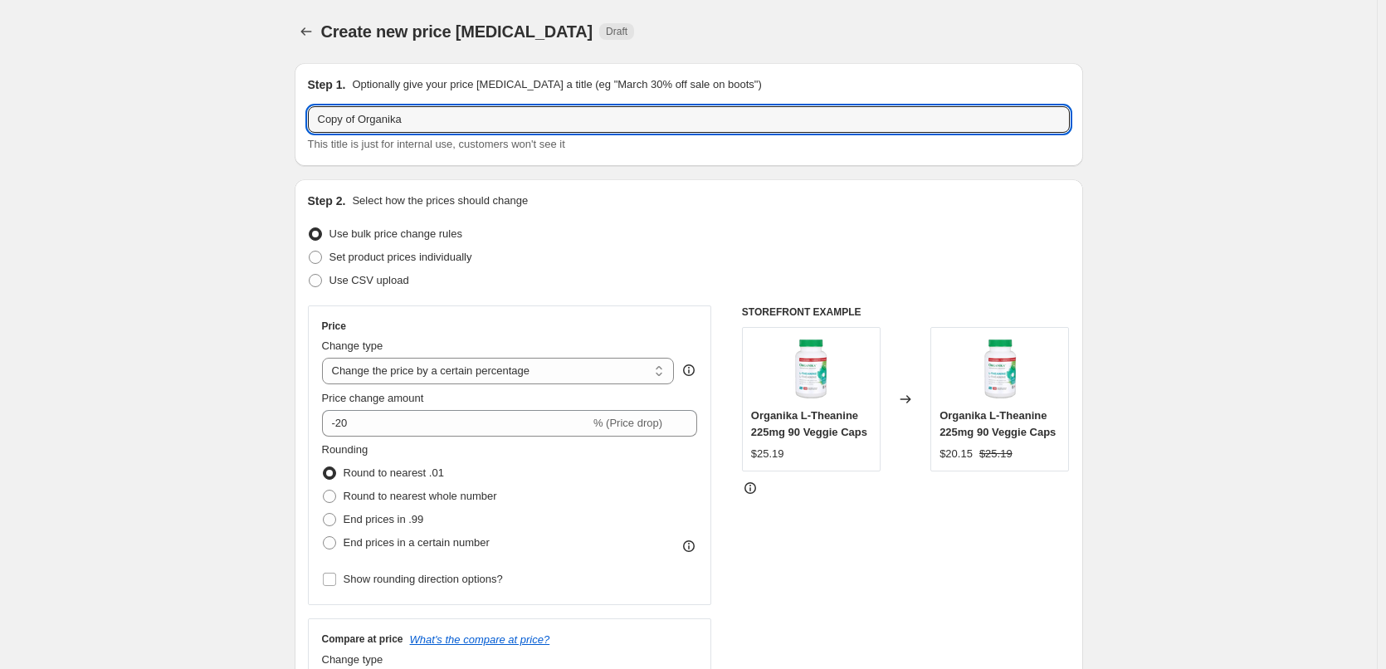
drag, startPoint x: 295, startPoint y: 131, endPoint x: 254, endPoint y: 133, distance: 40.7
click at [362, 119] on input "Copy of Organika" at bounding box center [689, 119] width 762 height 27
drag, startPoint x: 362, startPoint y: 119, endPoint x: 214, endPoint y: 119, distance: 147.7
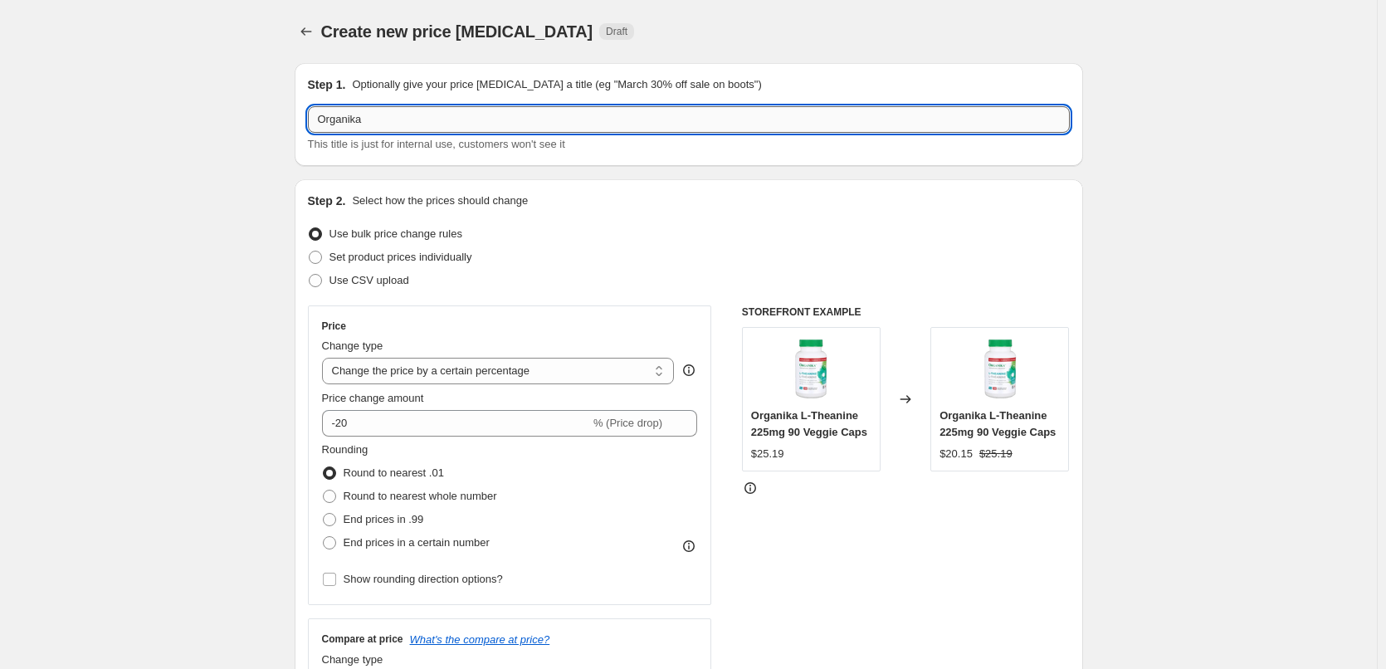
click at [393, 115] on input "Organika" at bounding box center [689, 119] width 762 height 27
type input "Organika labour sale"
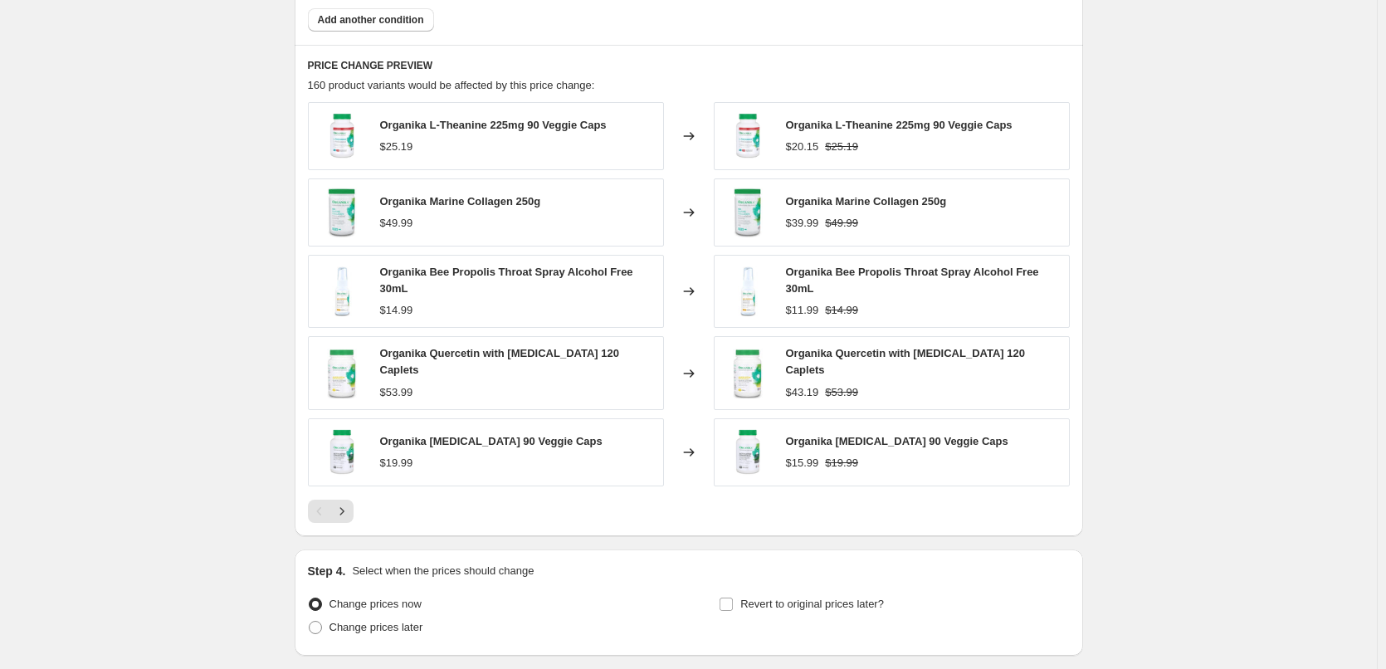
scroll to position [1182, 0]
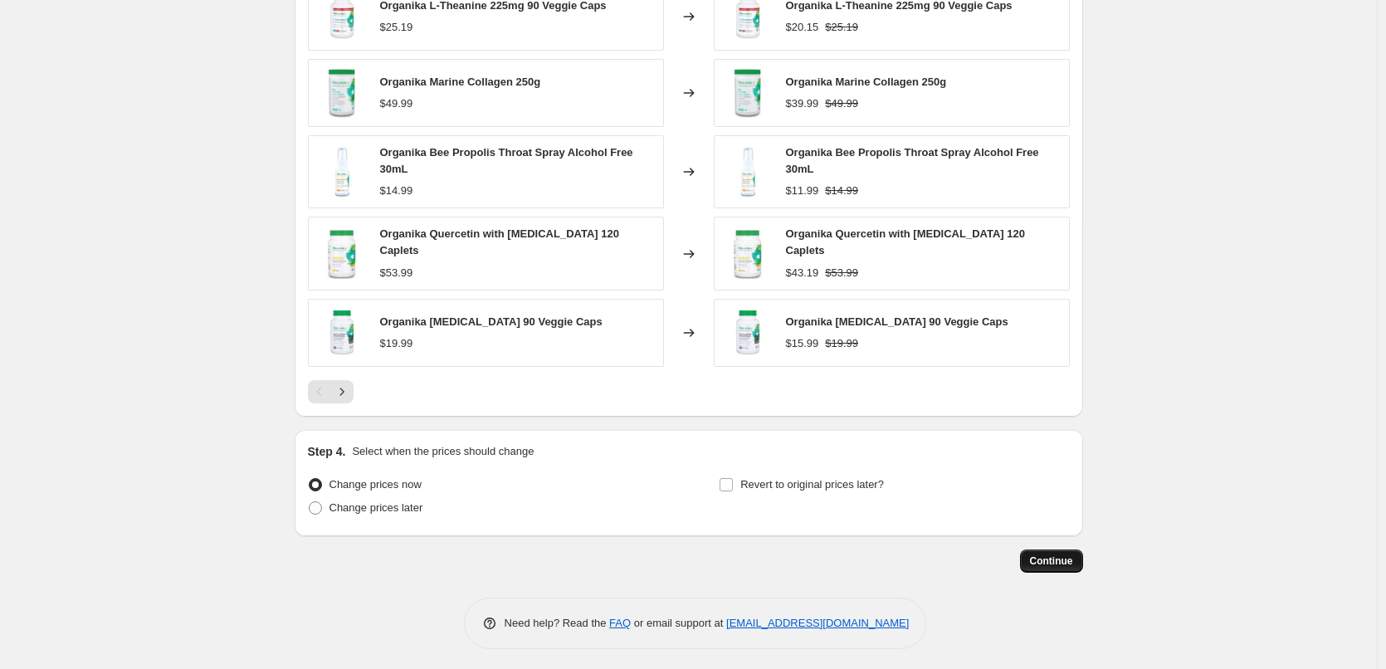
click at [1034, 549] on button "Continue" at bounding box center [1051, 560] width 63 height 23
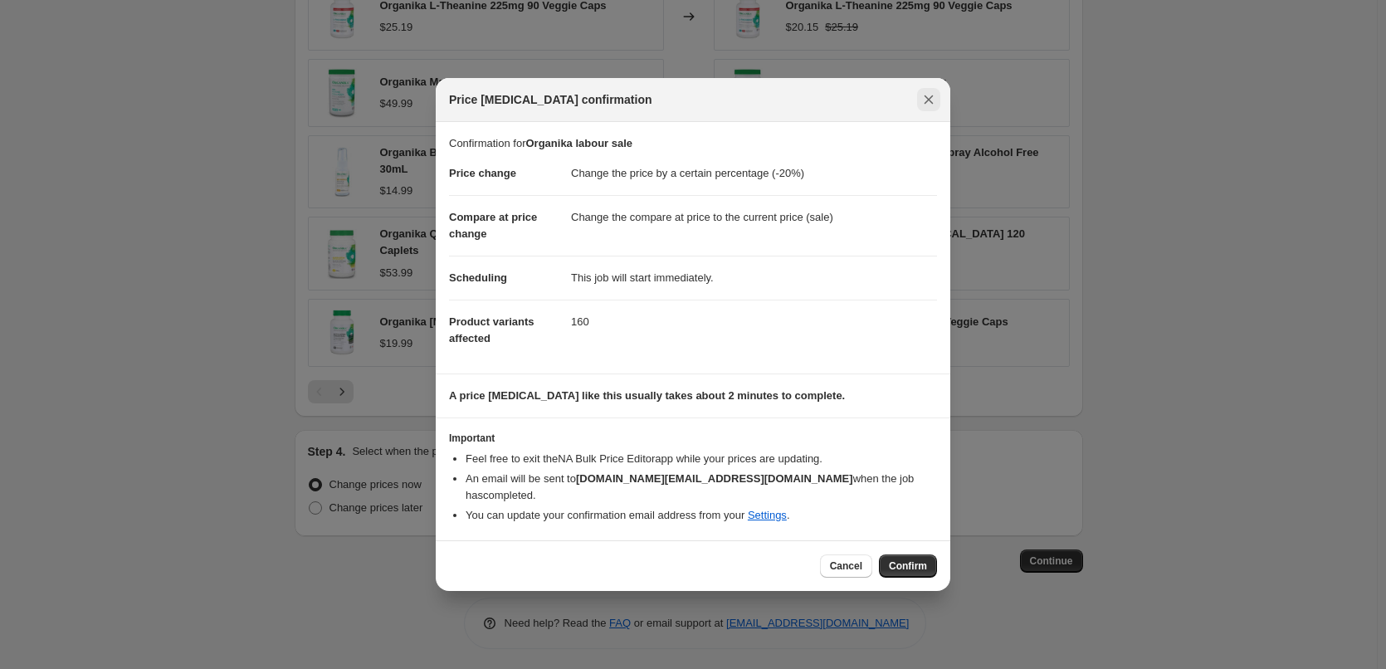
click at [930, 108] on icon "Close" at bounding box center [928, 99] width 17 height 17
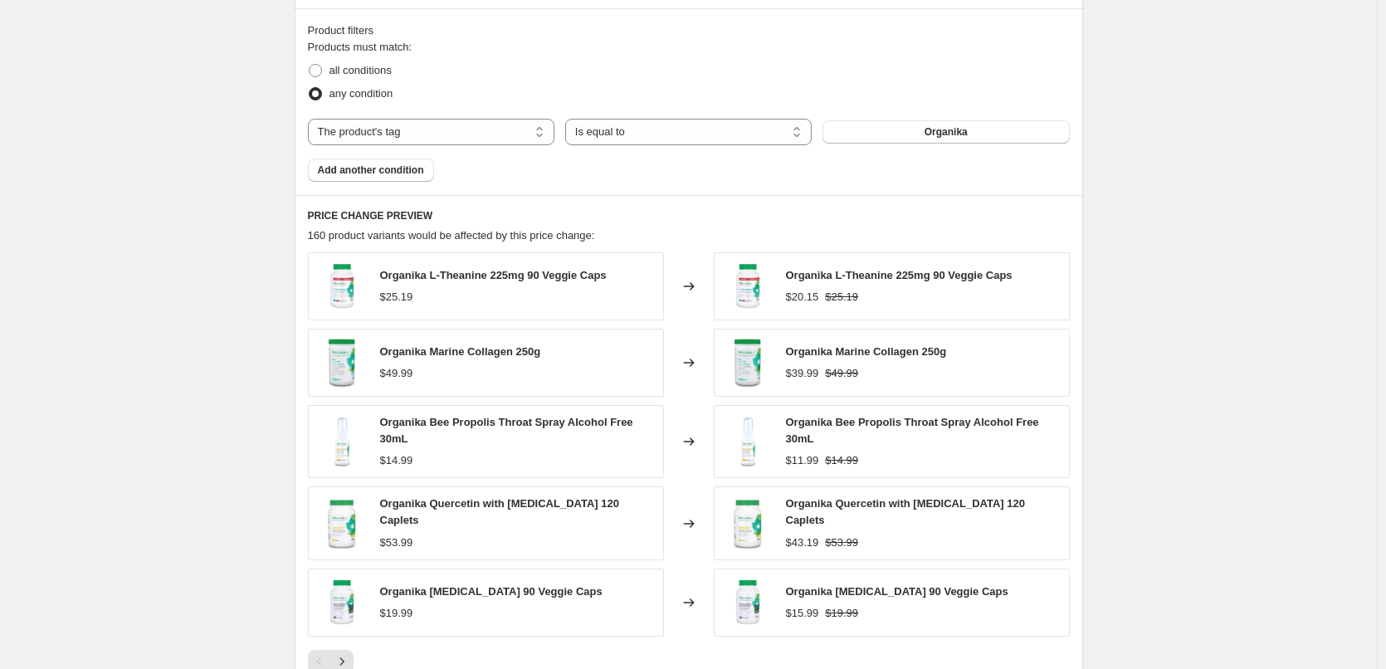
scroll to position [1182, 0]
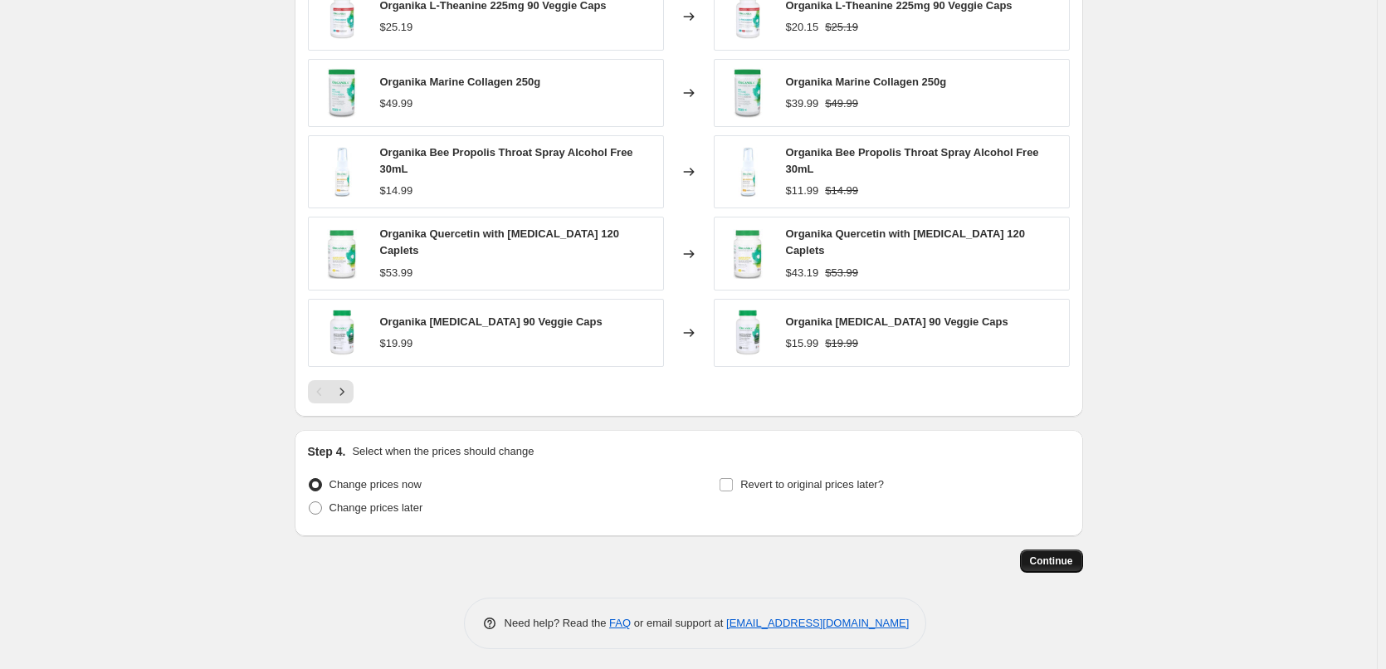
click at [1059, 554] on span "Continue" at bounding box center [1051, 560] width 43 height 13
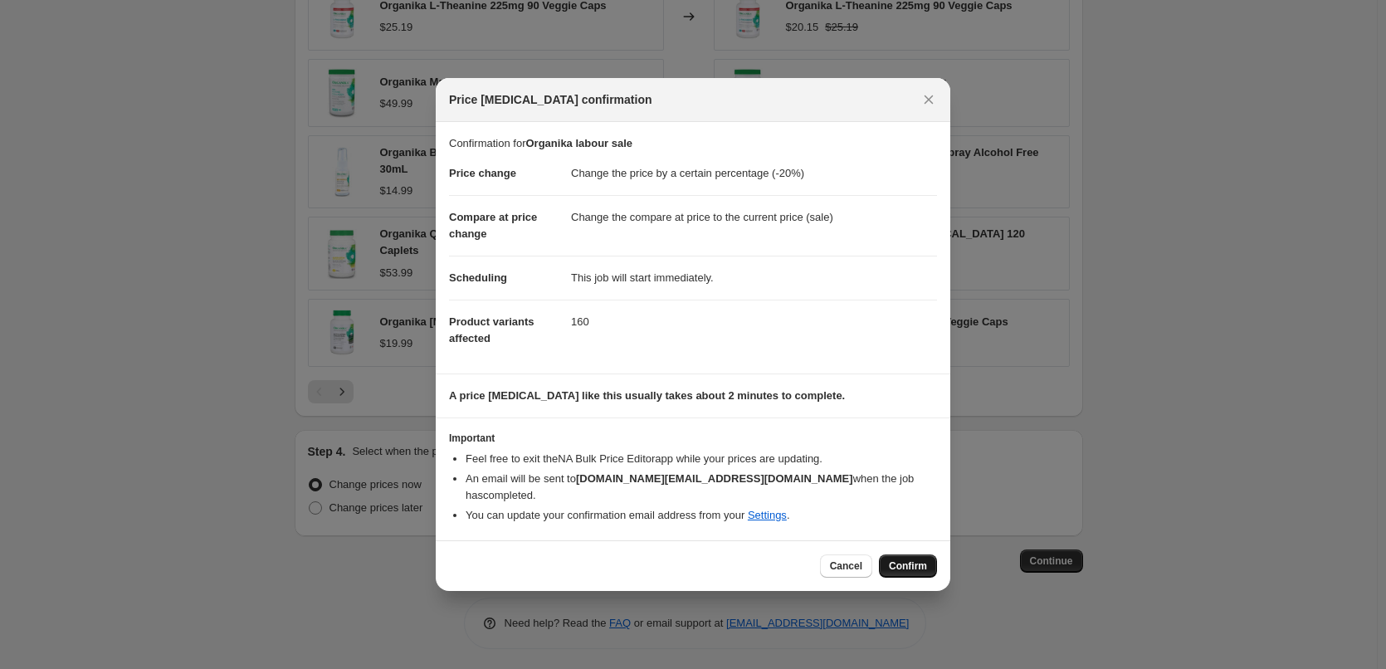
click at [904, 554] on button "Confirm" at bounding box center [908, 565] width 58 height 23
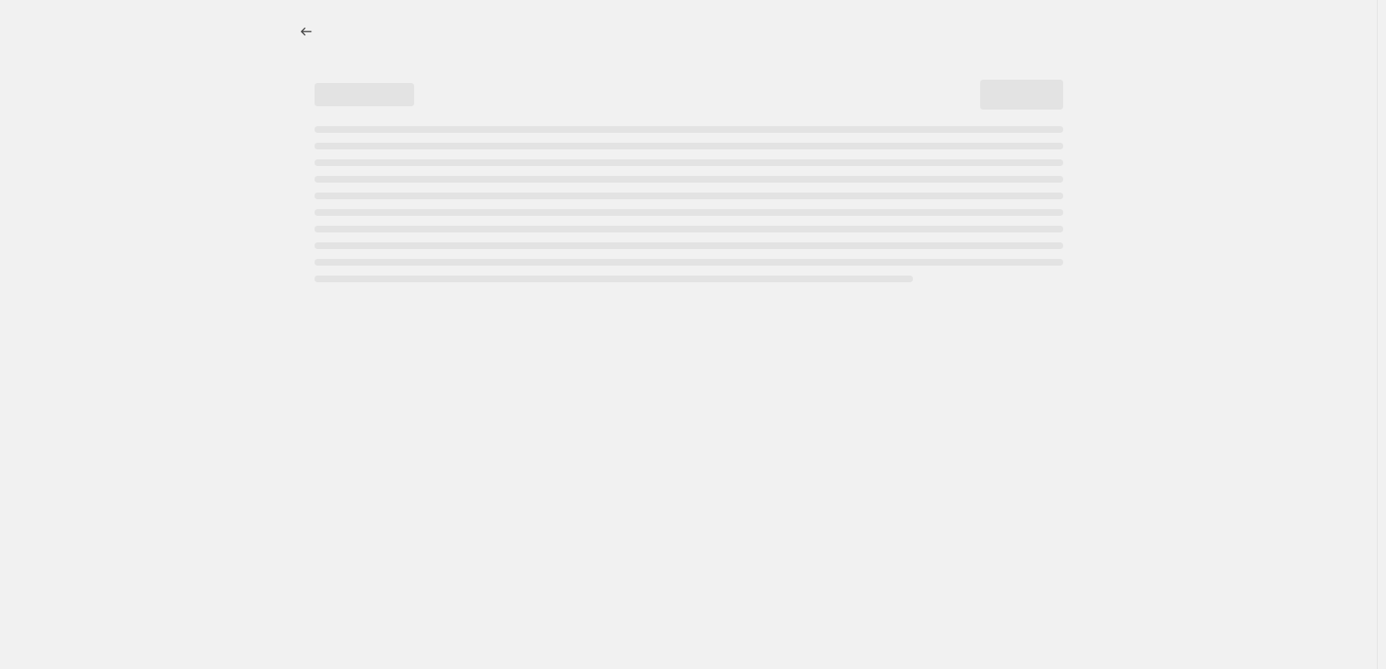
select select "percentage"
select select "tag"
